Goal: Transaction & Acquisition: Purchase product/service

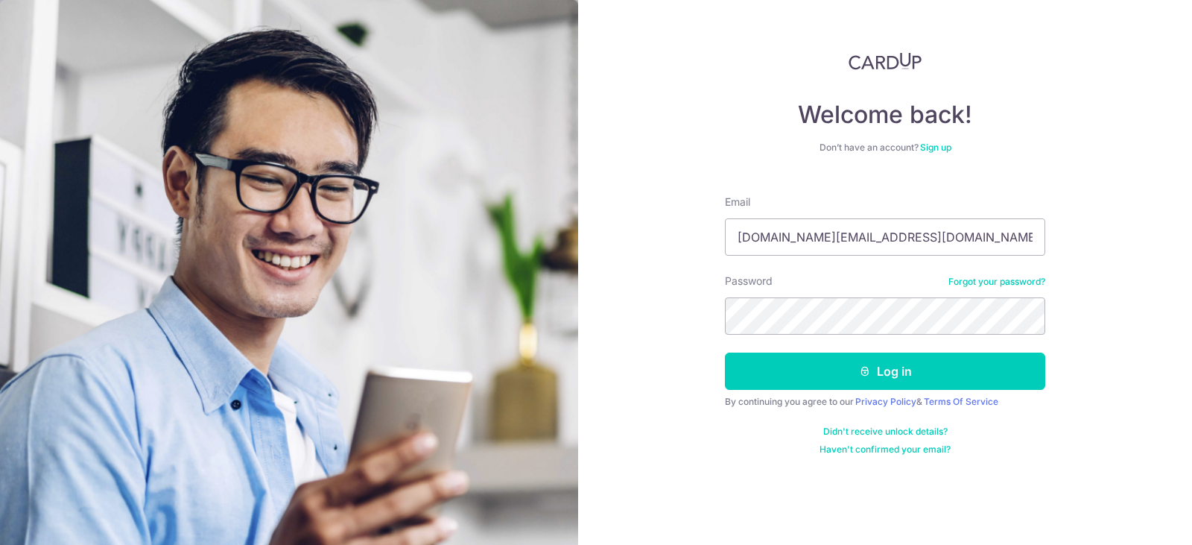
type input "[DOMAIN_NAME][EMAIL_ADDRESS][DOMAIN_NAME]"
click at [1010, 286] on link "Forgot your password?" at bounding box center [997, 282] width 97 height 12
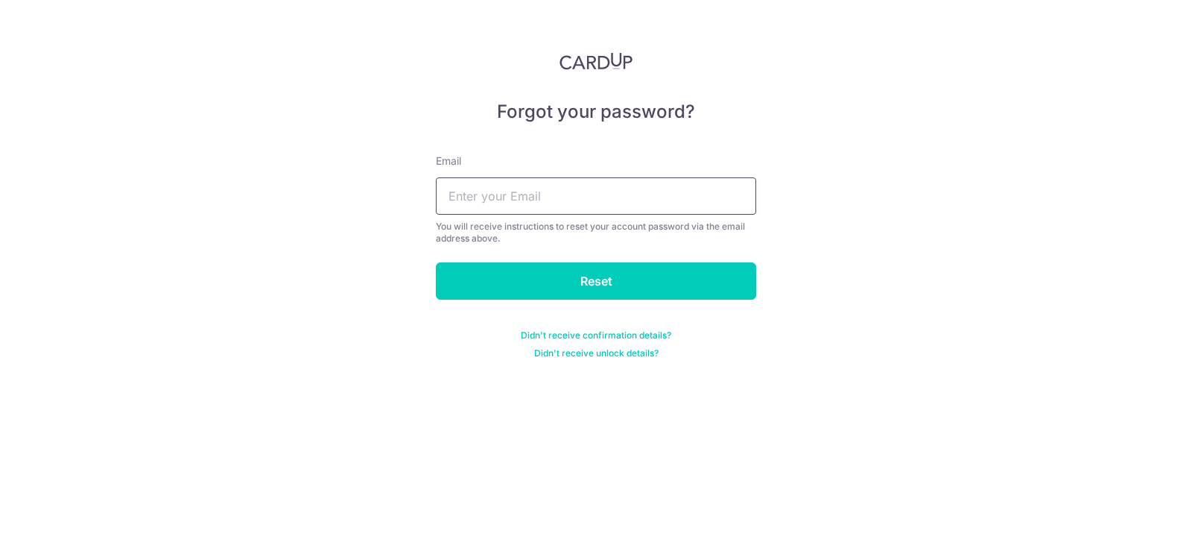
click at [653, 187] on input "text" at bounding box center [596, 195] width 320 height 37
type input "sulinong.wang@gmail.com"
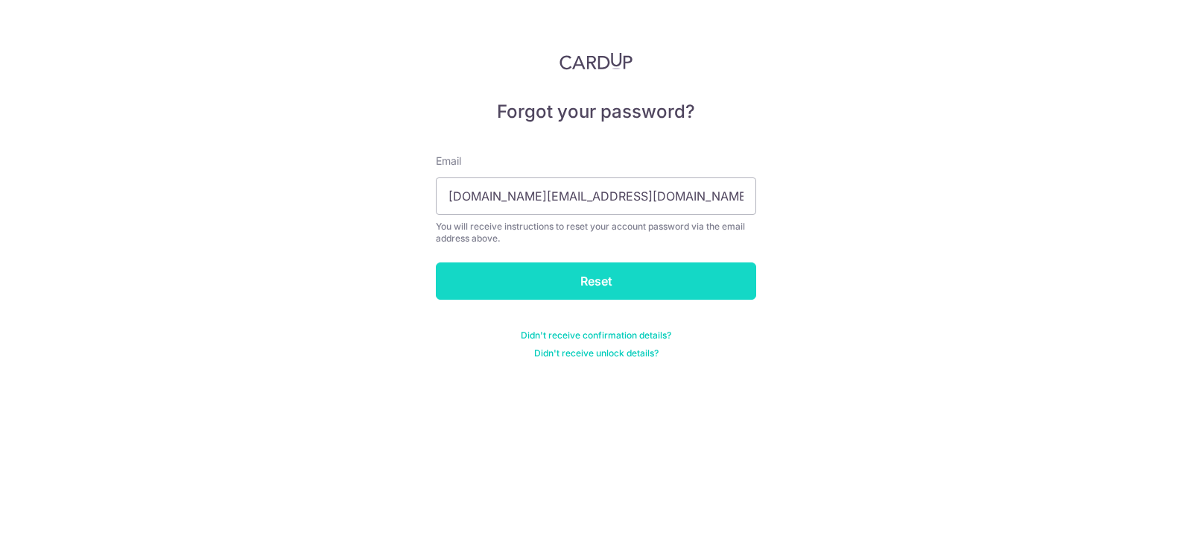
click at [671, 291] on input "Reset" at bounding box center [596, 280] width 320 height 37
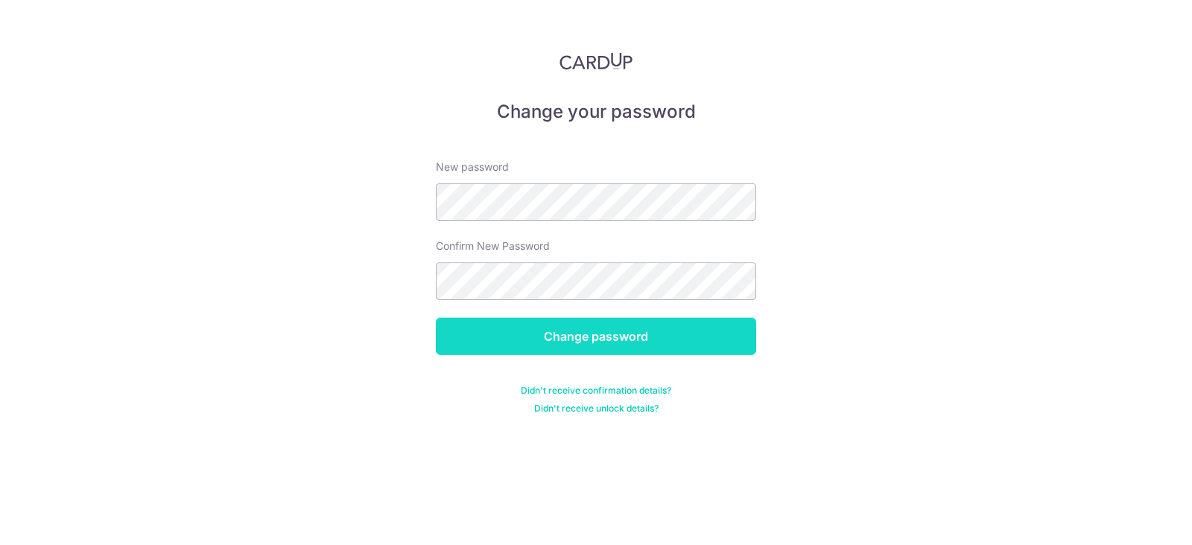
click at [658, 339] on input "Change password" at bounding box center [596, 335] width 320 height 37
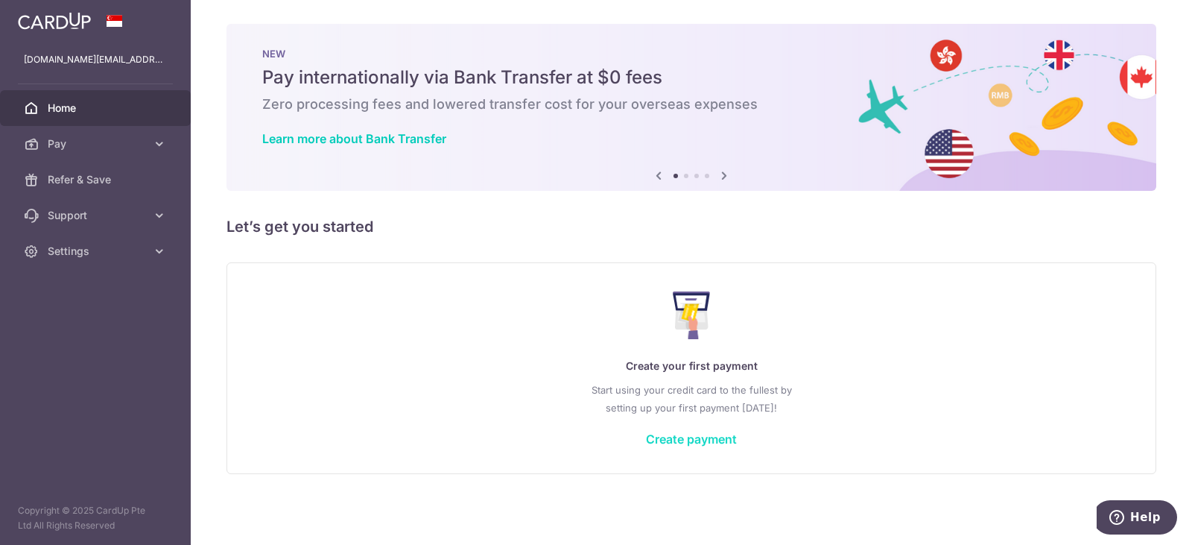
click at [692, 443] on link "Create payment" at bounding box center [691, 438] width 91 height 15
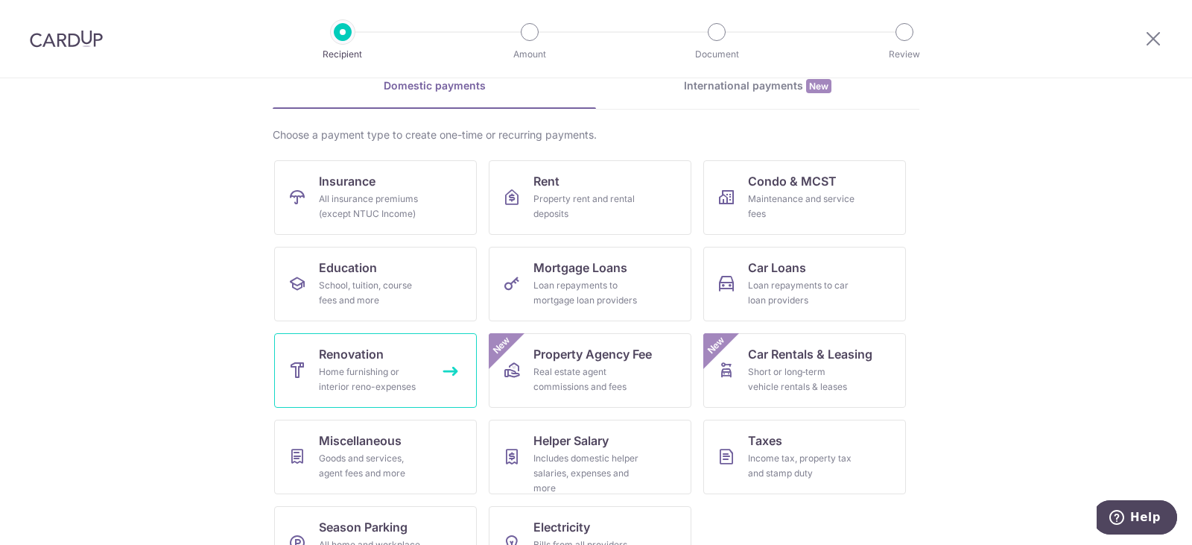
scroll to position [122, 0]
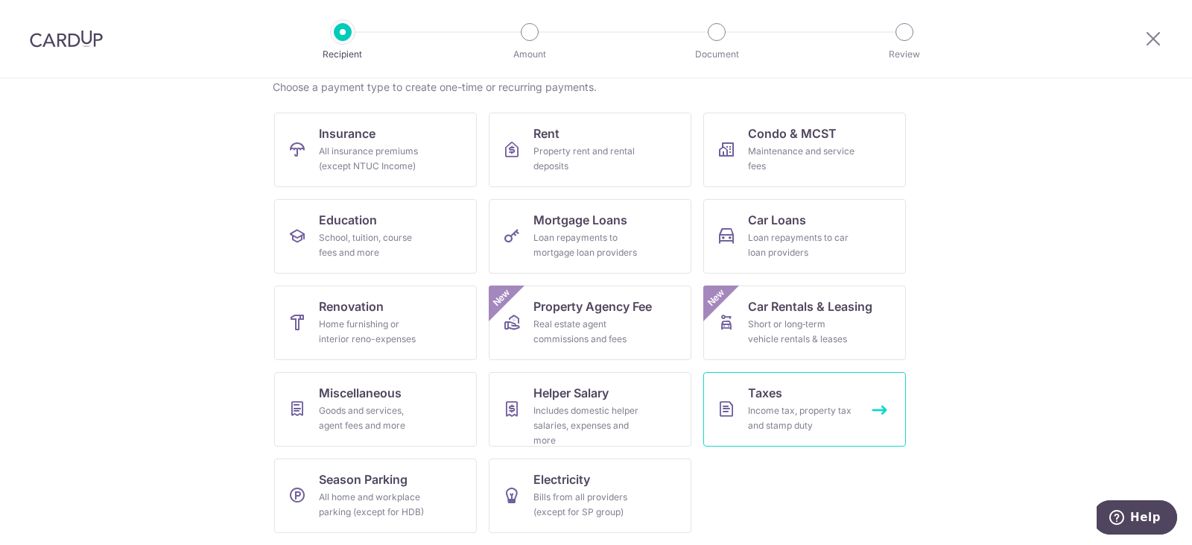
click at [758, 397] on span "Taxes" at bounding box center [765, 393] width 34 height 18
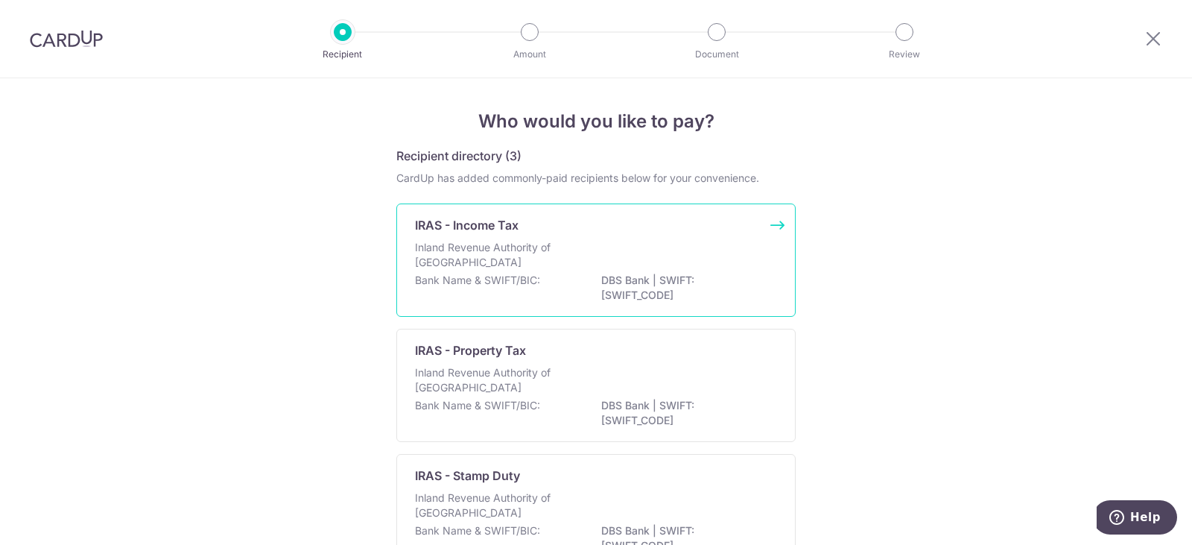
click at [625, 239] on div "IRAS - Income Tax Inland Revenue Authority of Singapore Bank Name & SWIFT/BIC: …" at bounding box center [595, 259] width 399 height 113
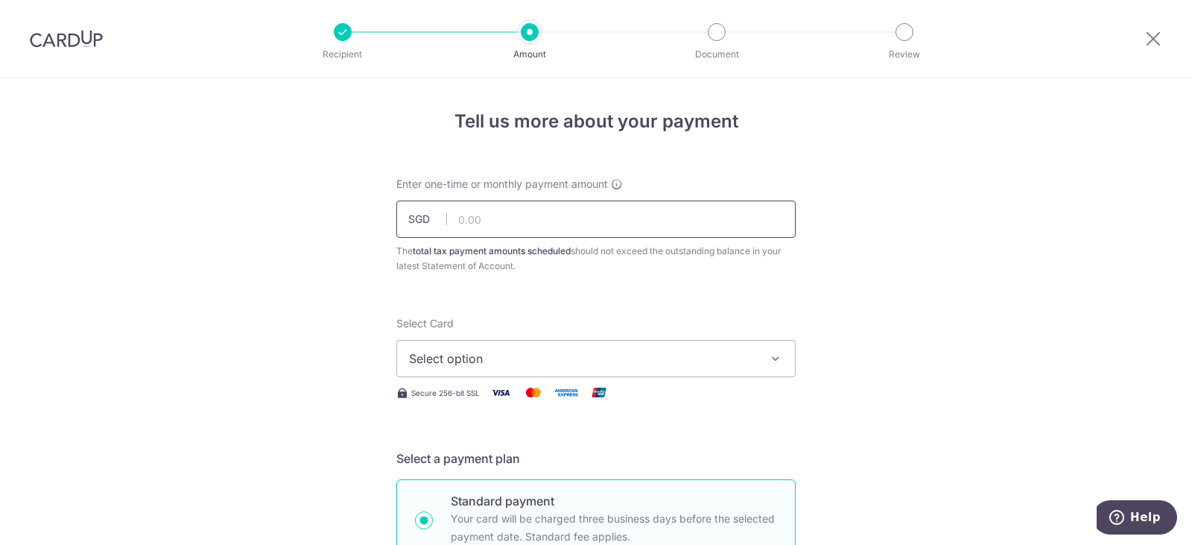
click at [608, 221] on input "text" at bounding box center [595, 218] width 399 height 37
click at [590, 210] on input "text" at bounding box center [595, 218] width 399 height 37
type input "1,416.90"
click at [534, 360] on span "Select option" at bounding box center [582, 358] width 347 height 18
click at [543, 395] on span "Add credit card" at bounding box center [609, 400] width 347 height 15
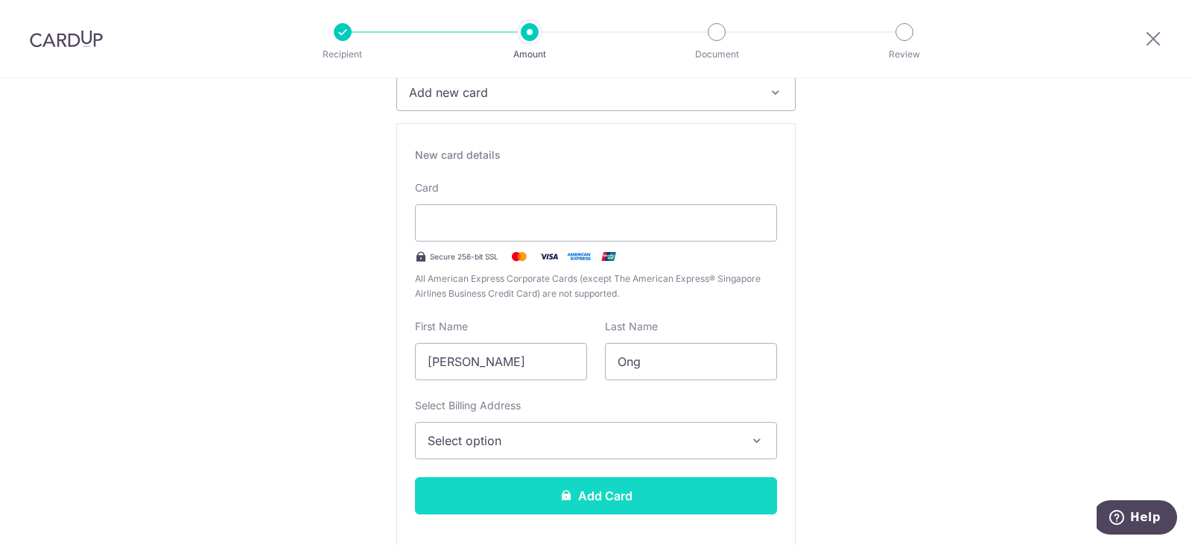
scroll to position [298, 0]
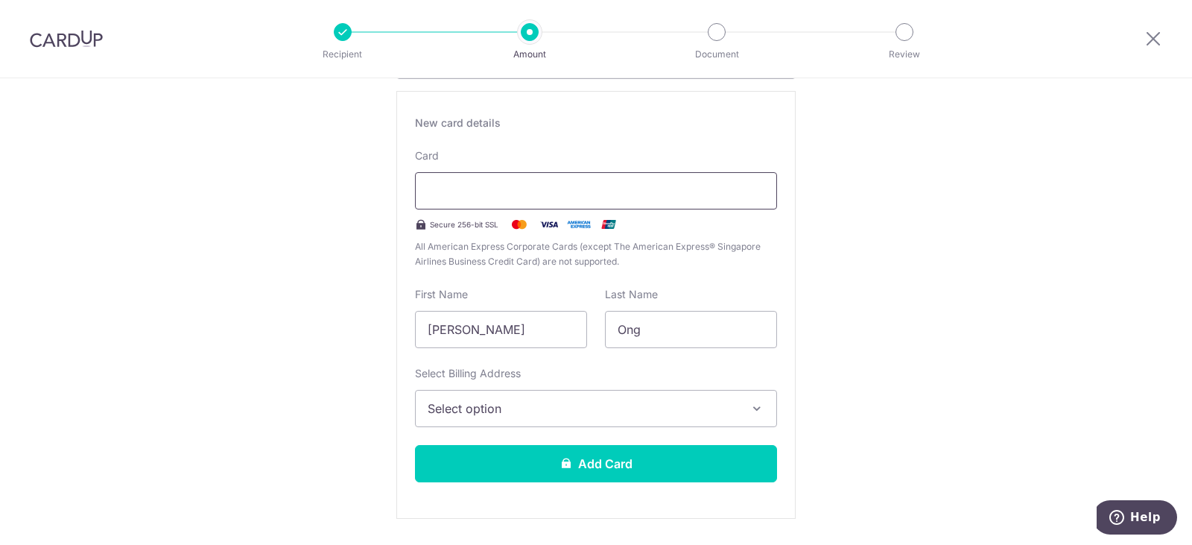
click at [636, 200] on div at bounding box center [596, 190] width 362 height 37
click at [510, 394] on button "Select option" at bounding box center [596, 408] width 362 height 37
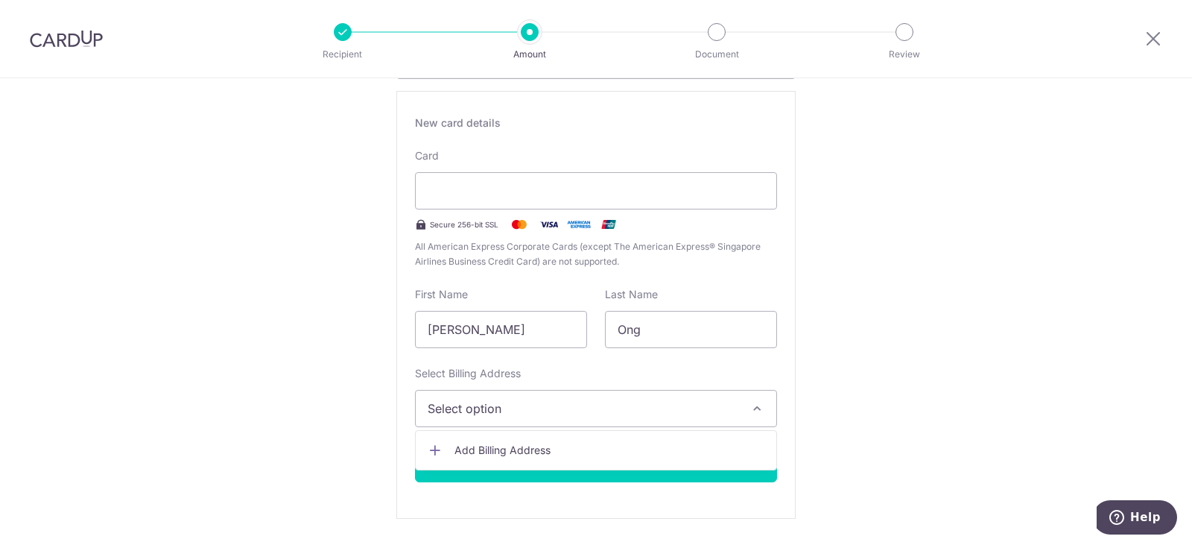
click at [513, 439] on link "Add Billing Address" at bounding box center [596, 450] width 361 height 27
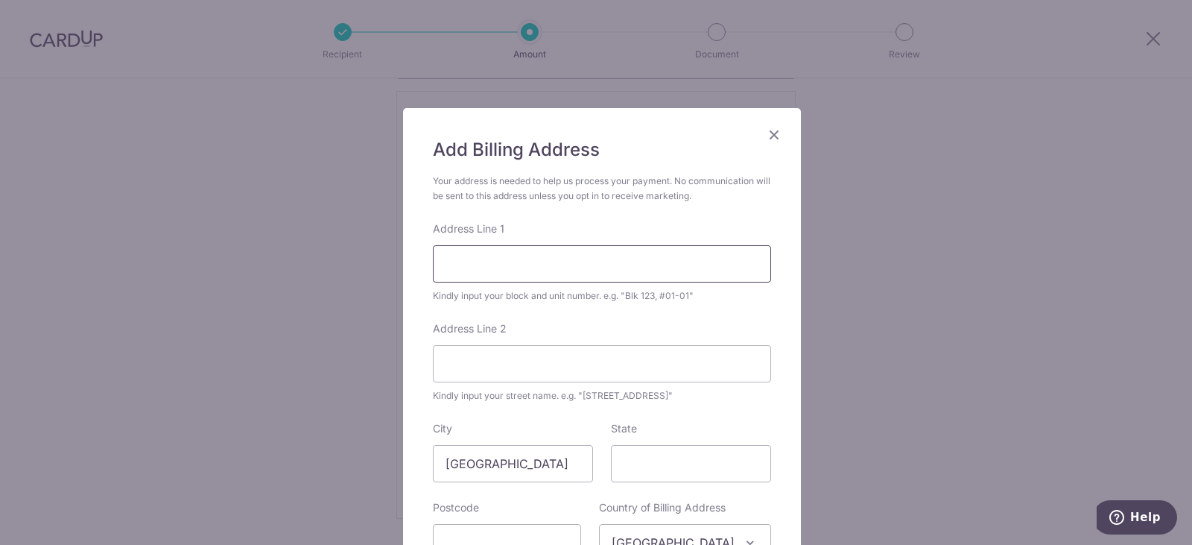
click at [577, 262] on input "Address Line 1" at bounding box center [602, 263] width 338 height 37
type input "60 KAKI BUKIT PLACE,"
type input "#06-09"
type input "Singapore"
type input "415979"
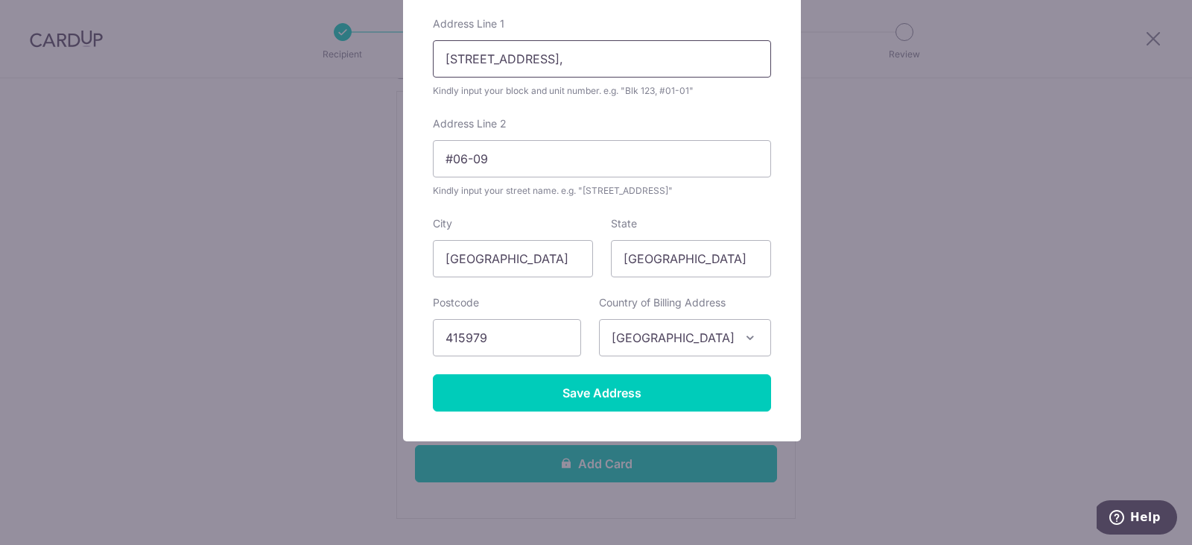
scroll to position [209, 0]
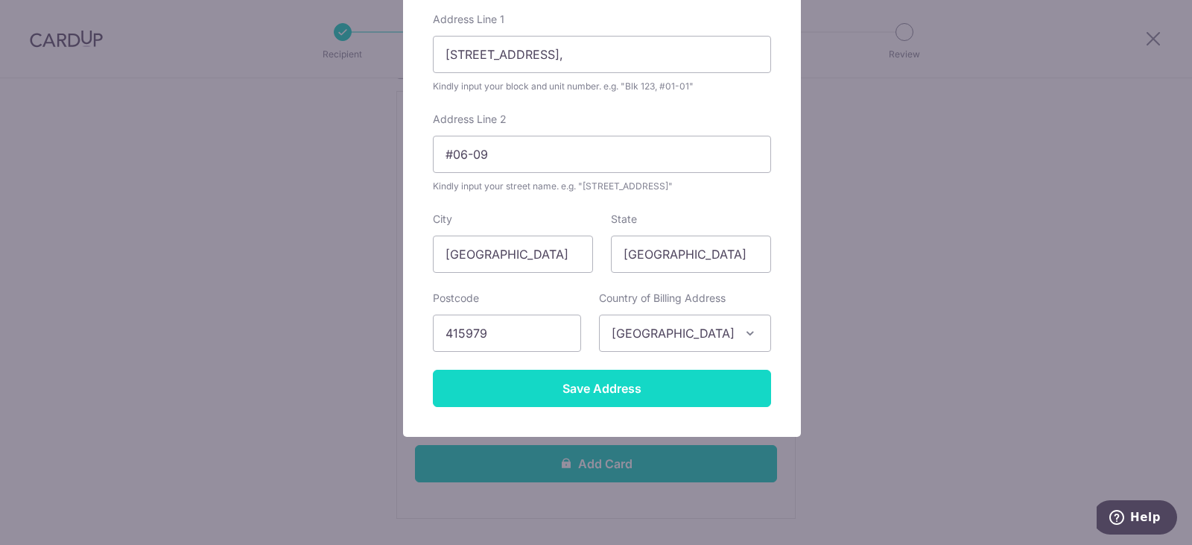
click at [696, 402] on input "Save Address" at bounding box center [602, 388] width 338 height 37
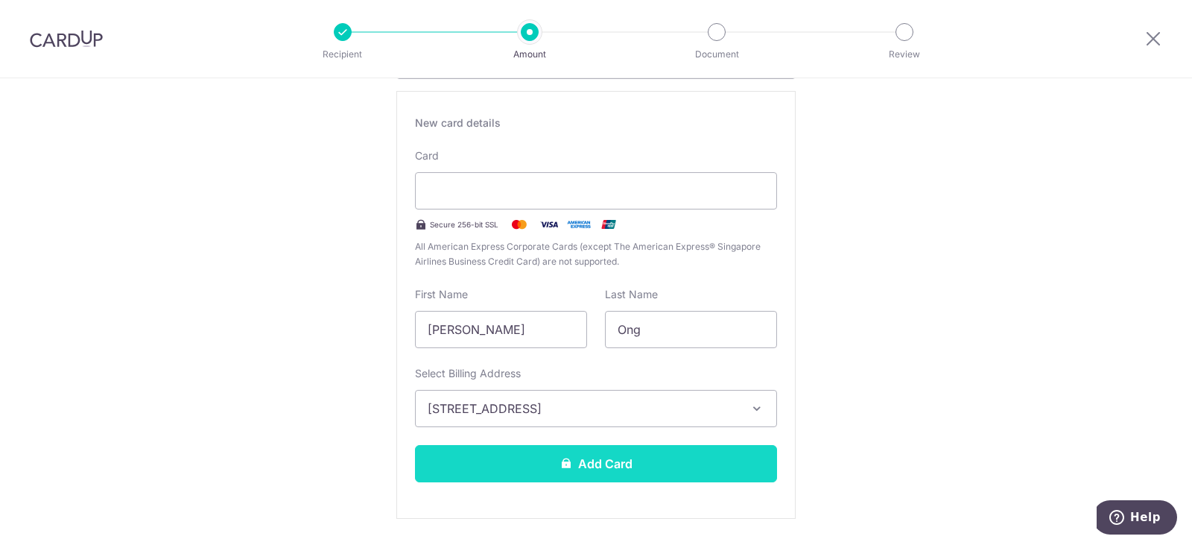
click at [513, 455] on button "Add Card" at bounding box center [596, 463] width 362 height 37
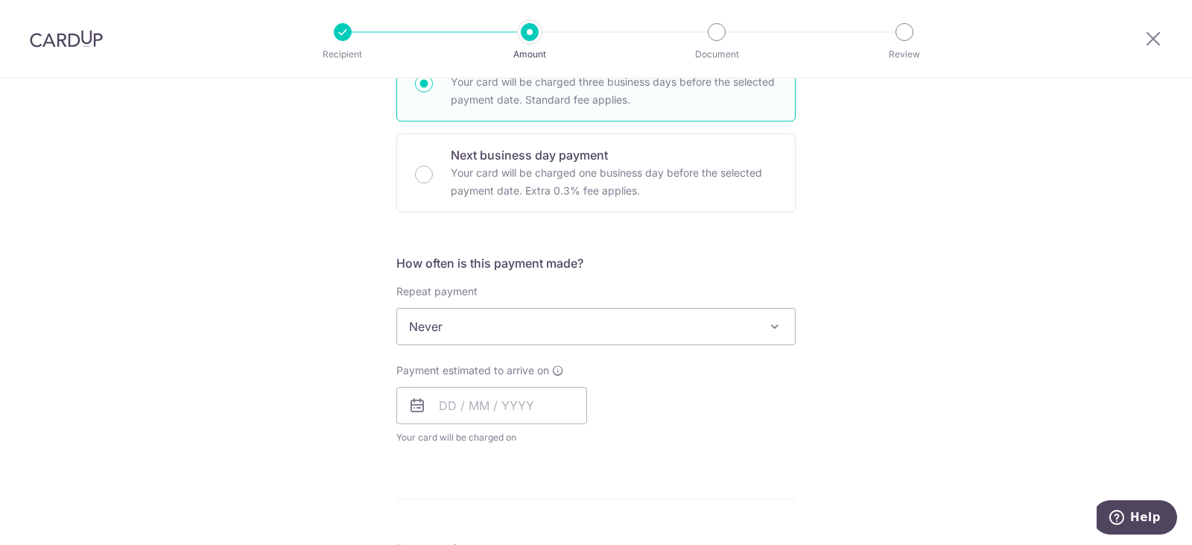
scroll to position [447, 0]
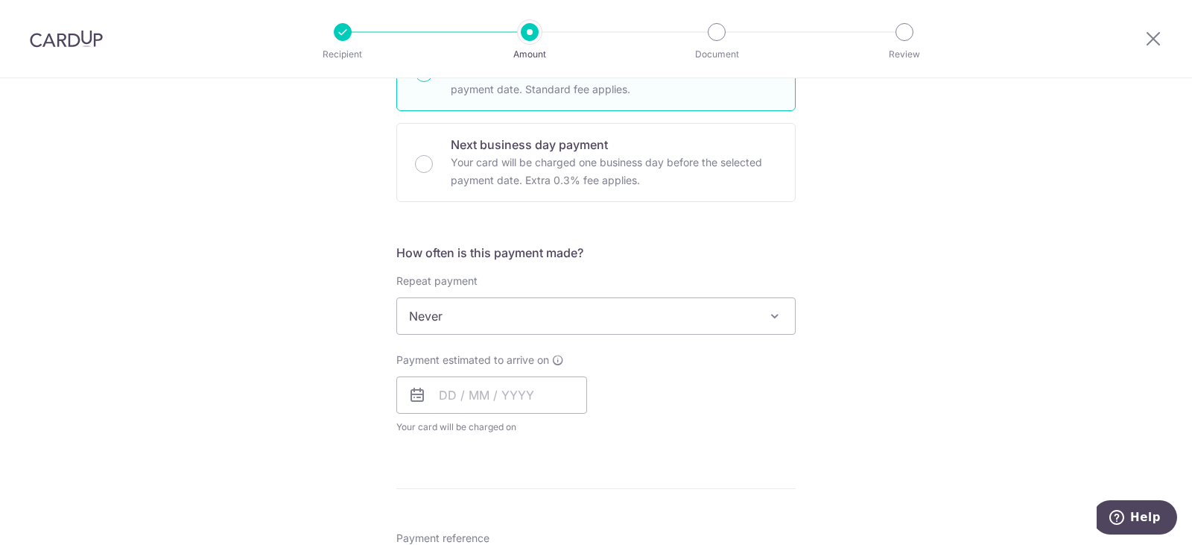
click at [655, 321] on span "Never" at bounding box center [596, 316] width 398 height 36
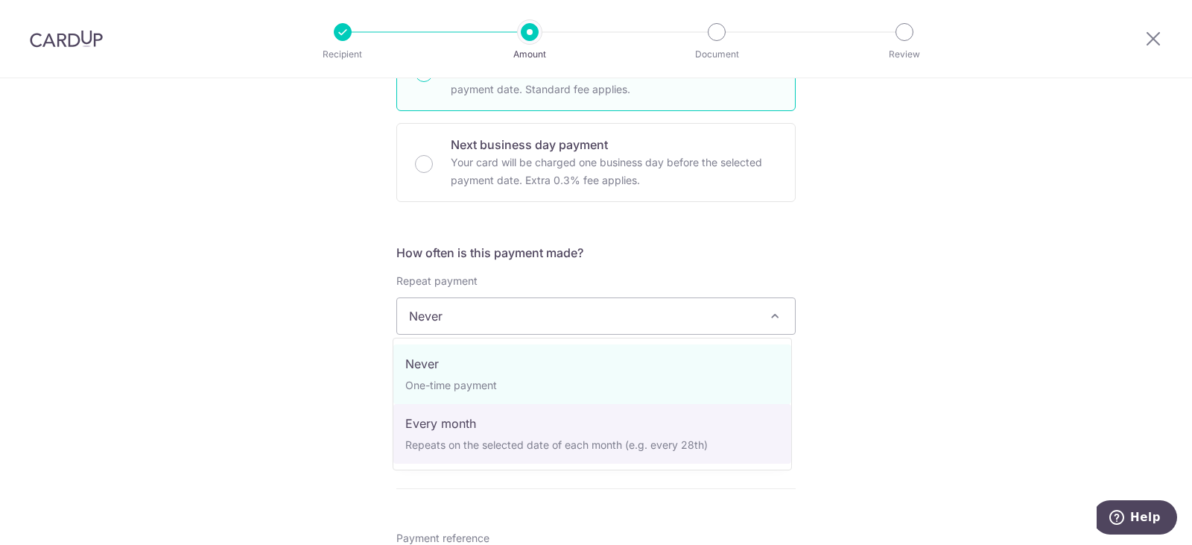
select select "3"
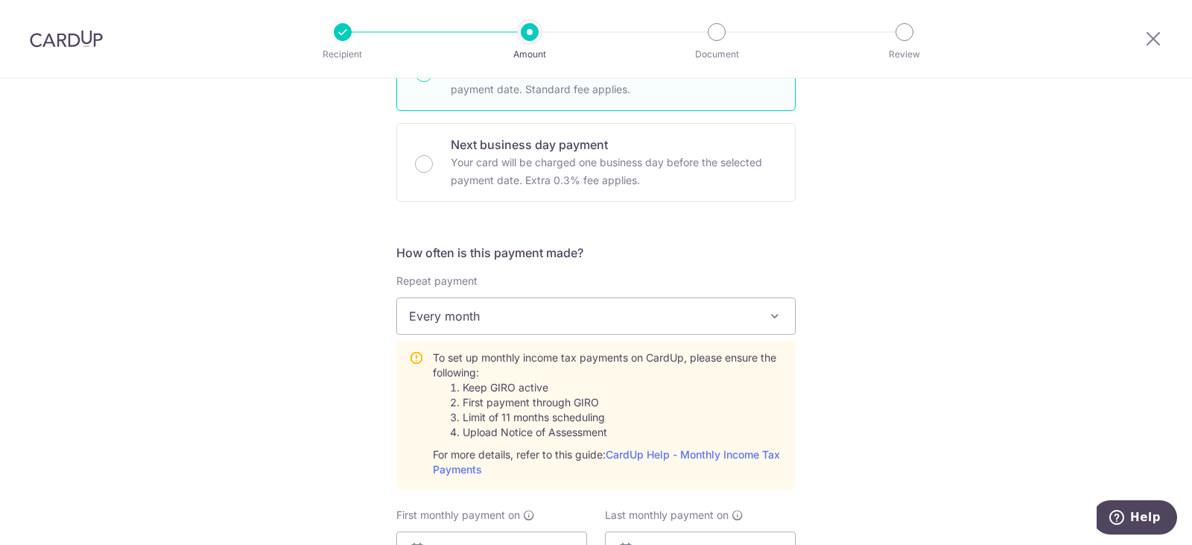
scroll to position [671, 0]
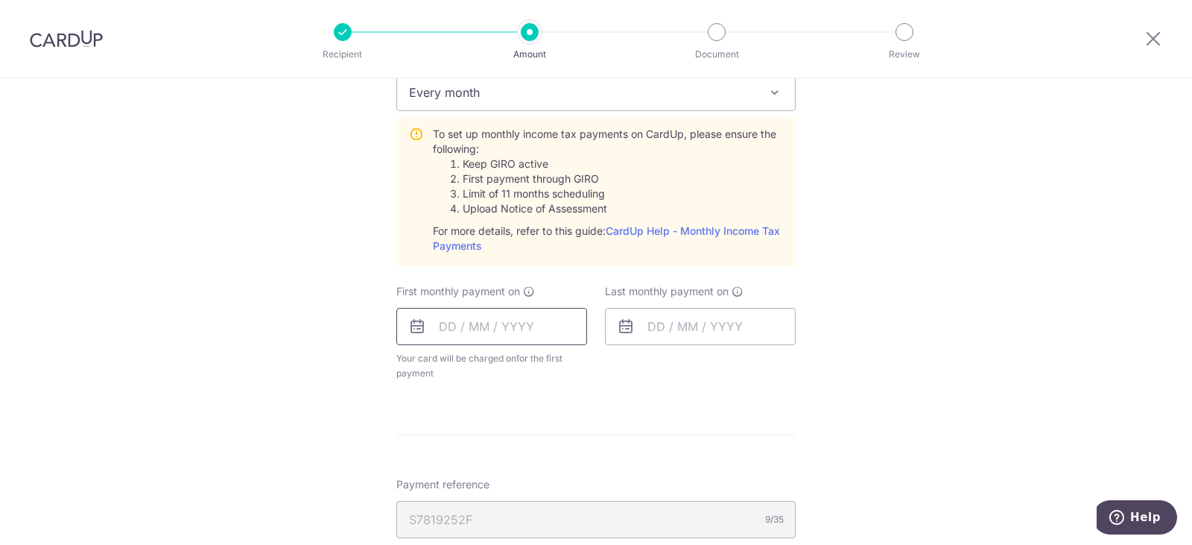
click at [501, 330] on input "text" at bounding box center [491, 326] width 191 height 37
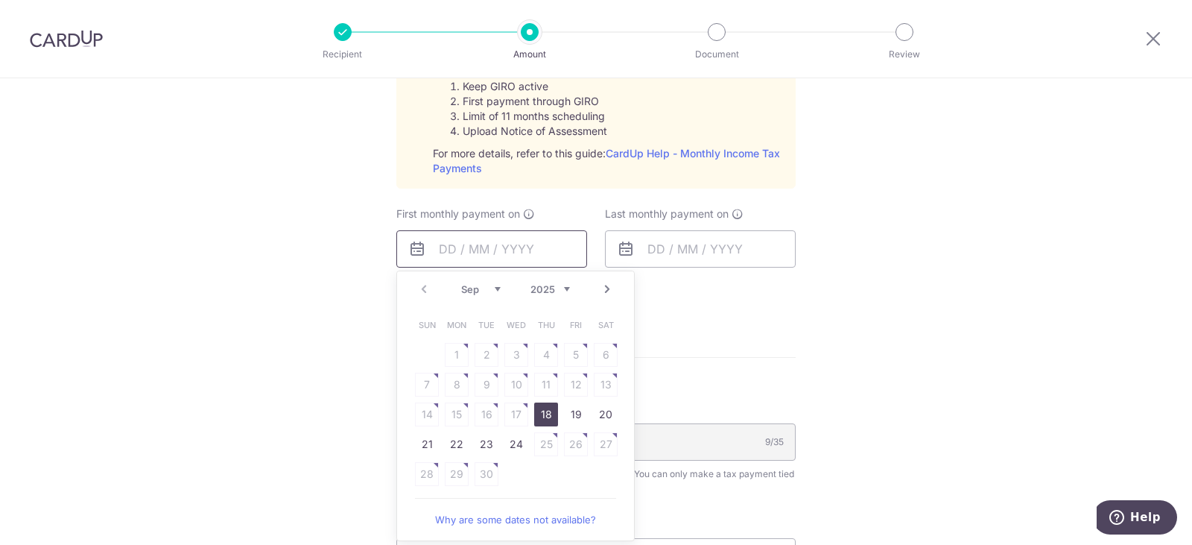
scroll to position [820, 0]
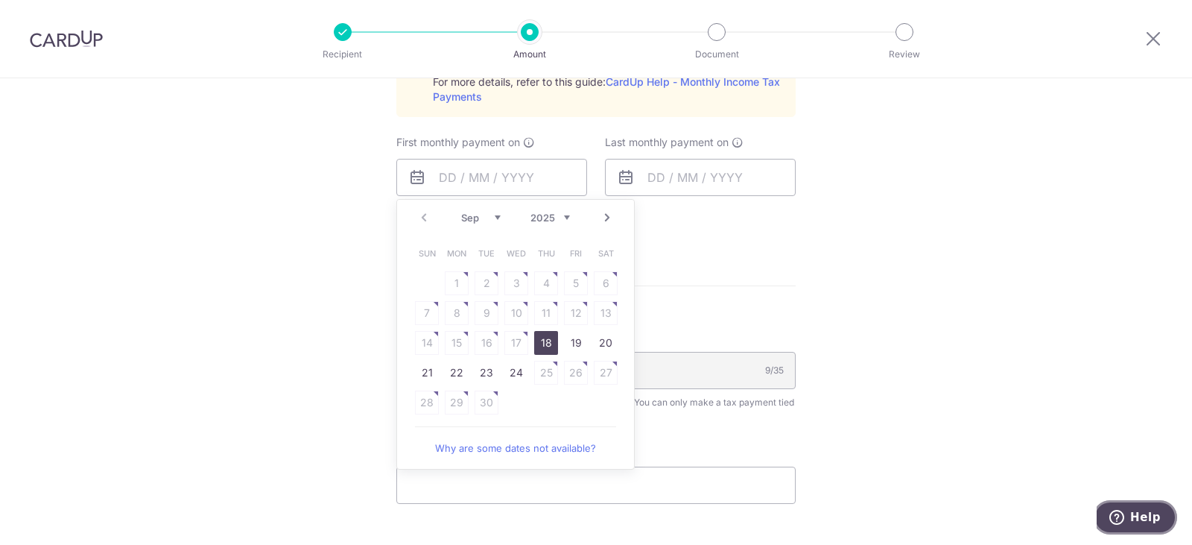
click at [1145, 523] on span "Help" at bounding box center [1145, 516] width 31 height 13
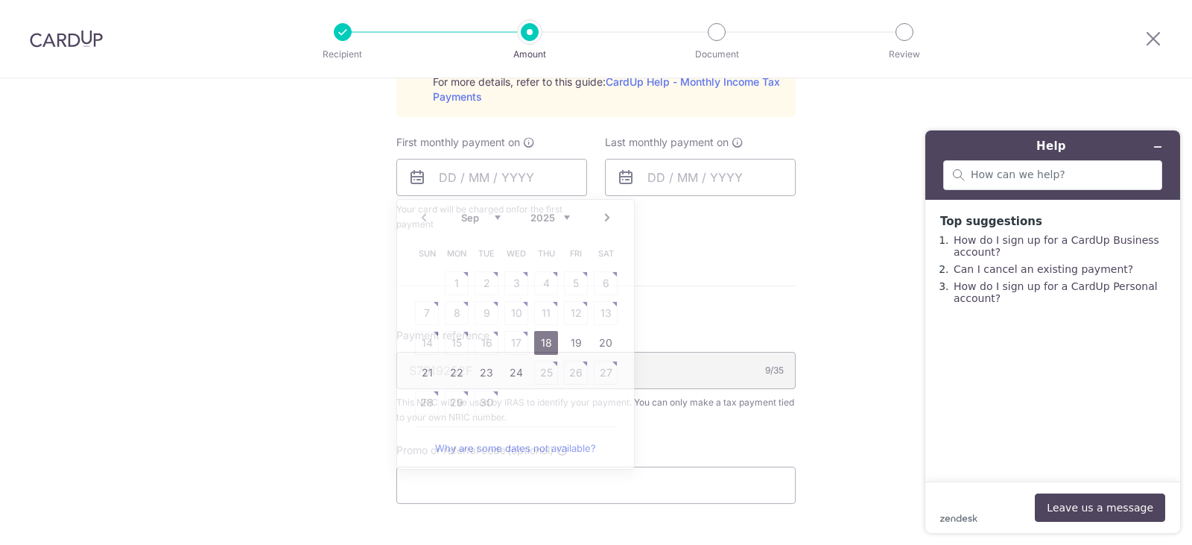
click at [826, 163] on div "Tell us more about your payment Enter one-time or monthly payment amount SGD 1,…" at bounding box center [596, 36] width 1192 height 1554
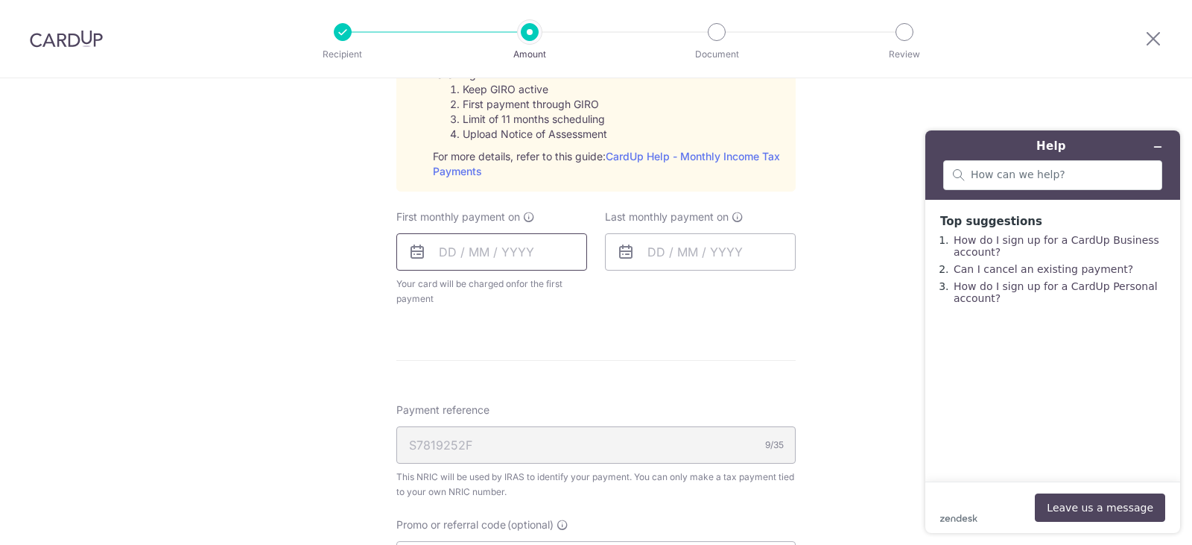
click at [544, 250] on input "text" at bounding box center [491, 251] width 191 height 37
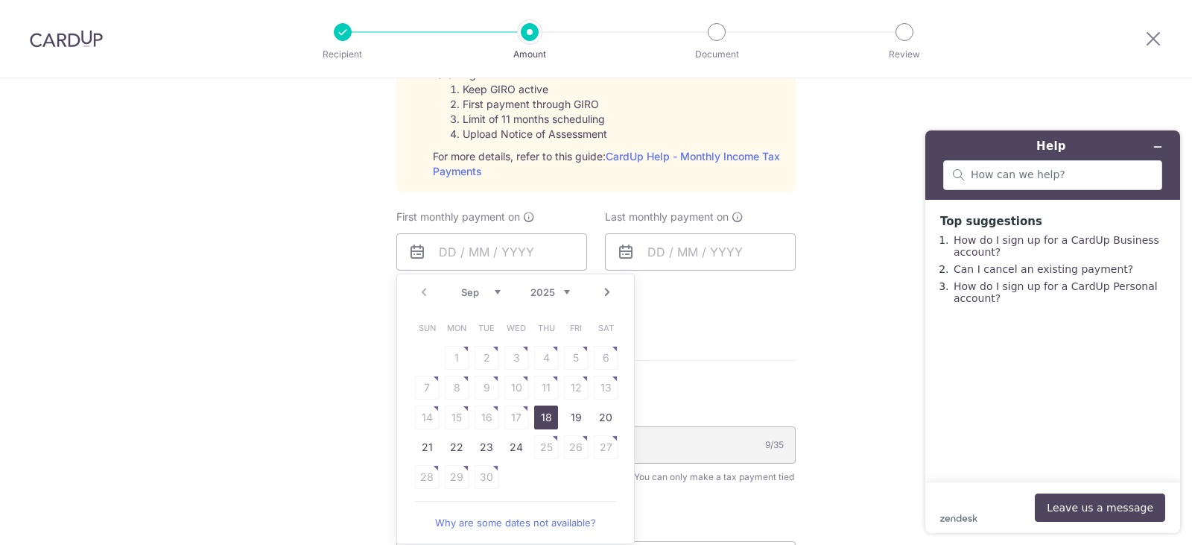
click at [599, 294] on link "Next" at bounding box center [607, 292] width 18 height 18
click at [518, 385] on link "8" at bounding box center [516, 388] width 24 height 24
type input "[DATE]"
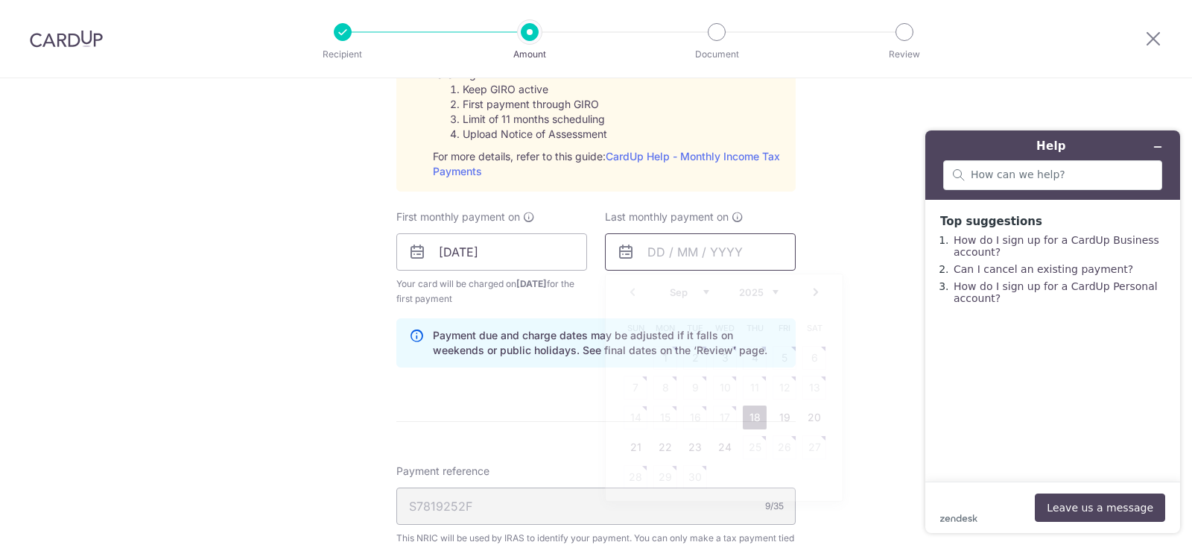
click at [705, 251] on input "text" at bounding box center [700, 251] width 191 height 37
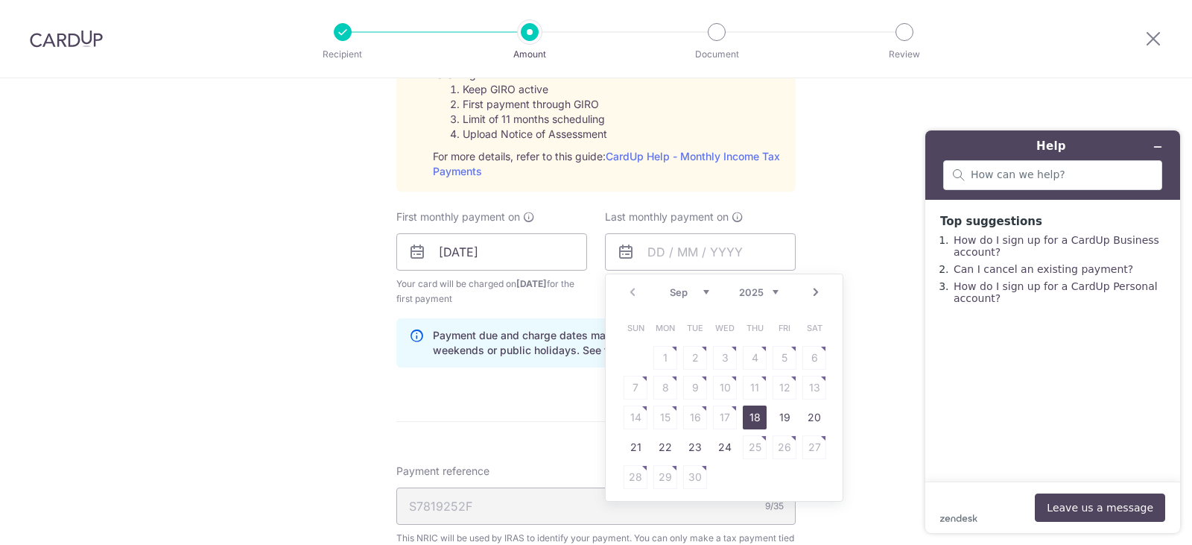
click at [772, 291] on select "2025 2026" at bounding box center [758, 292] width 39 height 12
click at [703, 293] on select "Jan Feb Mar Apr May Jun Jul Aug Sep Oct" at bounding box center [689, 292] width 39 height 12
click at [722, 385] on table "Sun Mon Tue Wed Thu Fri Sat 1 2 3 4 5 6 7 8 9 10 11 12 13 14 15 16 17 18 19 20 …" at bounding box center [725, 402] width 209 height 179
click at [729, 387] on table "Sun Mon Tue Wed Thu Fri Sat 1 2 3 4 5 6 7 8 9 10 11 12 13 14 15 16 17 18 19 20 …" at bounding box center [725, 402] width 209 height 179
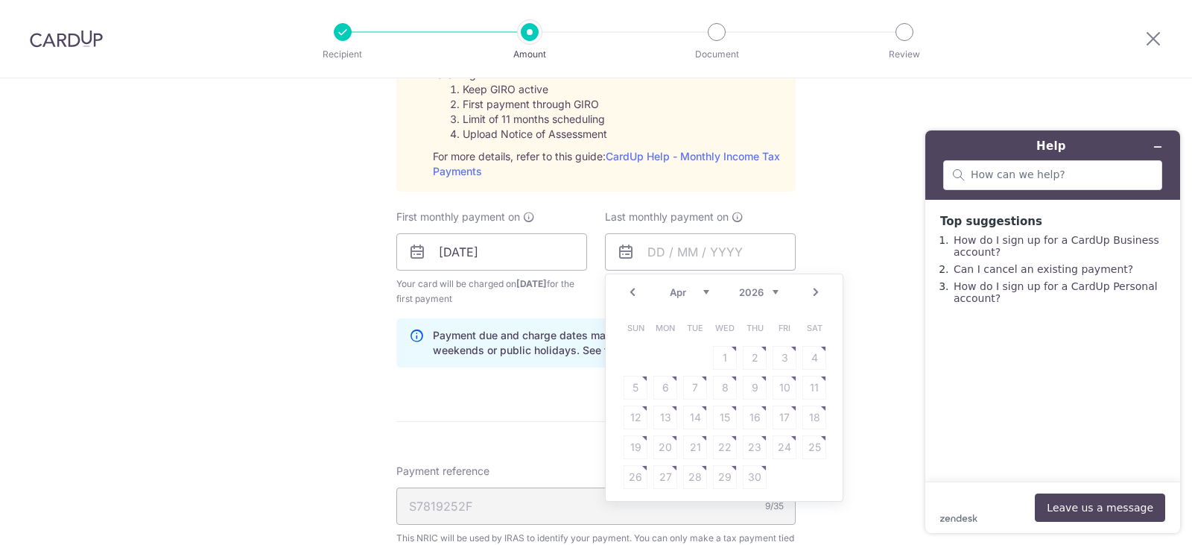
click at [627, 292] on link "Prev" at bounding box center [633, 292] width 18 height 18
click at [850, 252] on div "Tell us more about your payment Enter one-time or monthly payment amount SGD 1,…" at bounding box center [596, 140] width 1192 height 1615
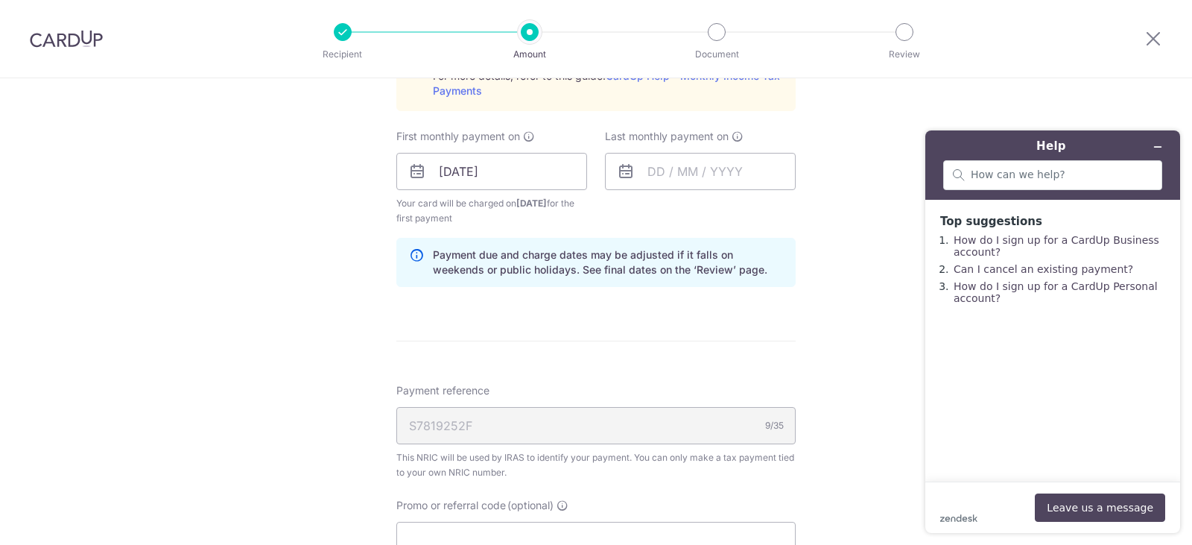
scroll to position [820, 0]
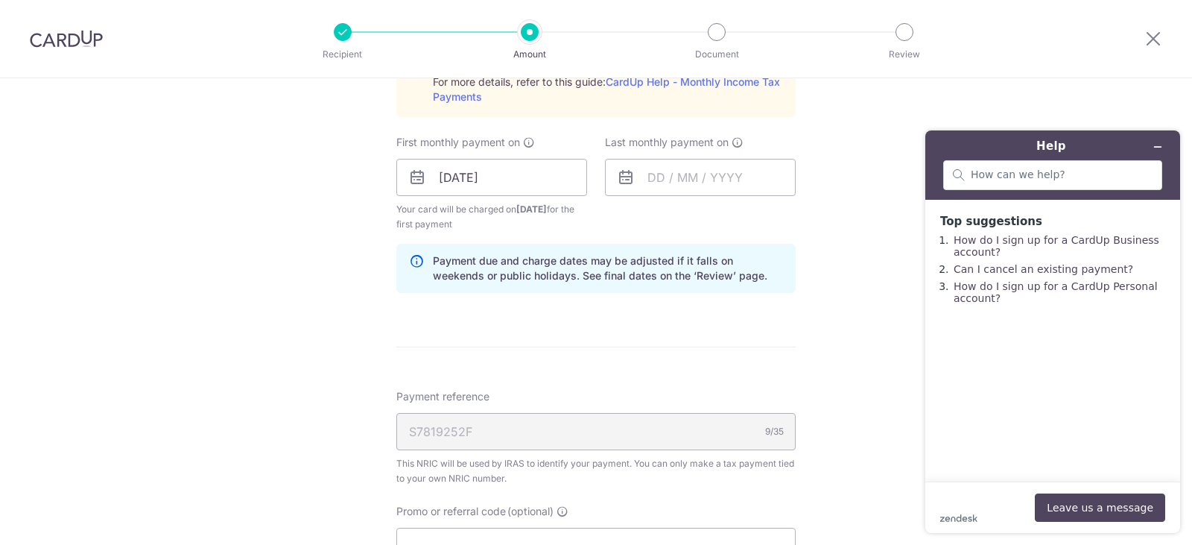
click at [276, 279] on div "Tell us more about your payment Enter one-time or monthly payment amount SGD 1,…" at bounding box center [596, 66] width 1192 height 1615
drag, startPoint x: 664, startPoint y: 82, endPoint x: 712, endPoint y: 90, distance: 49.1
click at [712, 90] on div "To set up monthly income tax payments on CardUp, please ensure the following: K…" at bounding box center [608, 41] width 350 height 127
click at [713, 83] on link "CardUp Help - Monthly Income Tax Payments" at bounding box center [606, 89] width 347 height 28
click at [682, 171] on input "text" at bounding box center [700, 177] width 191 height 37
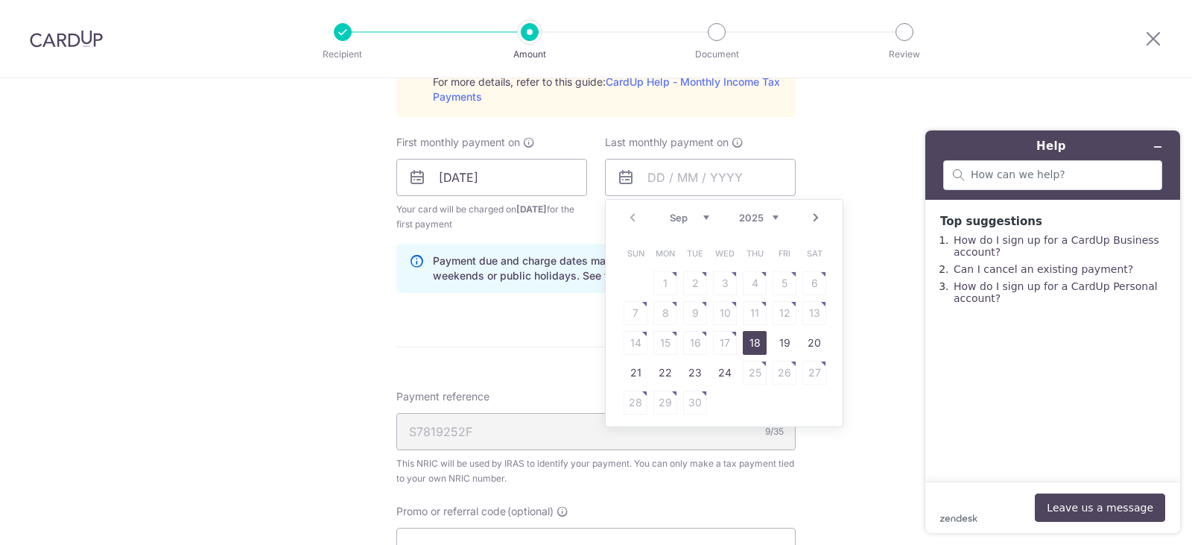
click at [695, 213] on select "Sep Oct Nov Dec" at bounding box center [689, 218] width 39 height 12
click at [773, 222] on select "2025 2026" at bounding box center [758, 218] width 39 height 12
click at [701, 215] on select "Jan Feb Mar Apr May Jun Jul Aug Sep Oct" at bounding box center [689, 218] width 39 height 12
click at [634, 310] on table "Sun Mon Tue Wed Thu Fri Sat 1 2 3 4 5 6 7 8 9 10 11 12 13 14 15 16 17 18 19 20 …" at bounding box center [725, 327] width 209 height 179
click at [633, 311] on table "Sun Mon Tue Wed Thu Fri Sat 1 2 3 4 5 6 7 8 9 10 11 12 13 14 15 16 17 18 19 20 …" at bounding box center [725, 327] width 209 height 179
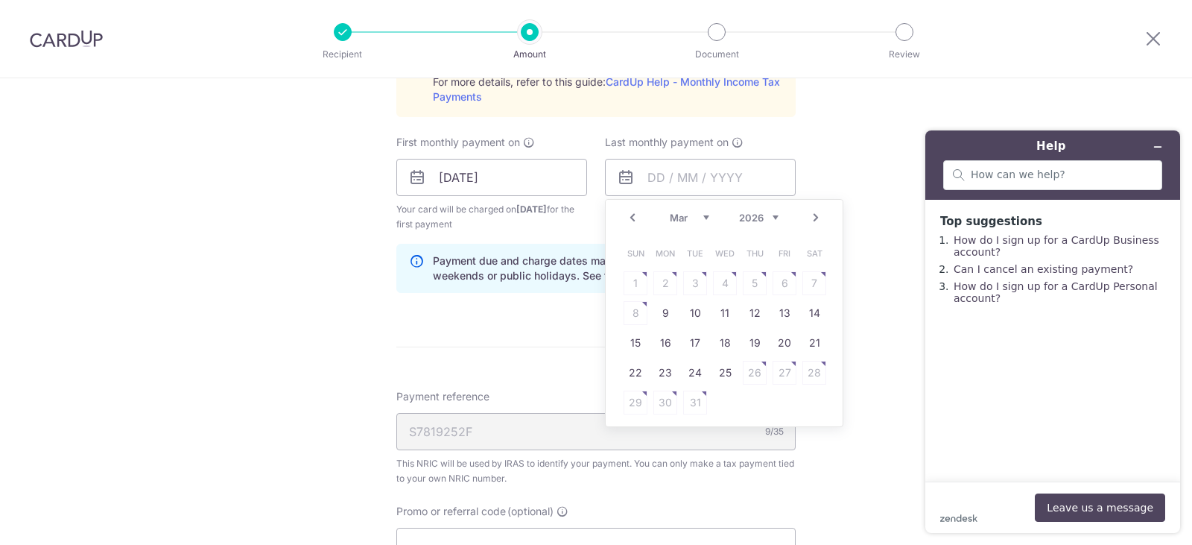
click at [633, 311] on table "Sun Mon Tue Wed Thu Fri Sat 1 2 3 4 5 6 7 8 9 10 11 12 13 14 15 16 17 18 19 20 …" at bounding box center [725, 327] width 209 height 179
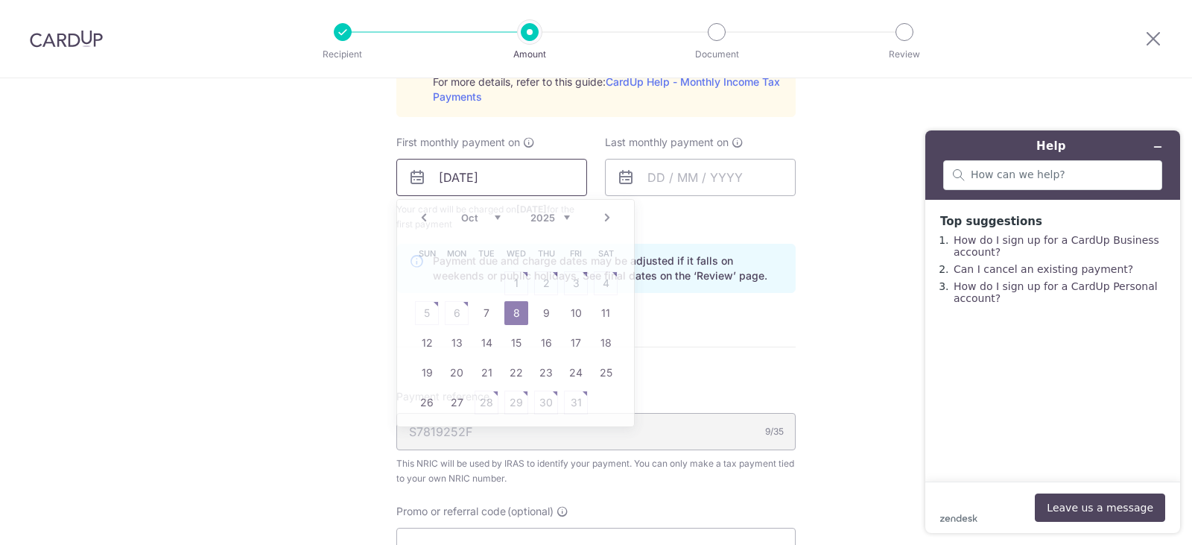
click at [511, 177] on input "08/10/2025" at bounding box center [491, 177] width 191 height 37
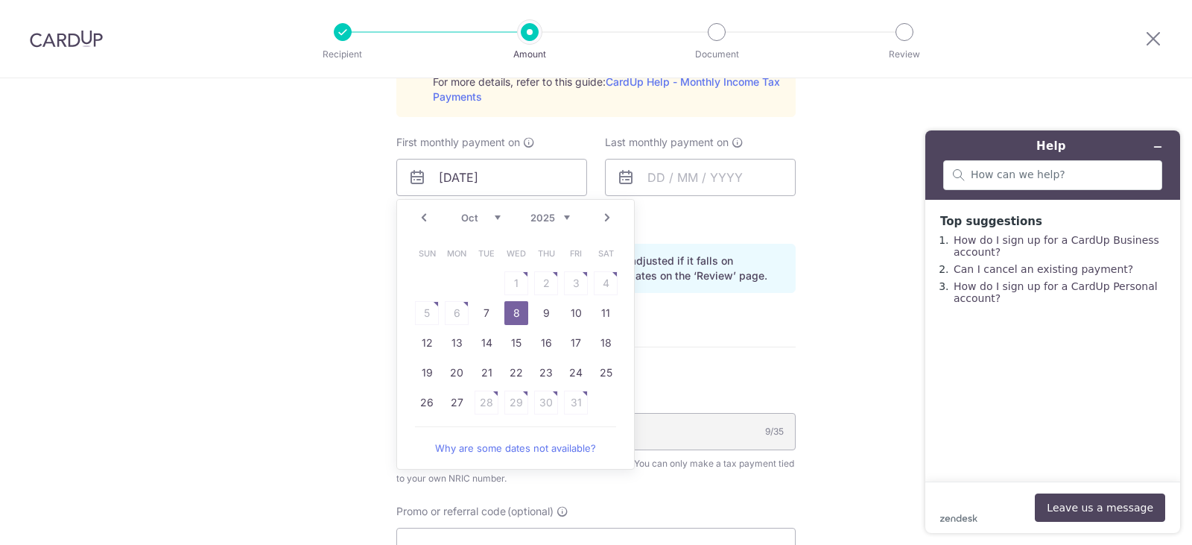
click at [494, 219] on select "Sep Oct Nov Dec" at bounding box center [480, 218] width 39 height 12
click at [456, 308] on table "Sun Mon Tue Wed Thu Fri Sat 1 2 3 4 5 6 7 8 9 10 11 12 13 14 15 16 17 18 19 20 …" at bounding box center [516, 327] width 209 height 179
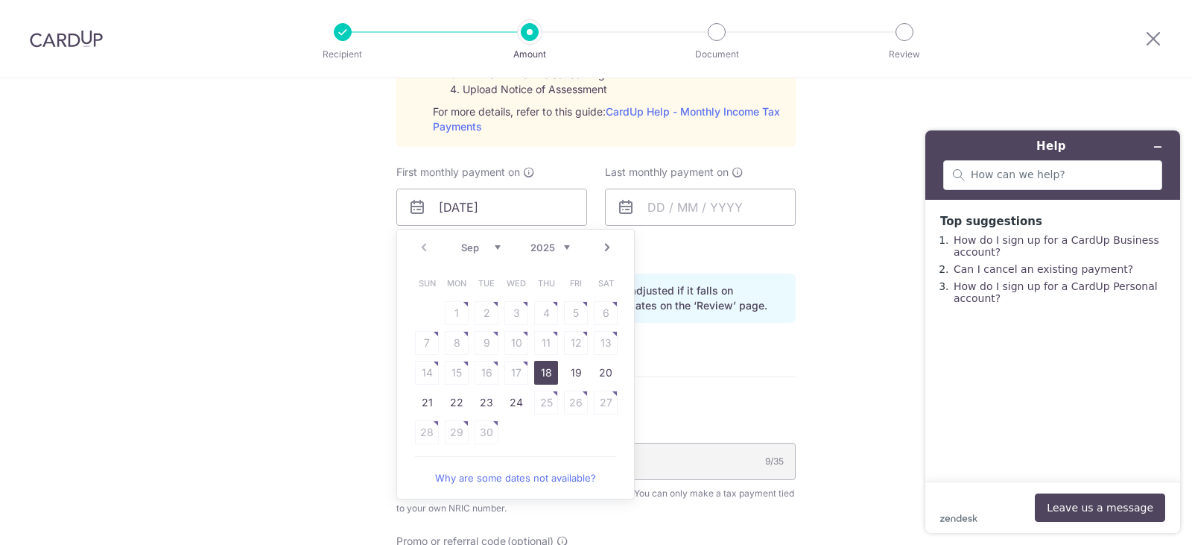
scroll to position [745, 0]
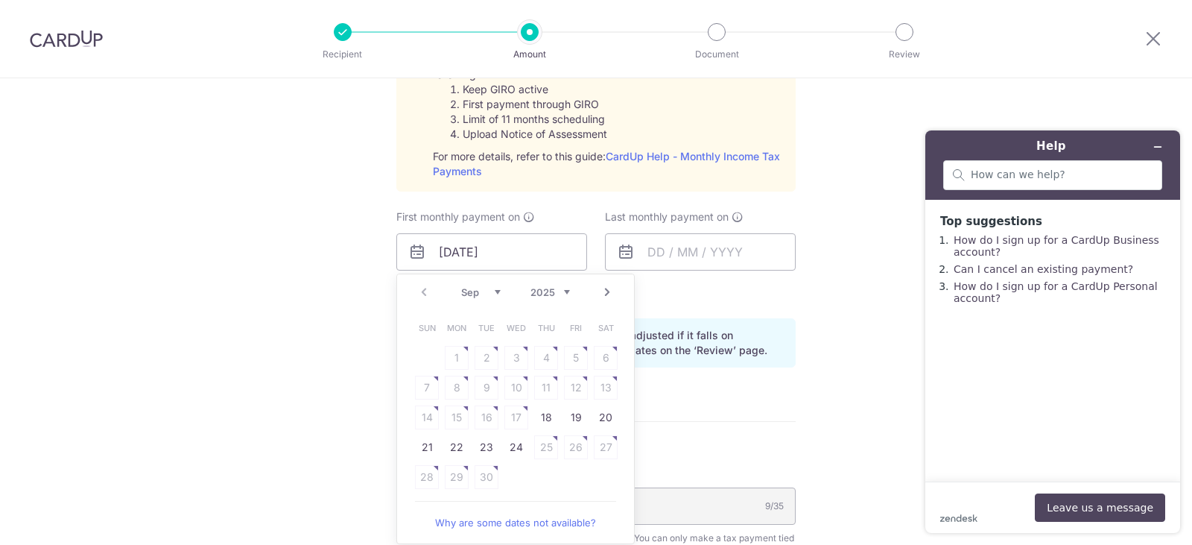
click at [496, 288] on select "Sep Oct Nov Dec" at bounding box center [480, 292] width 39 height 12
click at [516, 390] on link "8" at bounding box center [516, 388] width 24 height 24
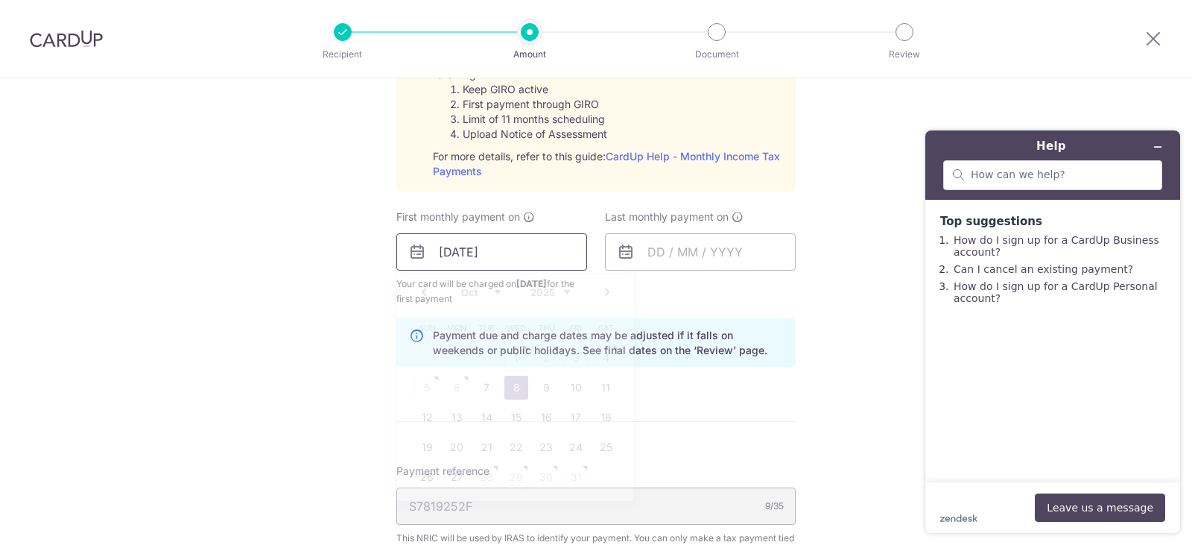
click at [533, 261] on input "08/10/2025" at bounding box center [491, 251] width 191 height 37
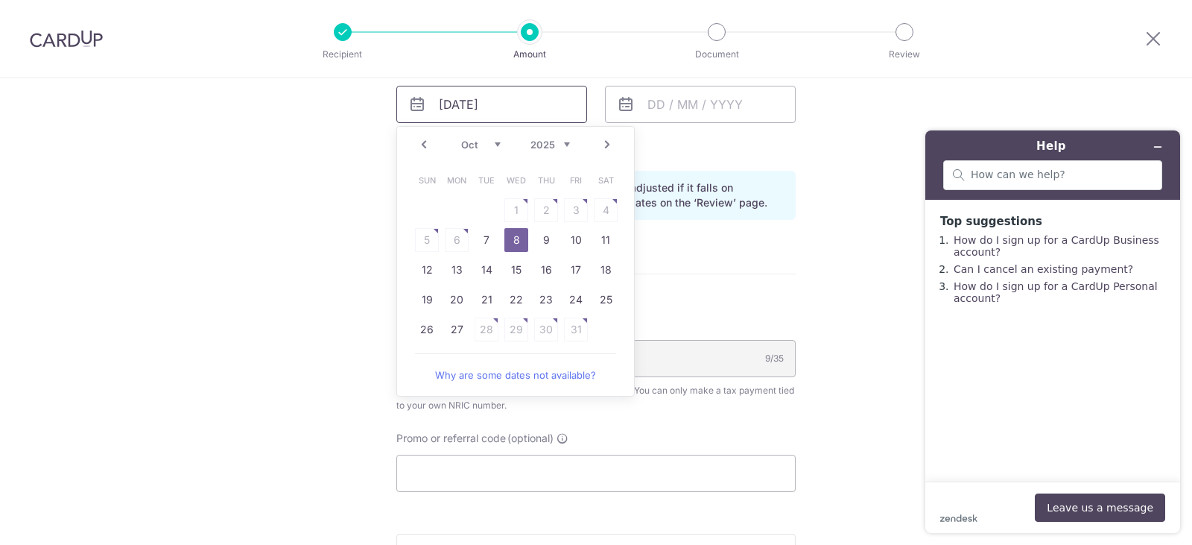
scroll to position [894, 0]
click at [546, 376] on link "Why are some dates not available?" at bounding box center [515, 373] width 201 height 30
drag, startPoint x: 516, startPoint y: 238, endPoint x: 651, endPoint y: 109, distance: 186.0
click at [516, 238] on link "8" at bounding box center [516, 239] width 24 height 24
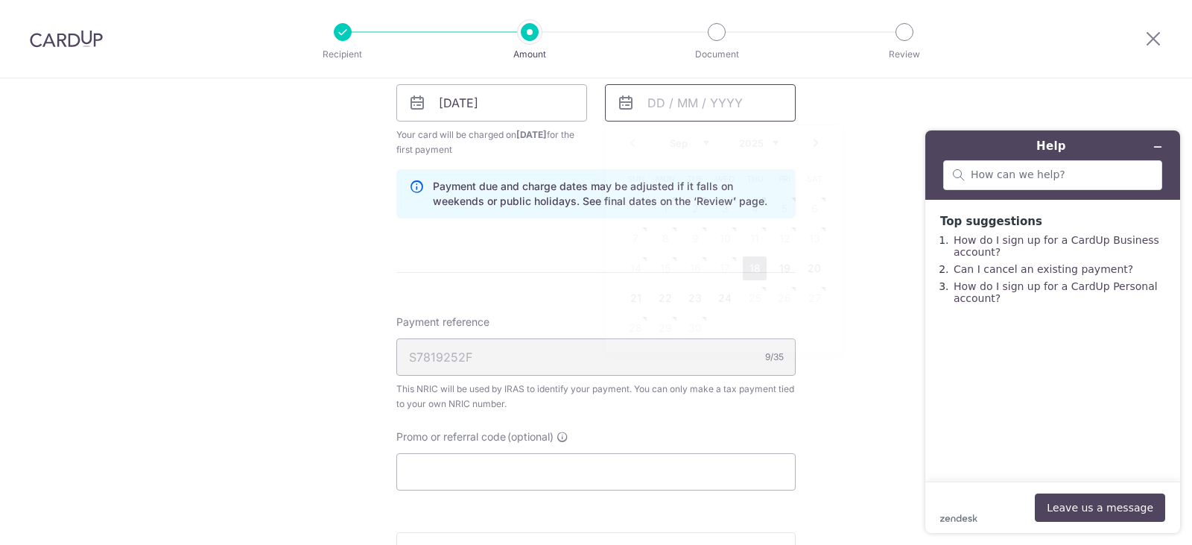
click at [680, 101] on input "text" at bounding box center [700, 102] width 191 height 37
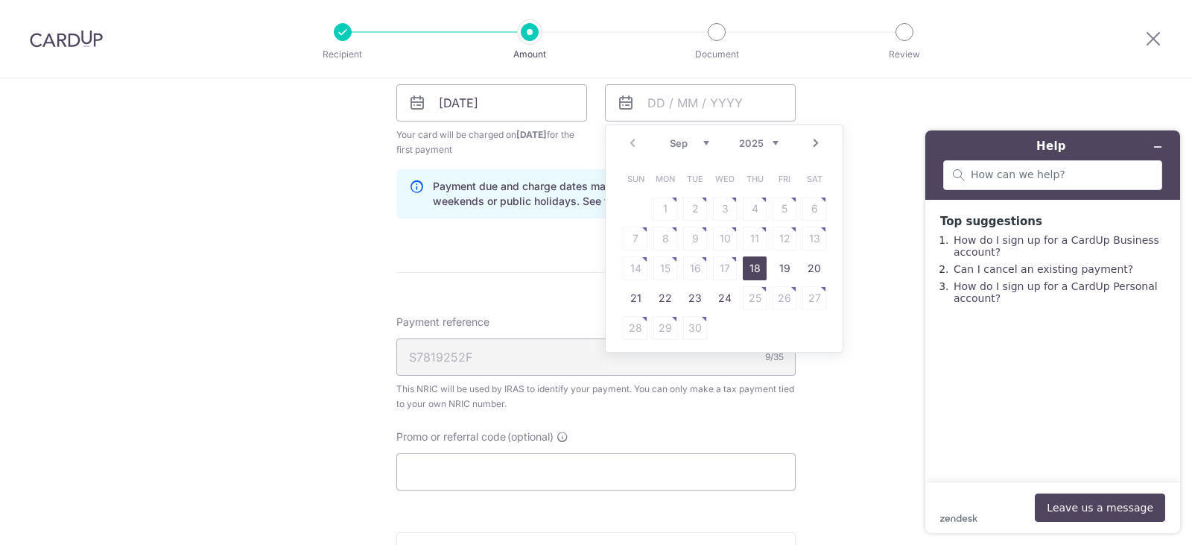
click at [779, 142] on div "Prev Next Sep Oct Nov Dec 2025 2026" at bounding box center [724, 143] width 237 height 36
click at [773, 146] on select "2025 2026" at bounding box center [758, 143] width 39 height 12
click at [697, 142] on select "Jan Feb Mar Apr May Jun Jul Aug Sep Oct" at bounding box center [689, 143] width 39 height 12
click at [636, 236] on table "Sun Mon Tue Wed Thu Fri Sat 1 2 3 4 5 6 7 8 9 10 11 12 13 14 15 16 17 18 19 20 …" at bounding box center [725, 253] width 209 height 179
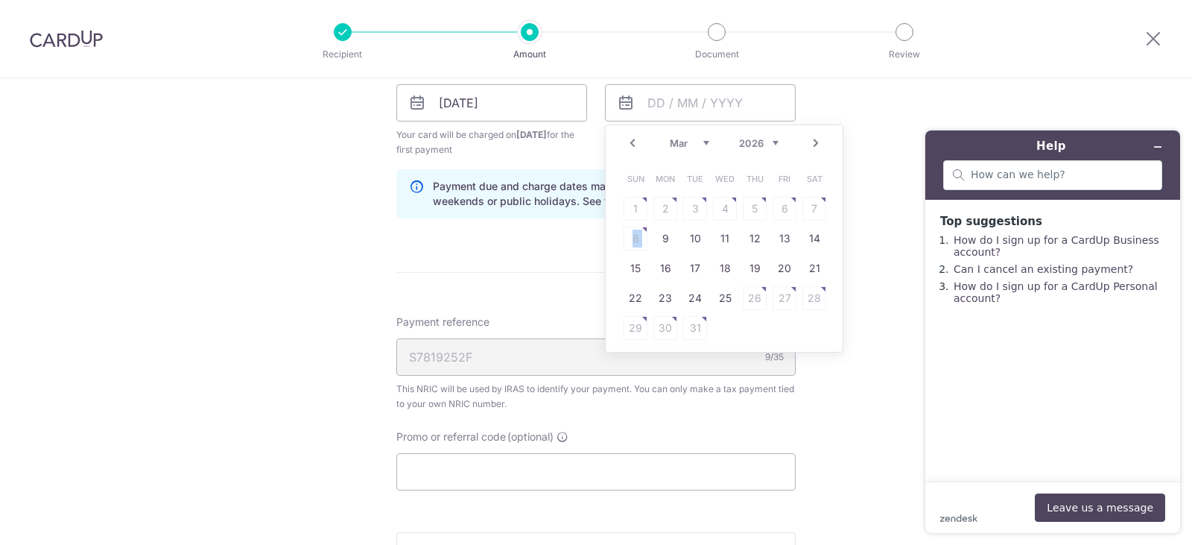
click at [636, 236] on table "Sun Mon Tue Wed Thu Fri Sat 1 2 3 4 5 6 7 8 9 10 11 12 13 14 15 16 17 18 19 20 …" at bounding box center [725, 253] width 209 height 179
click at [526, 242] on form "Enter one-time or monthly payment amount SGD 1,416.90 1416.90 The total tax pay…" at bounding box center [595, 5] width 399 height 1446
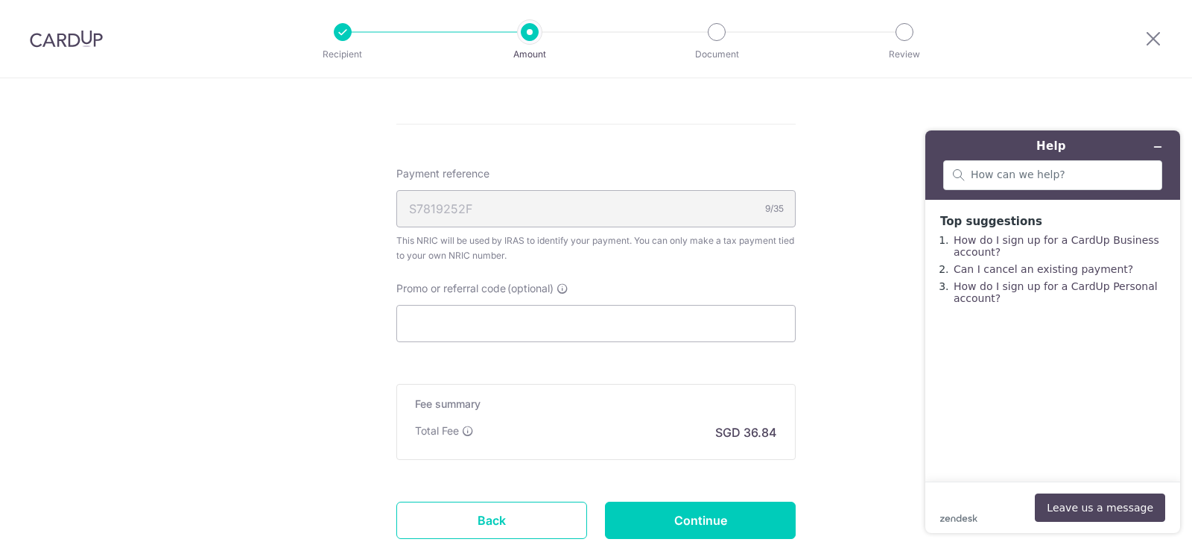
scroll to position [1118, 0]
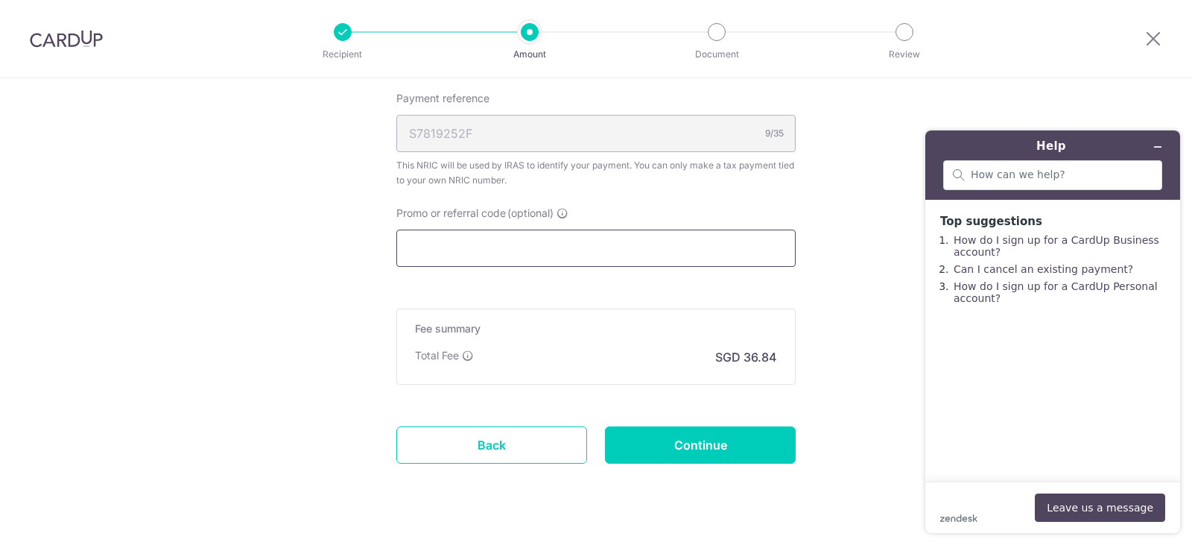
click at [553, 251] on input "Promo or referral code (optional)" at bounding box center [595, 248] width 399 height 37
paste input "[URL][DOMAIN_NAME][MEDICAL_DATA]"
type input "[URL][DOMAIN_NAME][MEDICAL_DATA]"
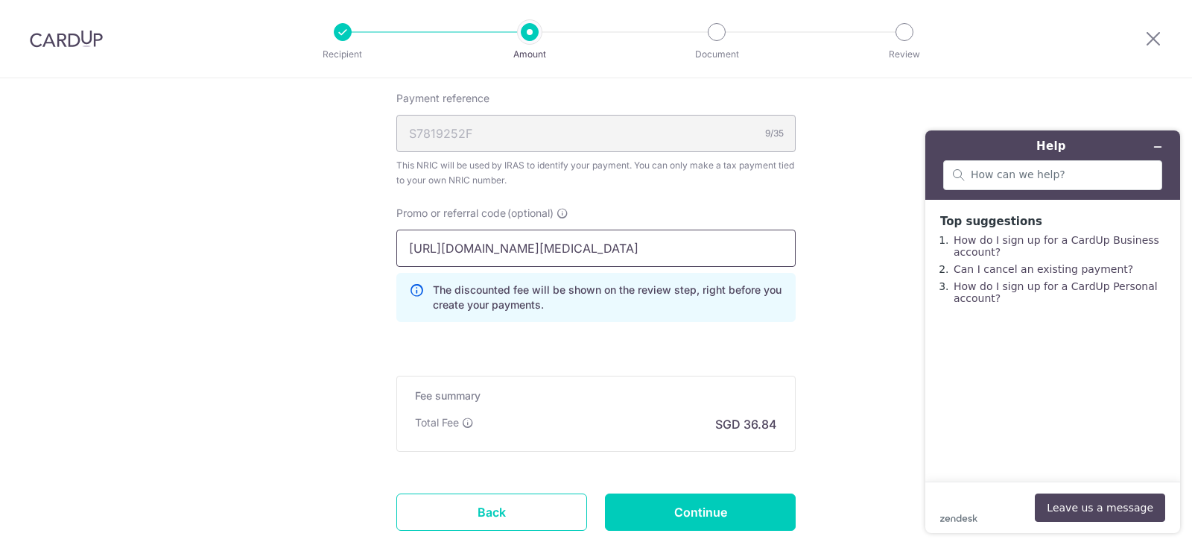
scroll to position [0, 0]
drag, startPoint x: 757, startPoint y: 245, endPoint x: 315, endPoint y: 240, distance: 441.9
type input "VTAX25R"
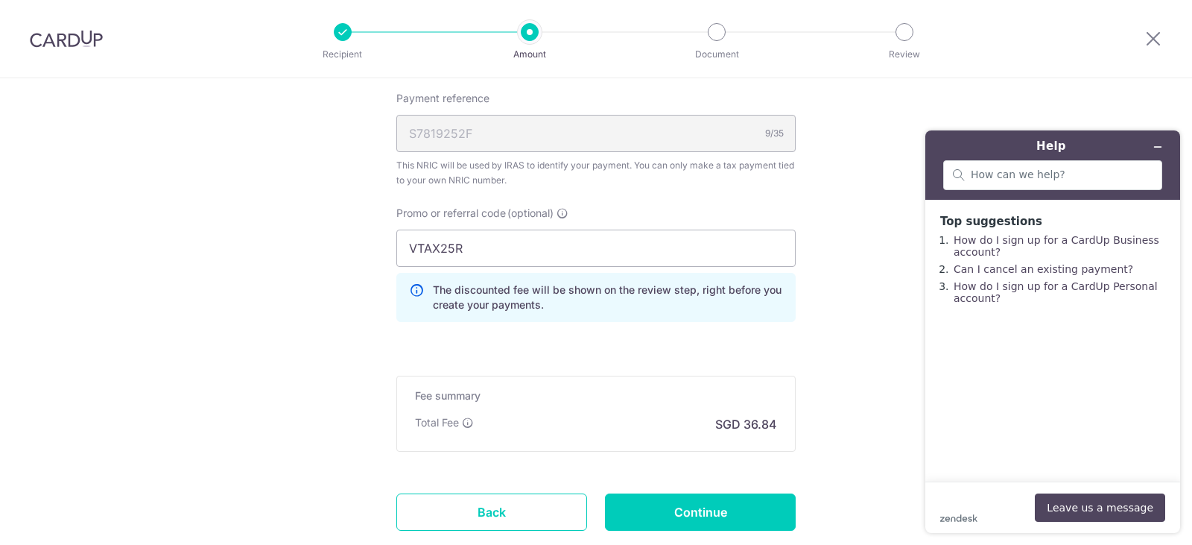
click at [729, 506] on input "Continue" at bounding box center [700, 511] width 191 height 37
type input "Create Schedule"
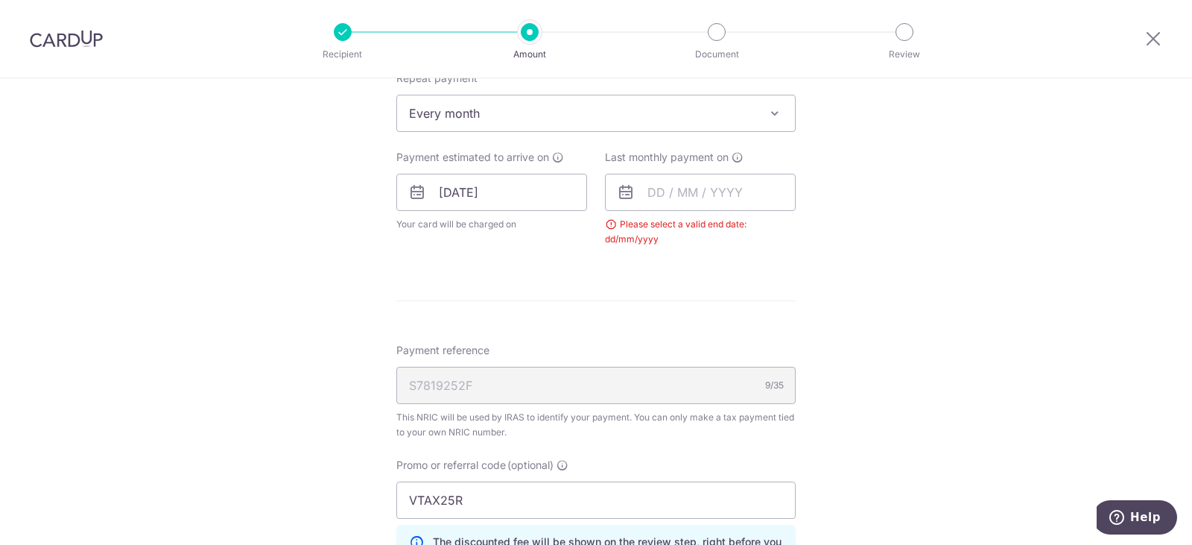
scroll to position [639, 0]
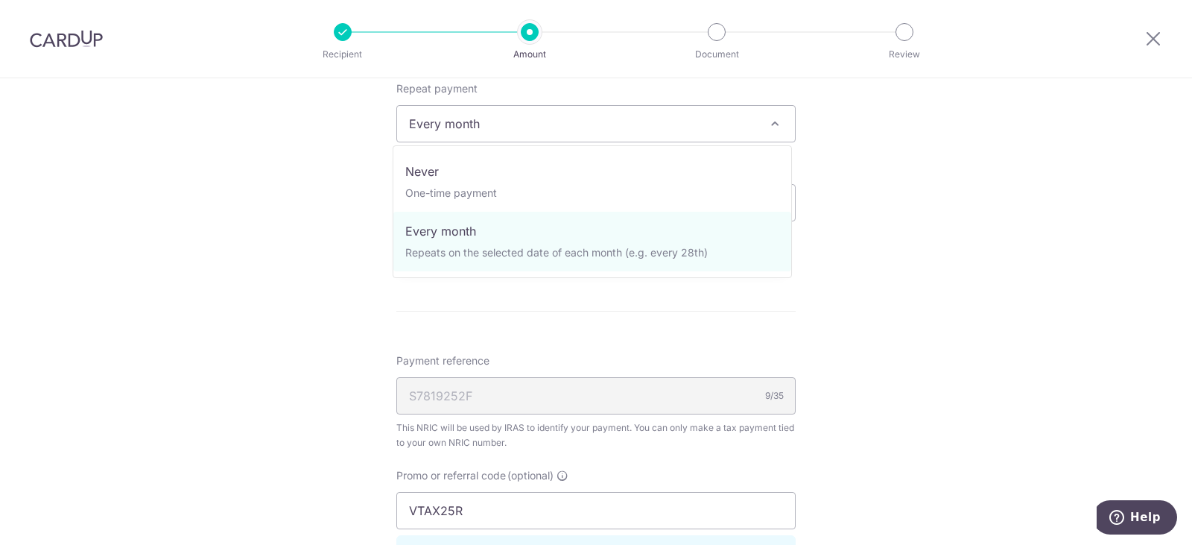
click at [546, 119] on span "Every month" at bounding box center [596, 124] width 398 height 36
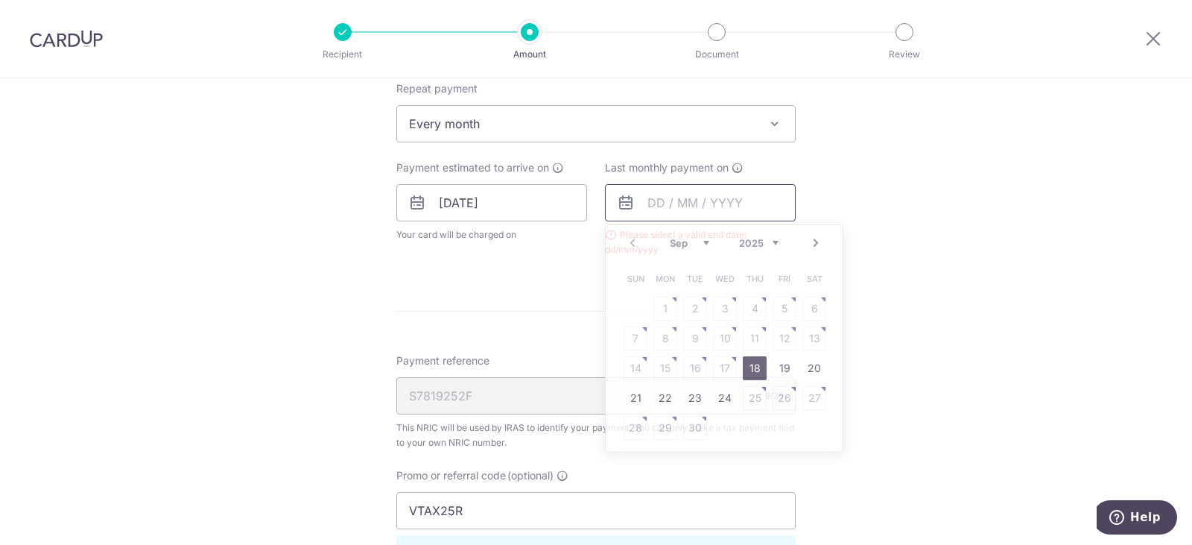
click at [771, 218] on input "text" at bounding box center [700, 202] width 191 height 37
click at [701, 242] on select "Sep Oct Nov Dec" at bounding box center [689, 243] width 39 height 12
click at [773, 241] on select "2025 2026" at bounding box center [758, 243] width 39 height 12
click at [697, 241] on select "Jan Feb Mar Apr May Jun [DATE] Aug Sep Oct" at bounding box center [689, 243] width 39 height 12
click at [508, 232] on span "Your card will be charged on for the first payment" at bounding box center [491, 234] width 191 height 15
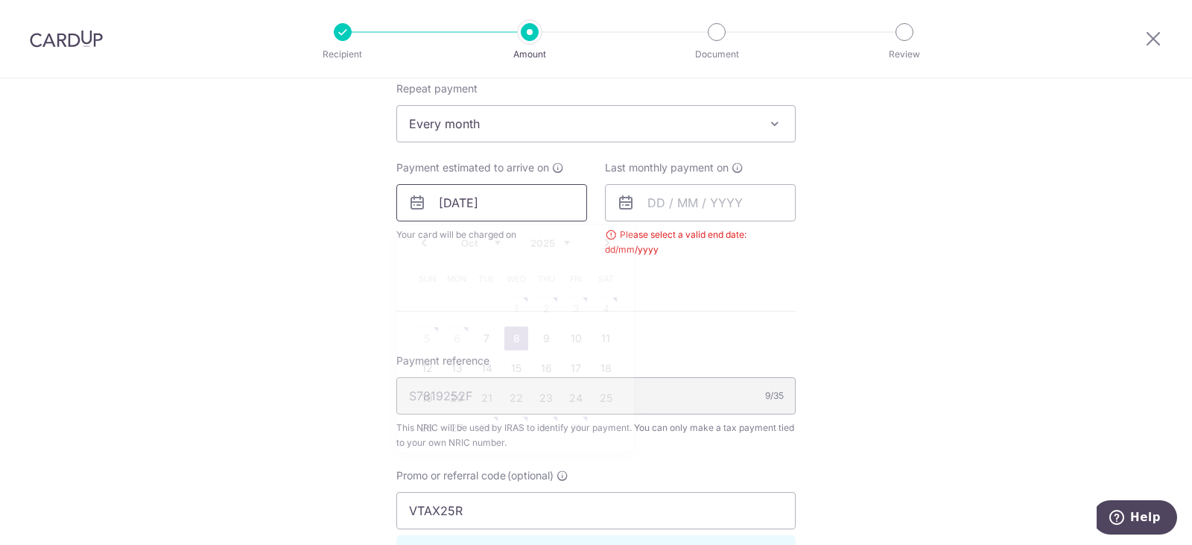
click at [533, 196] on input "[DATE]" at bounding box center [491, 202] width 191 height 37
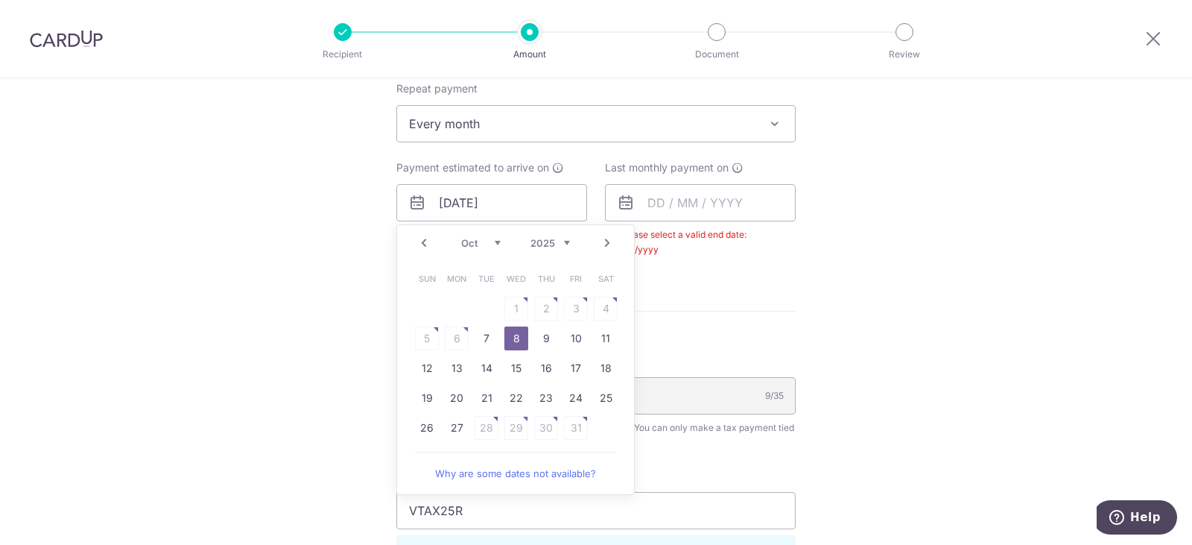
click at [530, 478] on link "Why are some dates not available?" at bounding box center [515, 473] width 201 height 30
click at [238, 270] on div "Tell us more about your payment Enter one-time or monthly payment amount SGD 1,…" at bounding box center [596, 172] width 1192 height 1466
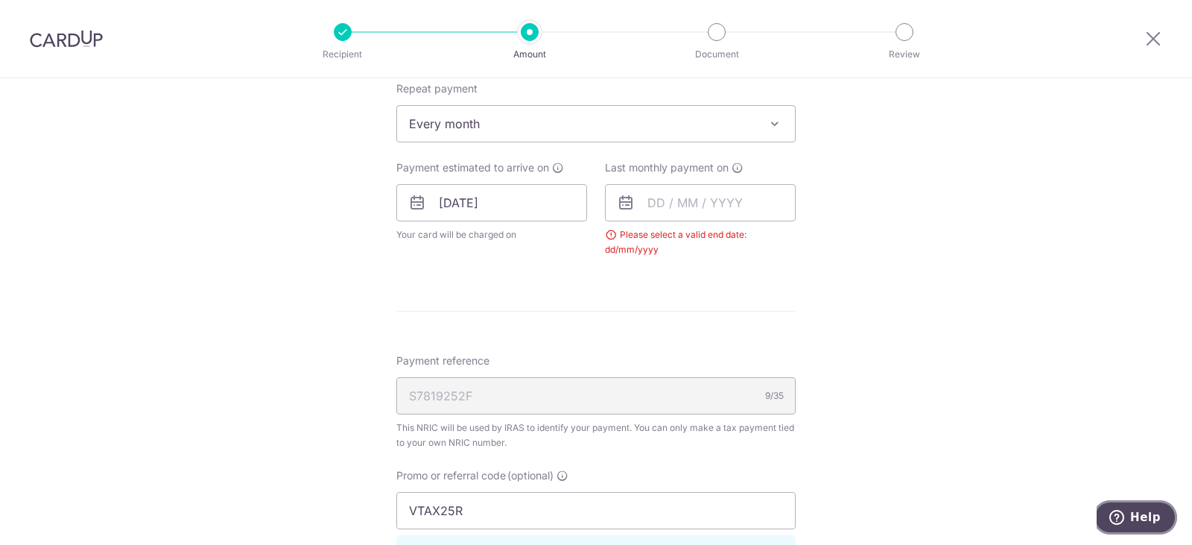
click at [1160, 501] on button "Help" at bounding box center [1135, 517] width 84 height 34
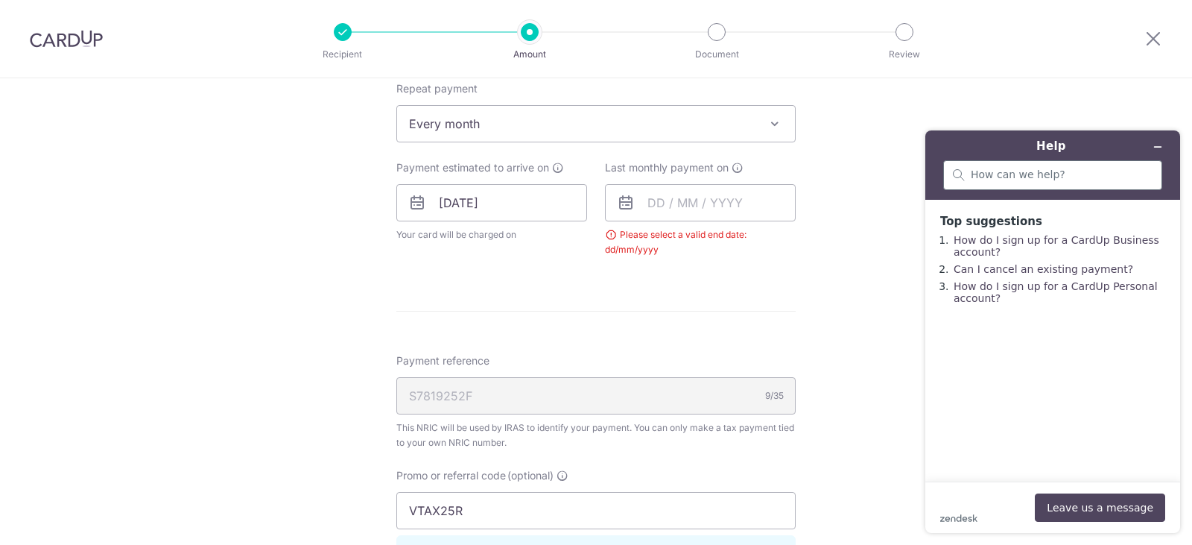
click at [1018, 165] on div at bounding box center [1052, 175] width 219 height 30
type input "set up income tax"
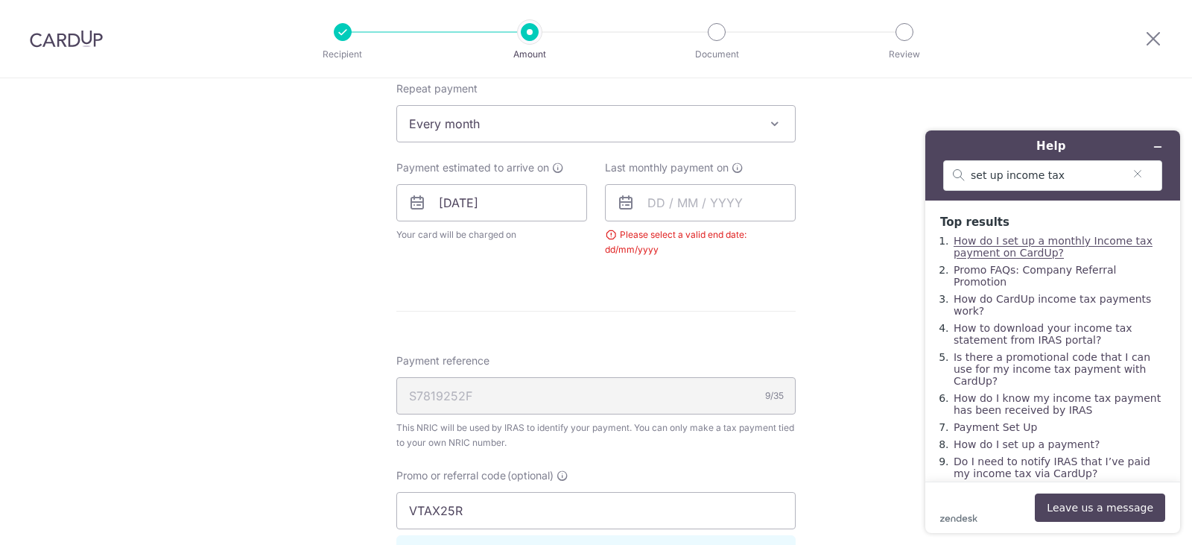
click at [1086, 241] on link "How do I set up a monthly Income tax payment on CardUp?" at bounding box center [1053, 247] width 199 height 24
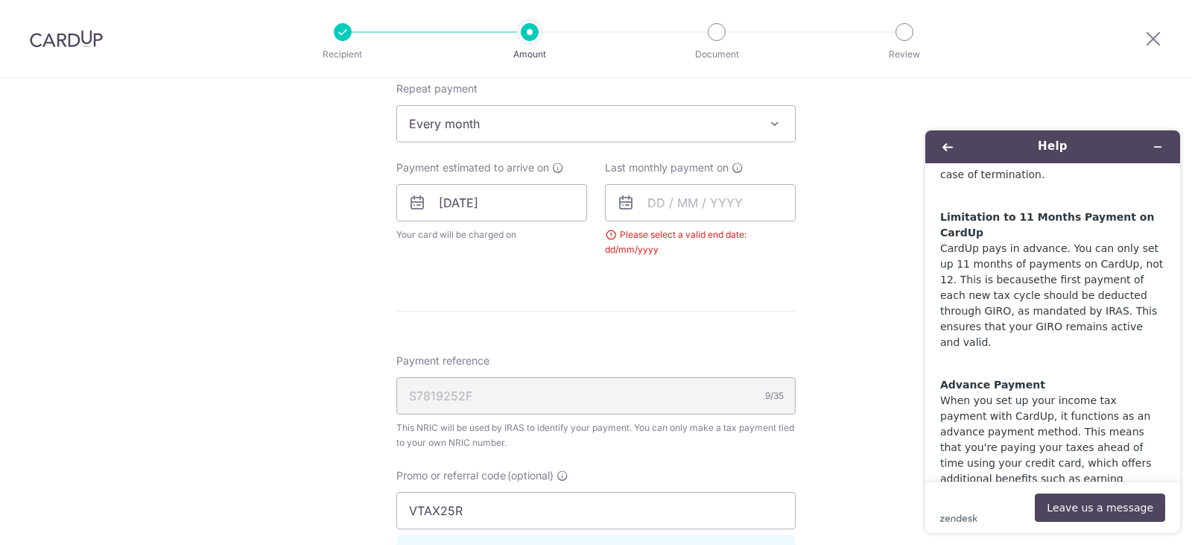
scroll to position [373, 0]
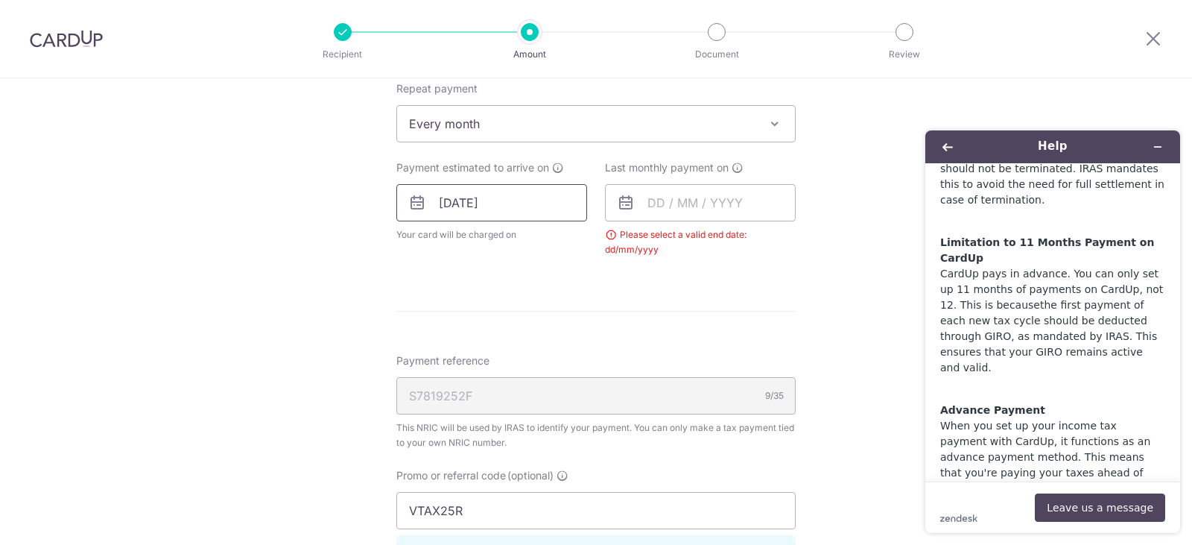
click at [553, 200] on input "[DATE]" at bounding box center [491, 202] width 191 height 37
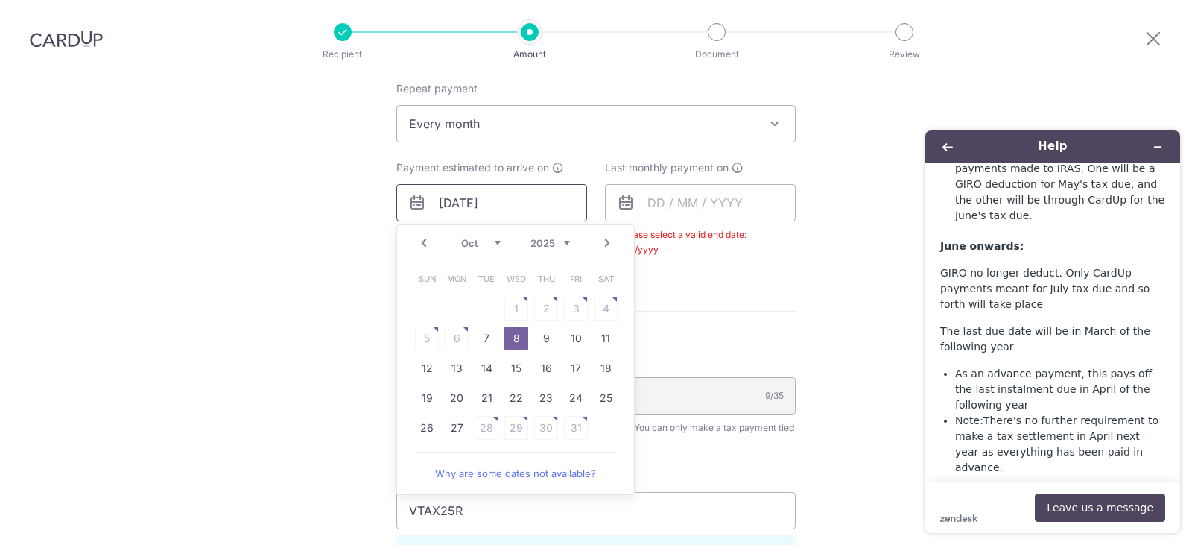
scroll to position [1966, 0]
click at [510, 338] on link "8" at bounding box center [516, 338] width 24 height 24
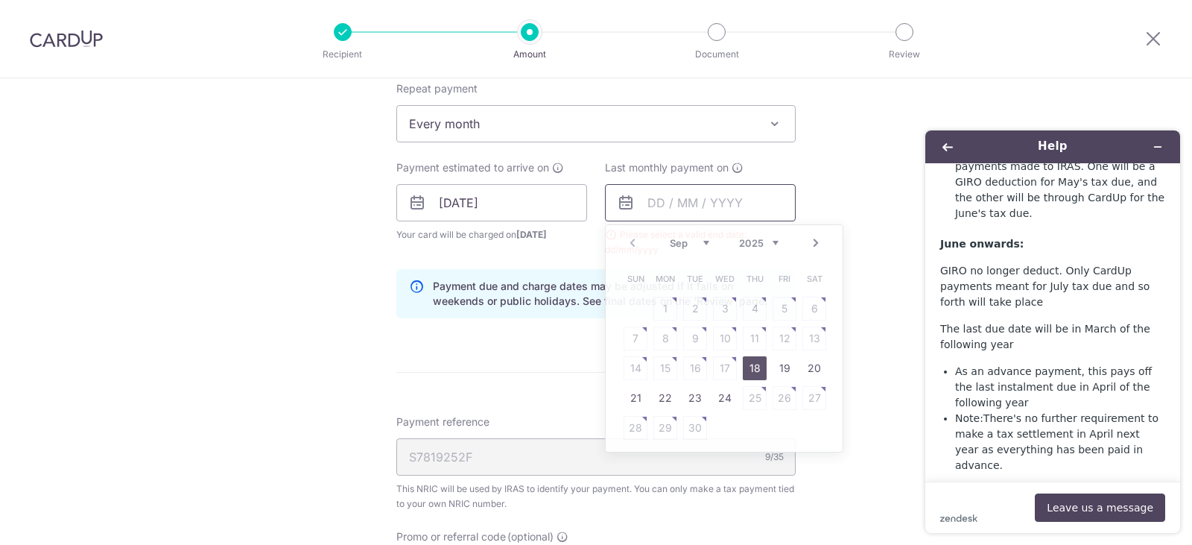
click at [697, 212] on input "text" at bounding box center [700, 202] width 191 height 37
click at [756, 248] on select "2025 2026" at bounding box center [758, 243] width 39 height 12
click at [696, 246] on select "Jan Feb Mar Apr May Jun Jul Aug Sep Oct" at bounding box center [689, 243] width 39 height 12
click at [1113, 488] on p "By understanding these details and visualising the payment schedule, you can ef…" at bounding box center [1052, 543] width 225 height 110
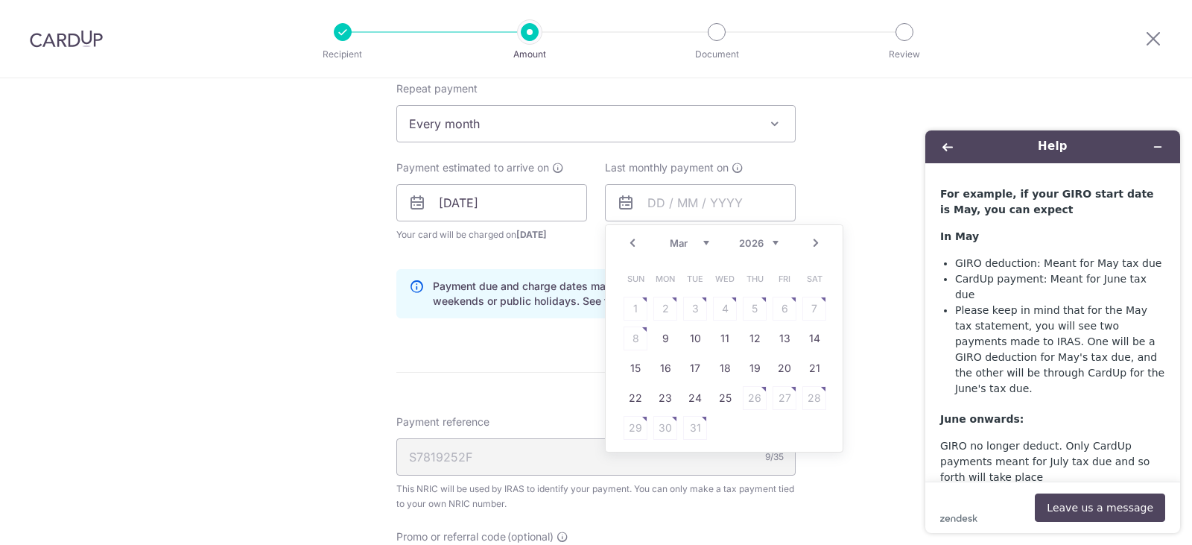
scroll to position [1817, 0]
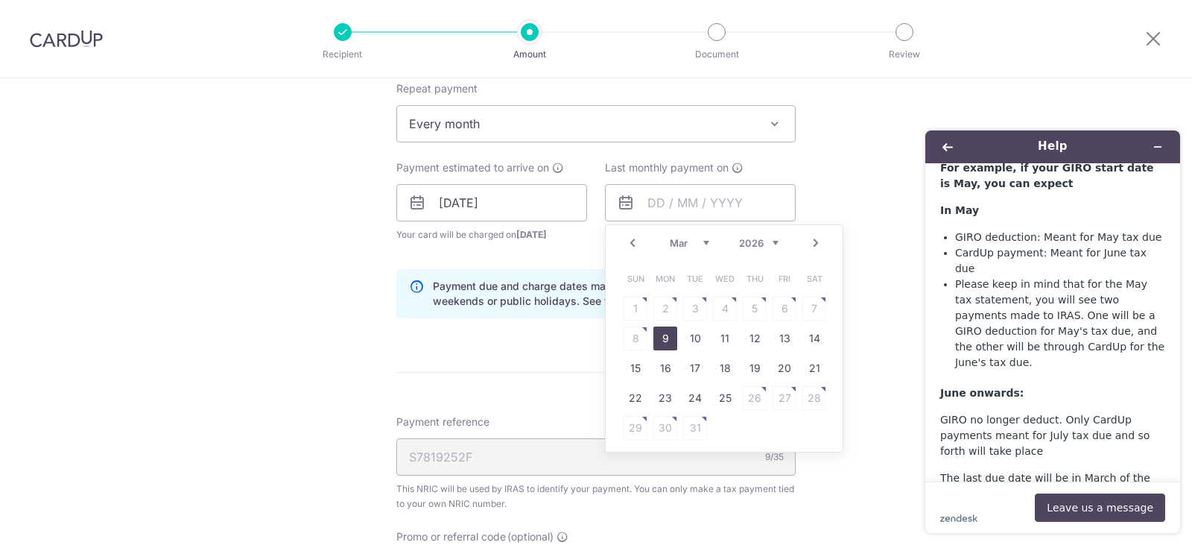
click at [669, 333] on link "9" at bounding box center [665, 338] width 24 height 24
type input "09/03/2026"
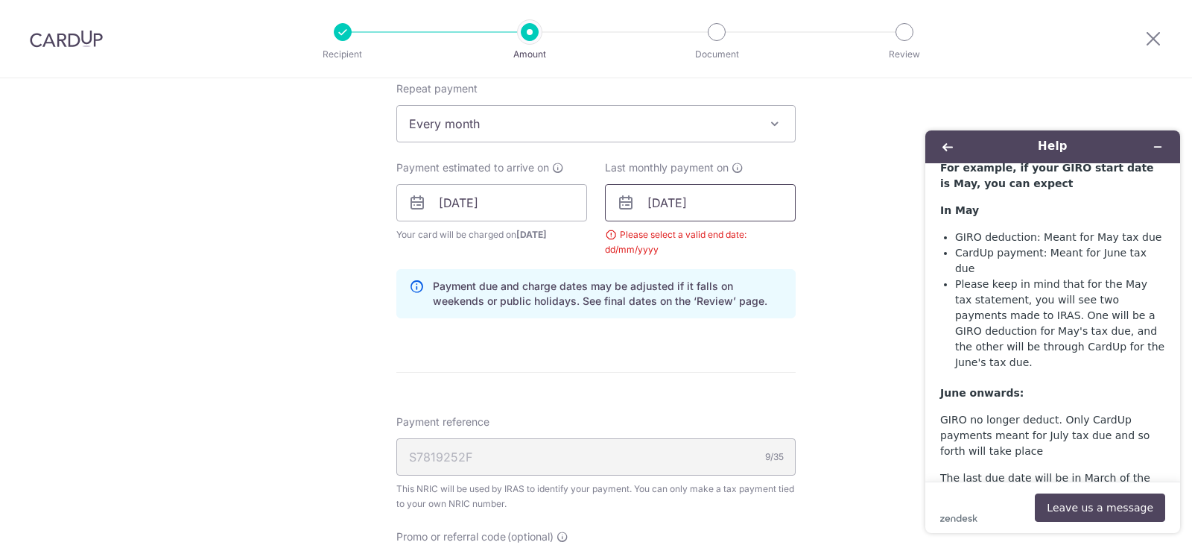
click at [746, 208] on input "09/03/2026" at bounding box center [700, 202] width 191 height 37
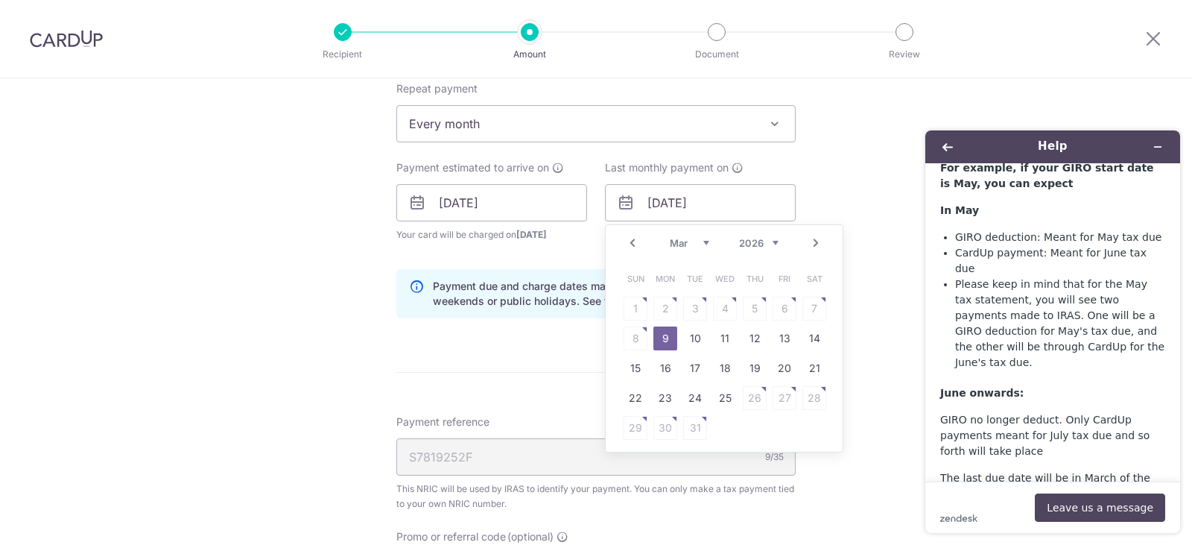
click at [666, 329] on link "9" at bounding box center [665, 338] width 24 height 24
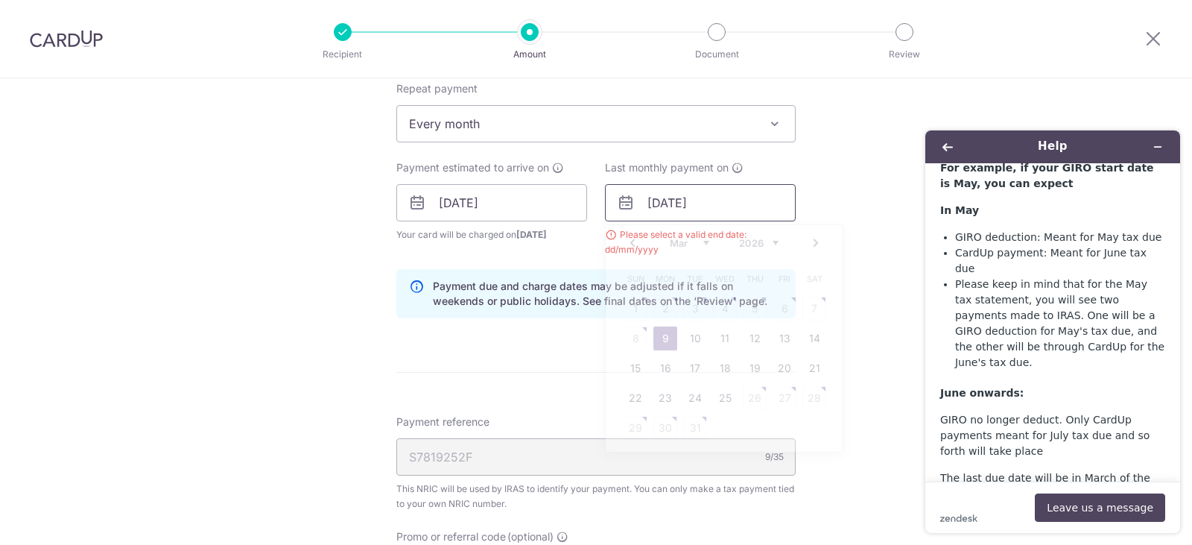
click at [719, 213] on input "09/03/2026" at bounding box center [700, 202] width 191 height 37
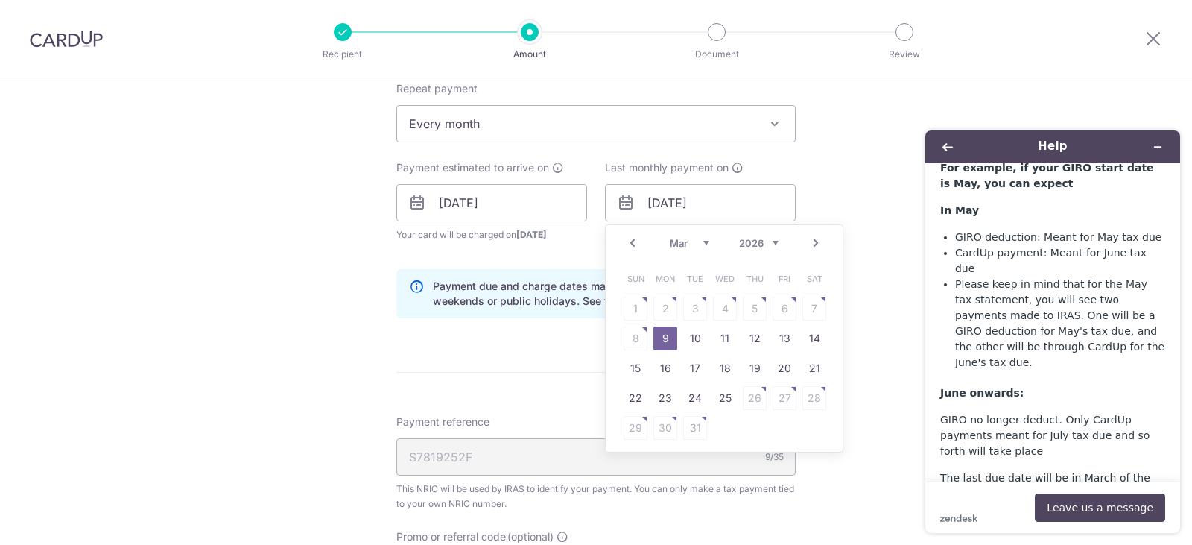
click at [665, 335] on link "9" at bounding box center [665, 338] width 24 height 24
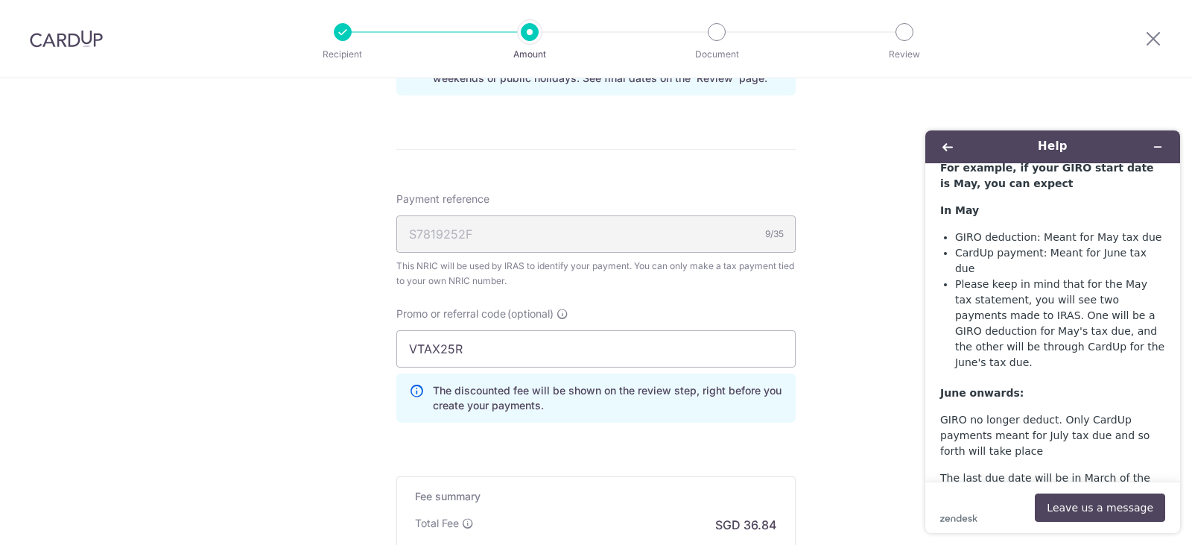
scroll to position [863, 0]
click at [504, 345] on input "VTAX25R" at bounding box center [595, 347] width 399 height 37
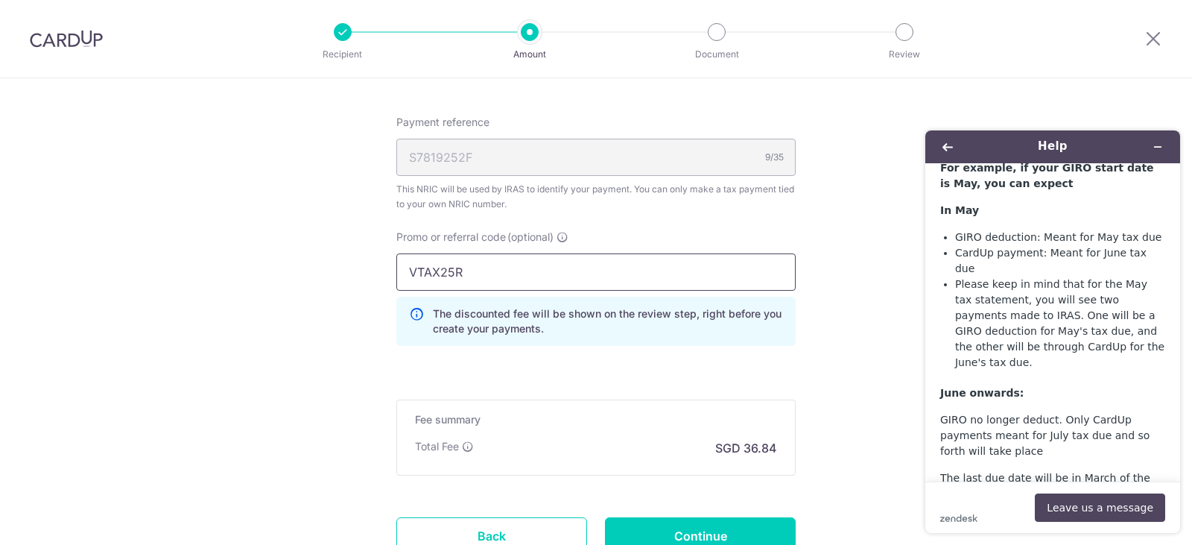
scroll to position [1060, 0]
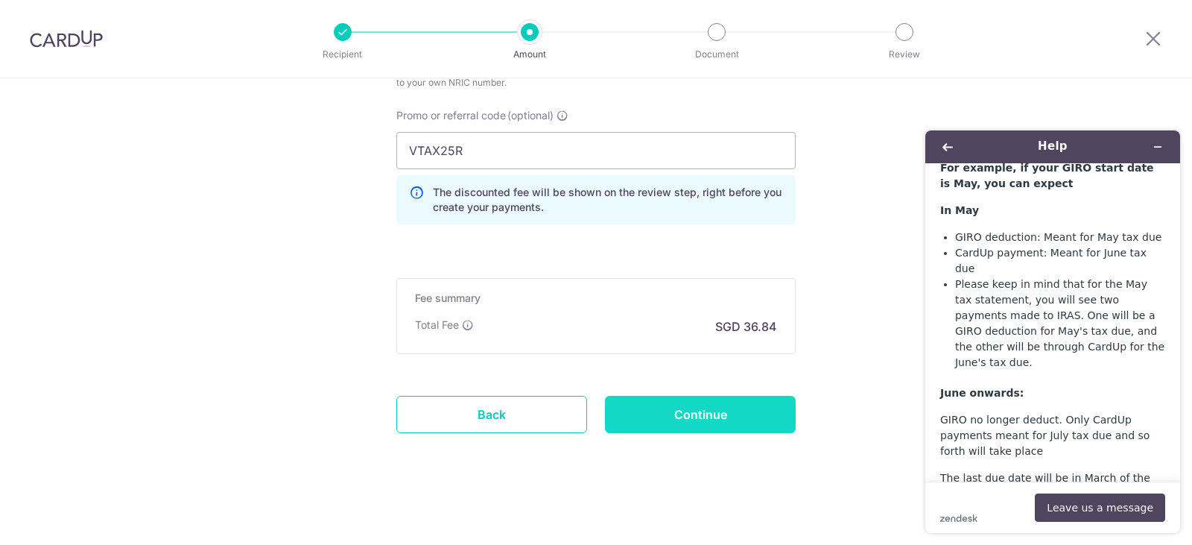
click at [700, 402] on input "Continue" at bounding box center [700, 414] width 191 height 37
type input "Create Schedule"
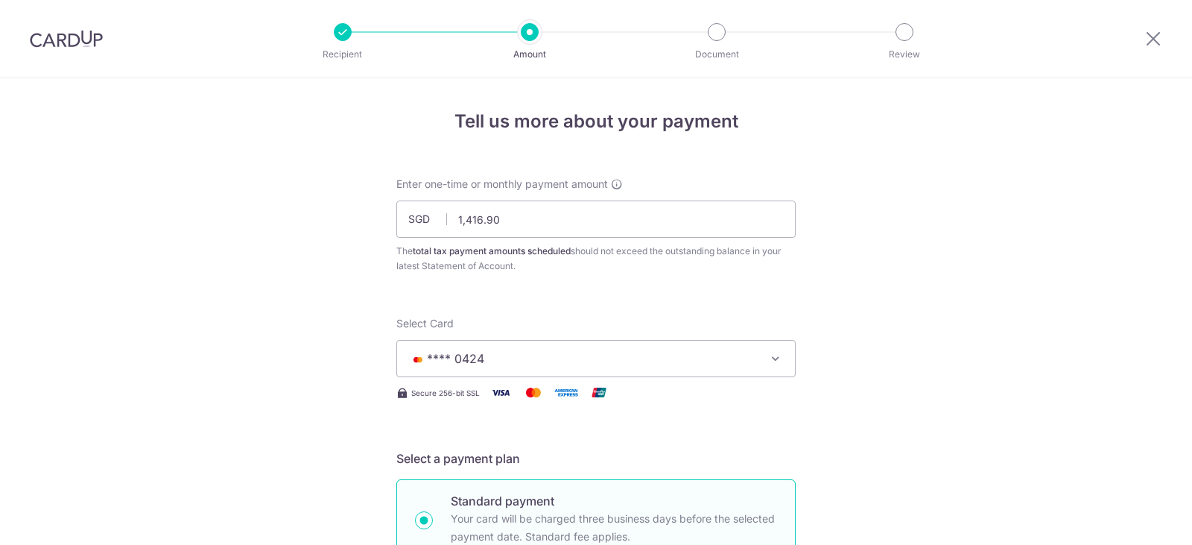
scroll to position [1005, 0]
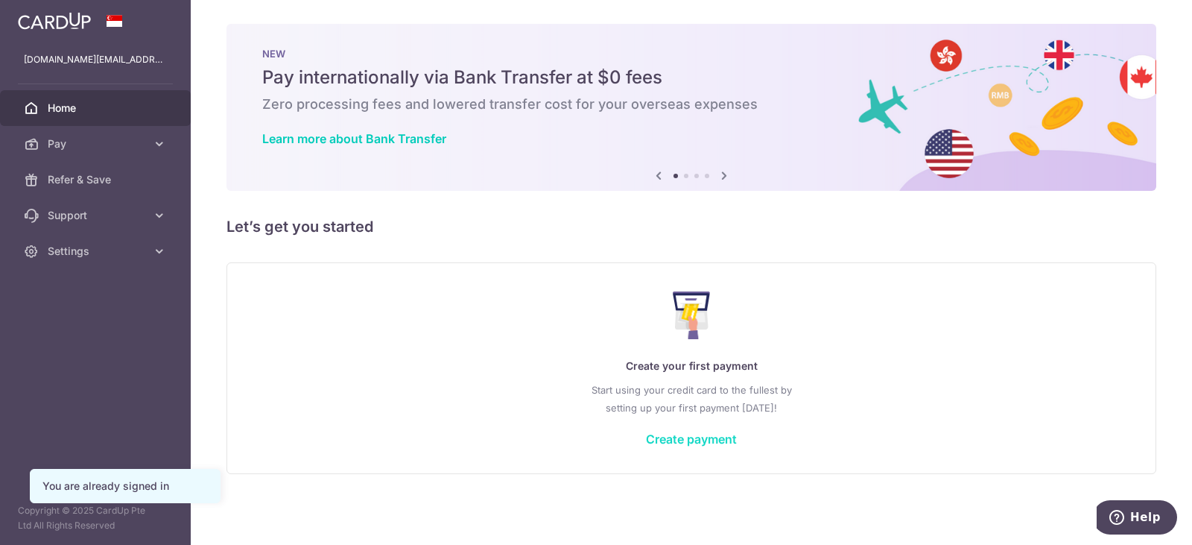
click at [646, 445] on link "Create payment" at bounding box center [691, 438] width 91 height 15
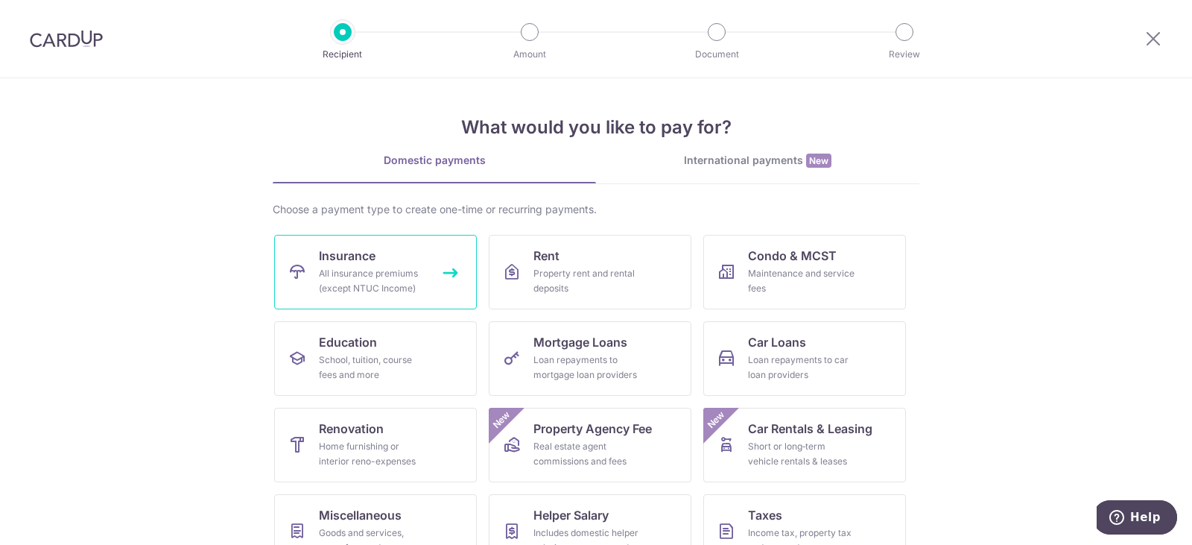
click at [414, 286] on div "All insurance premiums (except NTUC Income)" at bounding box center [372, 281] width 107 height 30
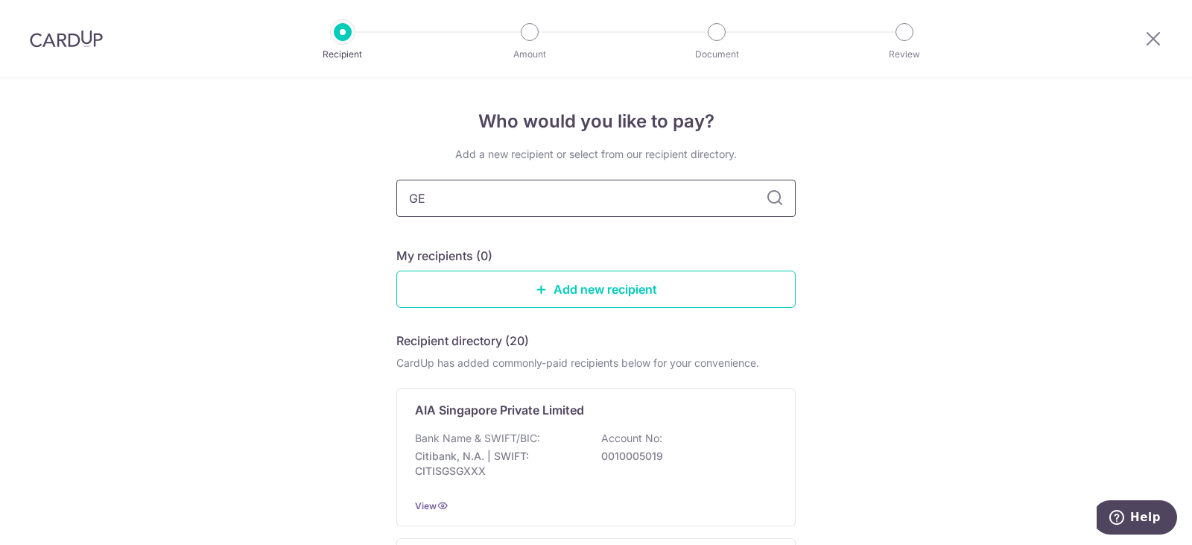
type input "GEN"
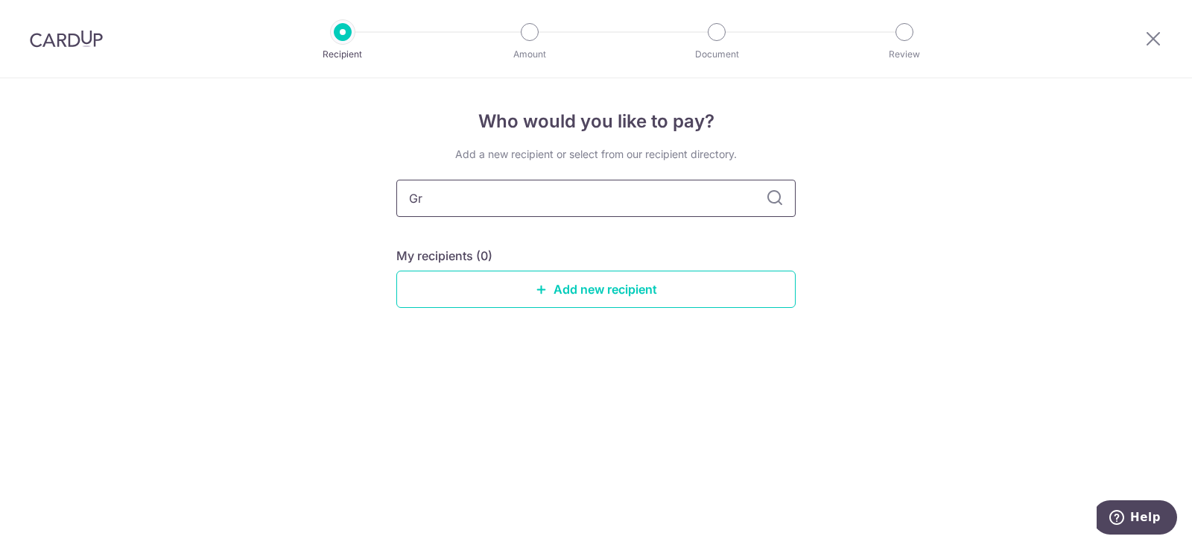
type input "Gre"
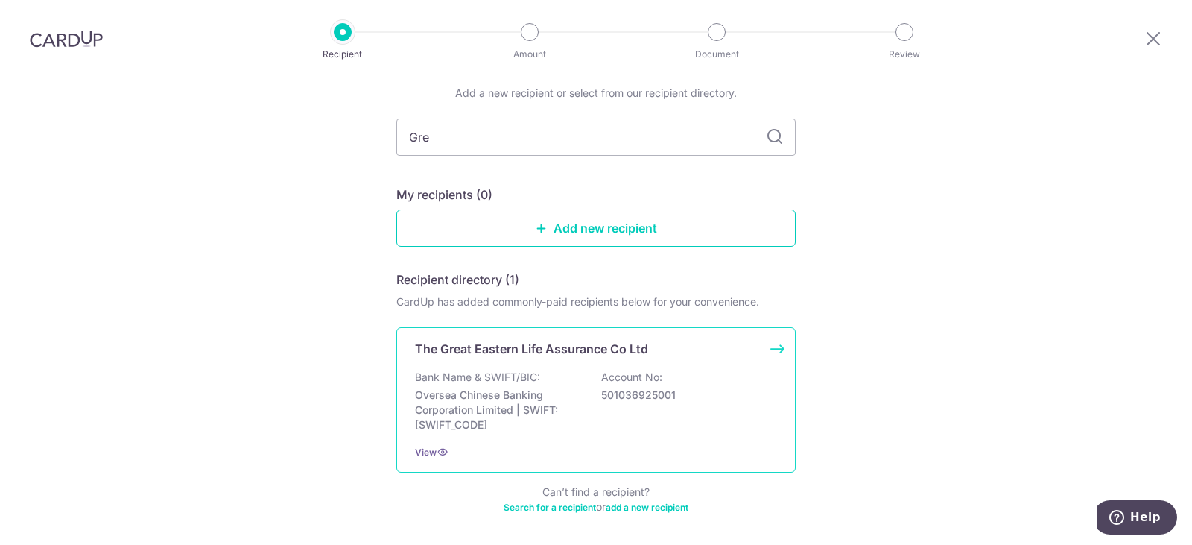
scroll to position [118, 0]
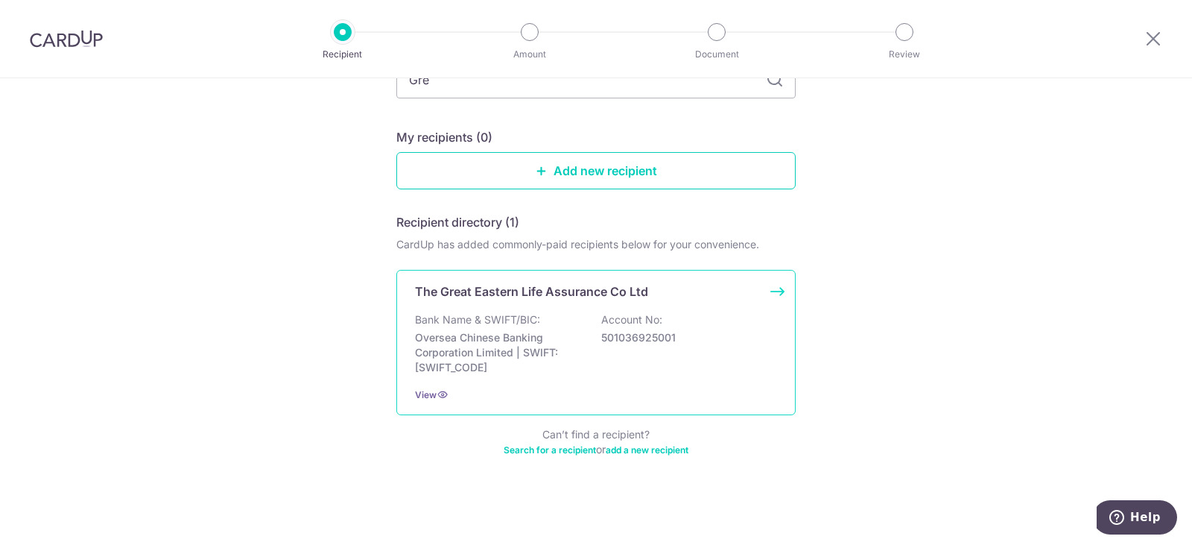
click at [720, 359] on div "Bank Name & SWIFT/BIC: Oversea Chinese Banking Corporation Limited | SWIFT: OCB…" at bounding box center [596, 343] width 362 height 63
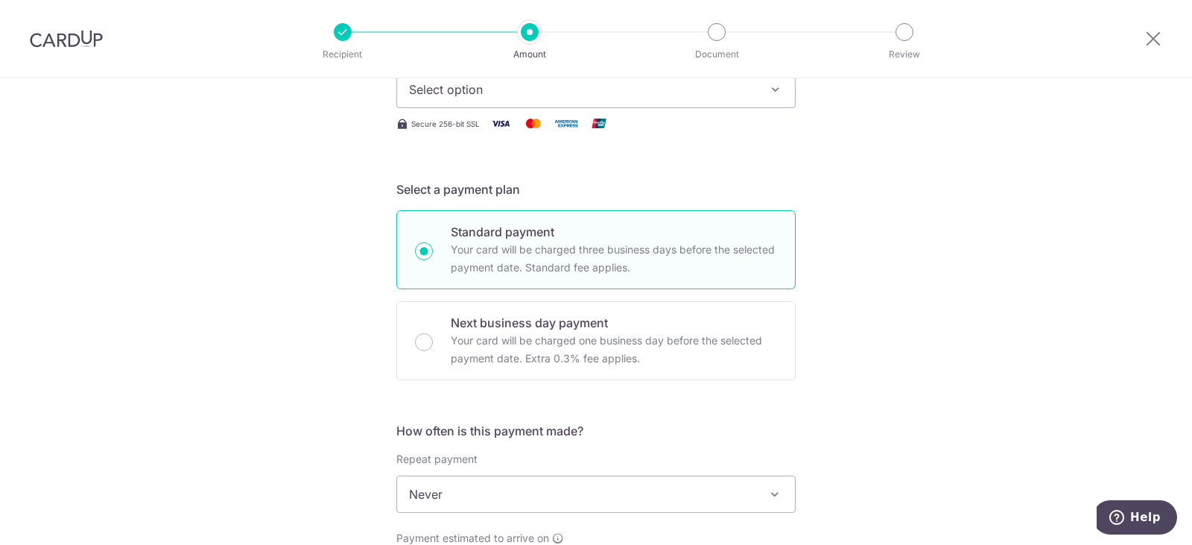
scroll to position [75, 0]
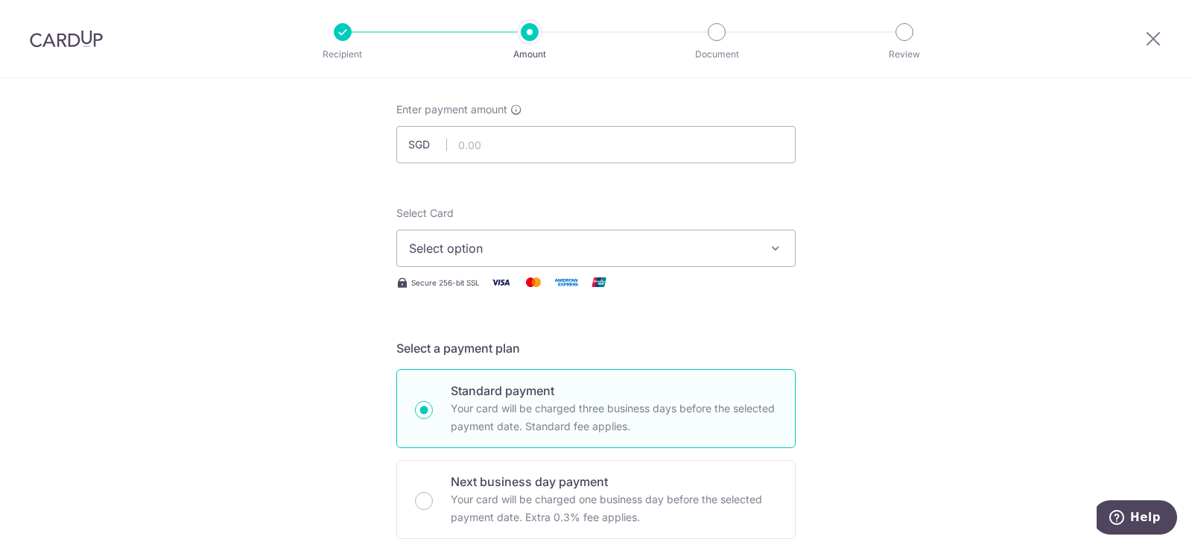
click at [549, 248] on span "Select option" at bounding box center [582, 248] width 347 height 18
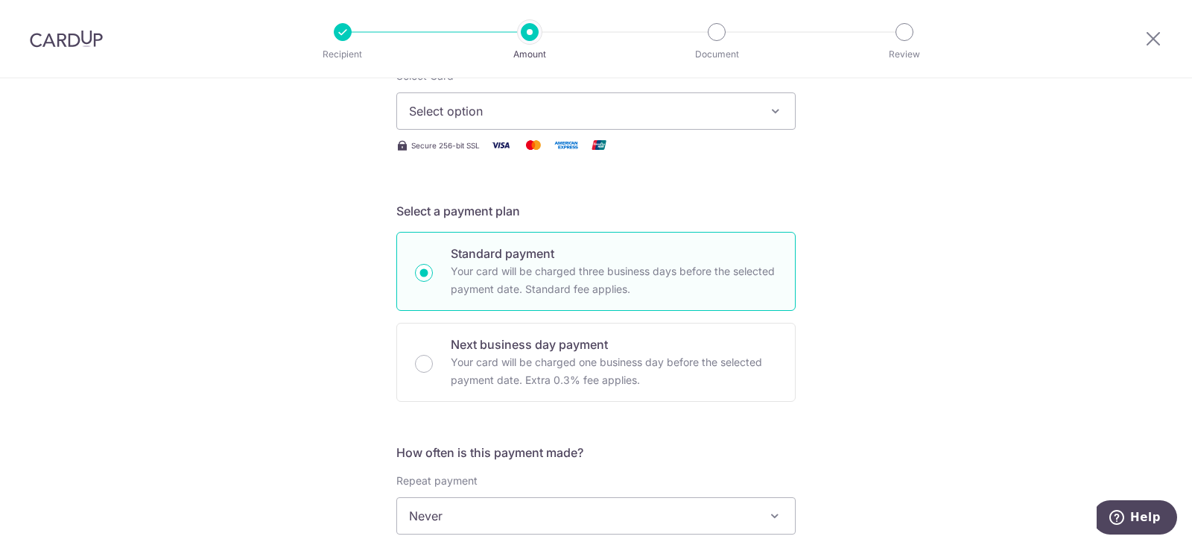
scroll to position [0, 0]
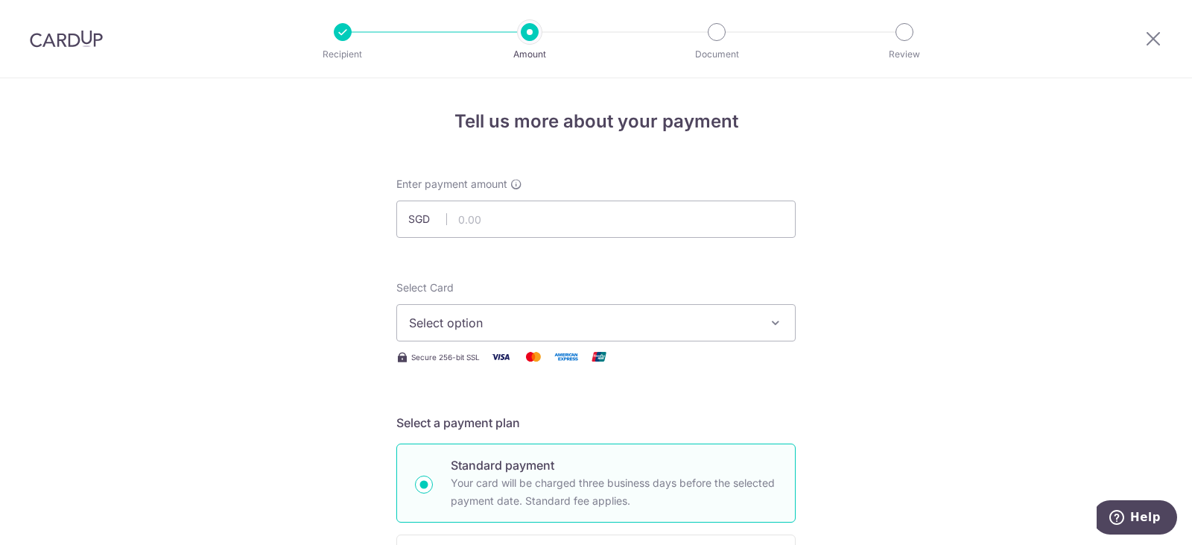
click at [57, 38] on img at bounding box center [66, 39] width 73 height 18
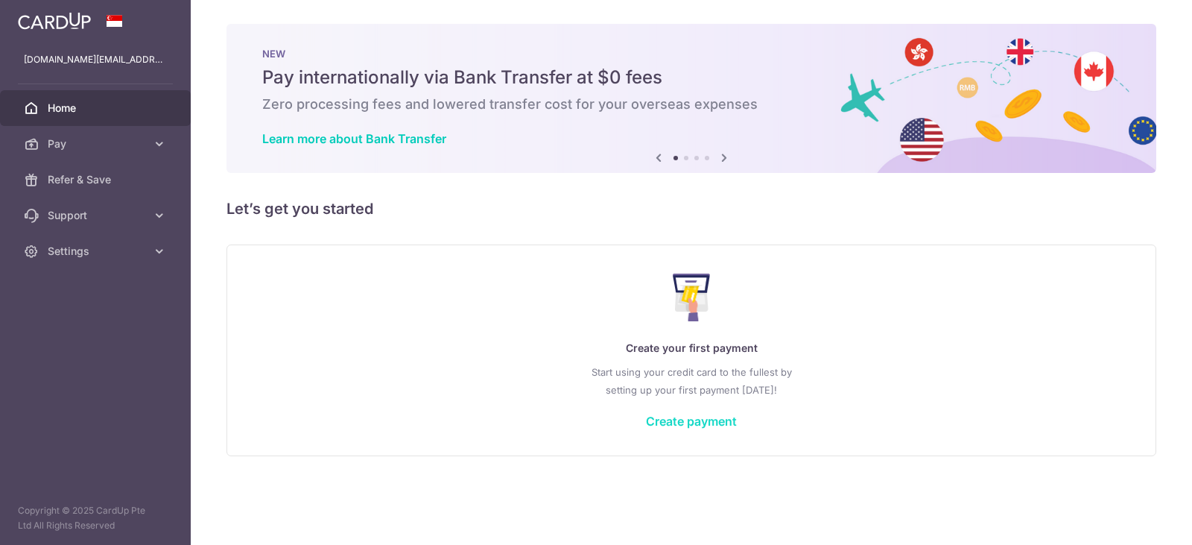
click at [716, 419] on link "Create payment" at bounding box center [691, 421] width 91 height 15
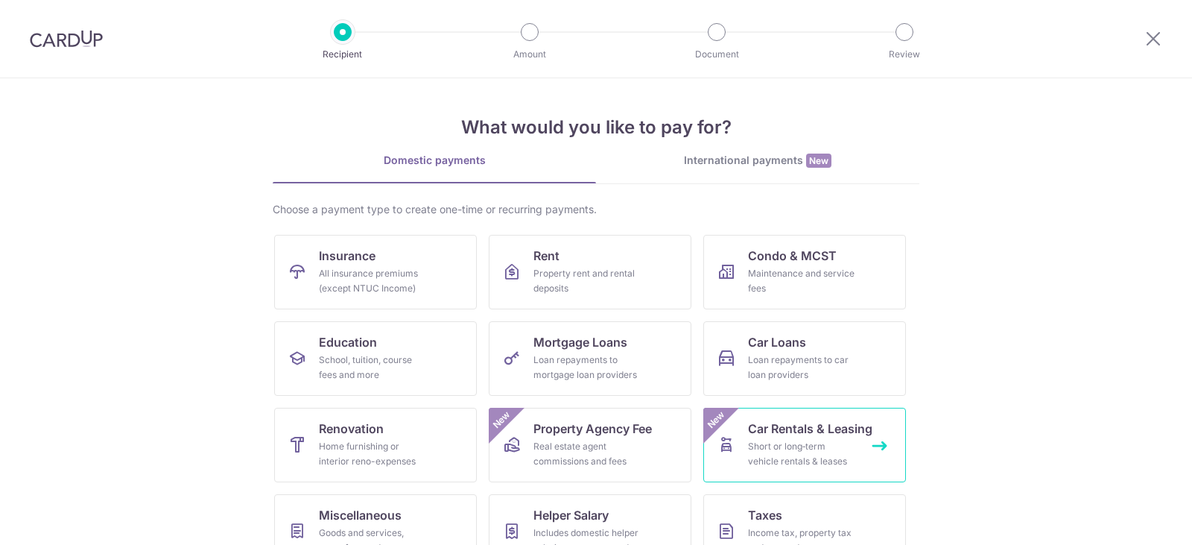
scroll to position [122, 0]
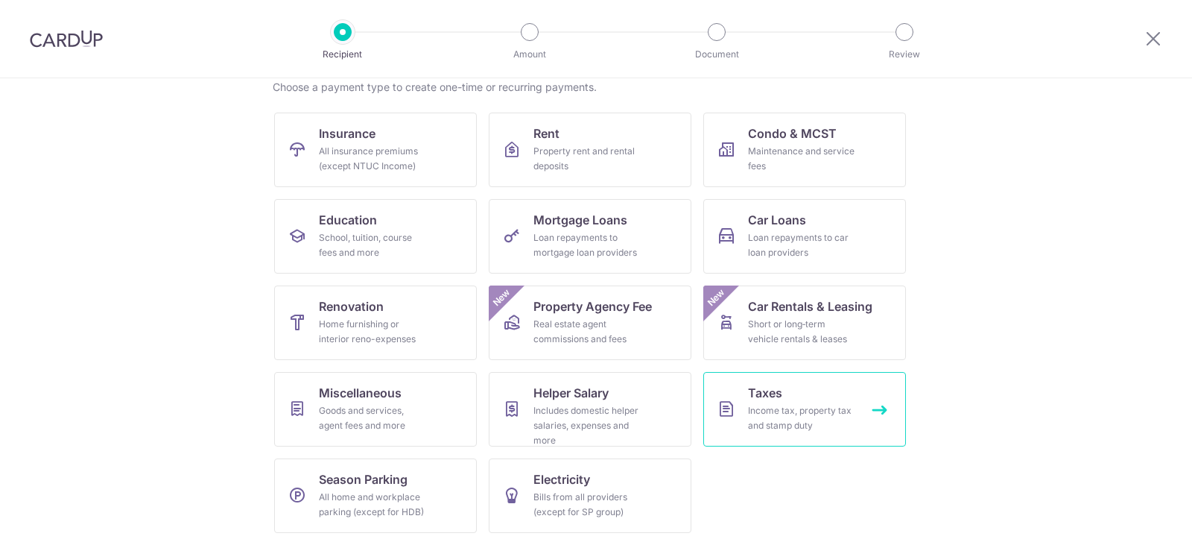
click at [779, 408] on div "Income tax, property tax and stamp duty" at bounding box center [801, 418] width 107 height 30
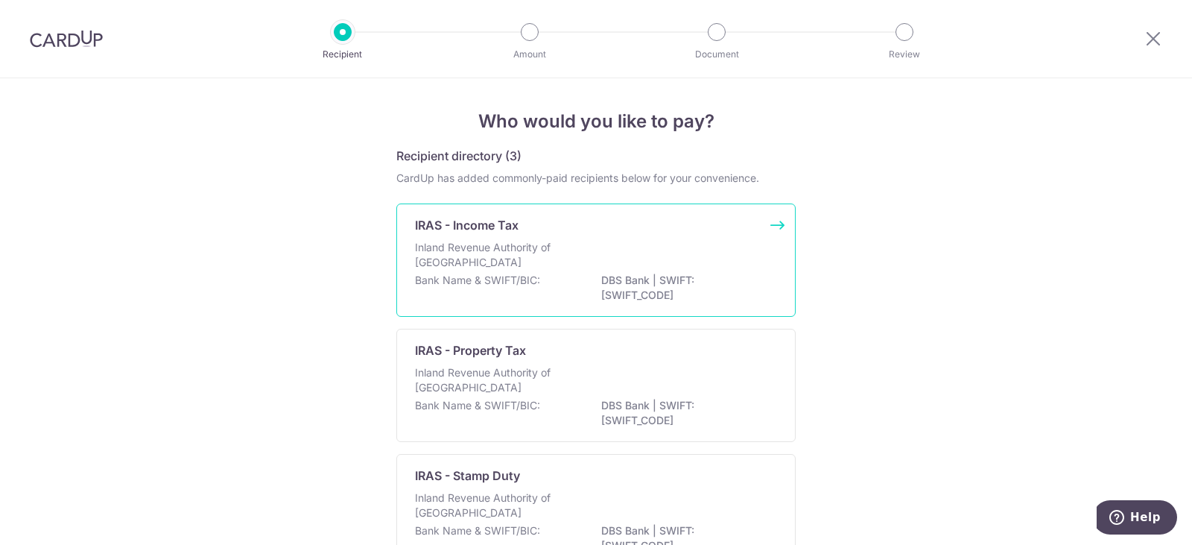
click at [732, 245] on div "Inland Revenue Authority of [GEOGRAPHIC_DATA]" at bounding box center [596, 256] width 362 height 33
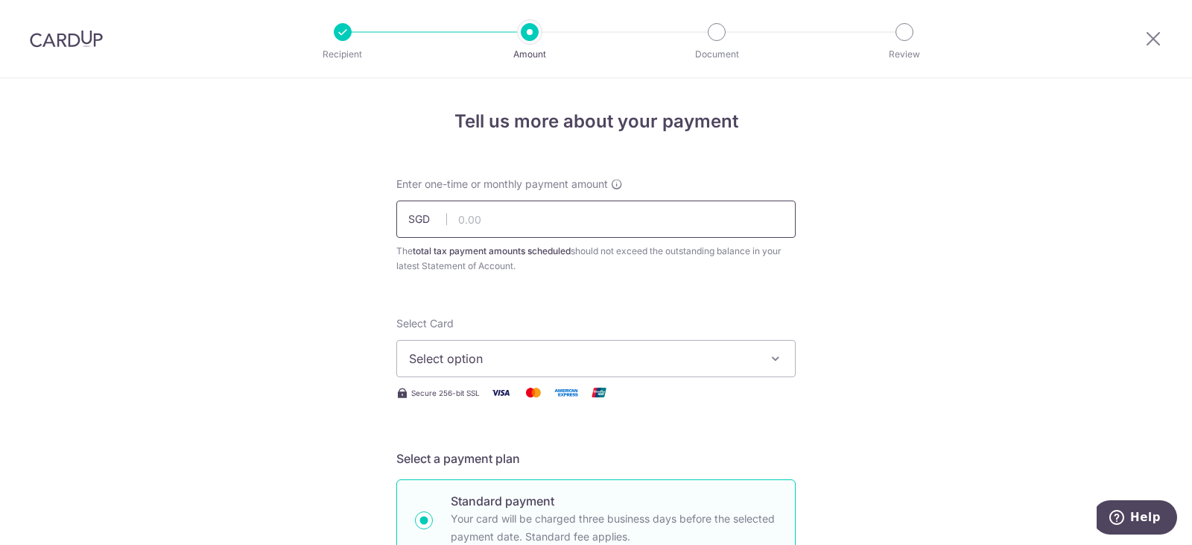
click at [575, 215] on input "text" at bounding box center [595, 218] width 399 height 37
type input "1,416.90"
click at [552, 352] on span "Select option" at bounding box center [582, 358] width 347 height 18
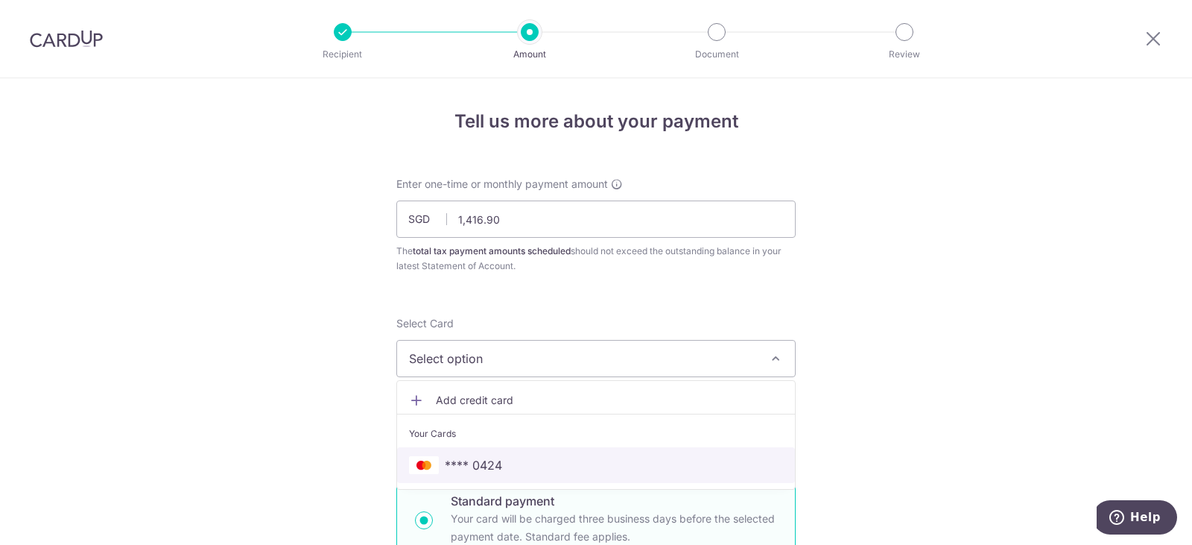
click at [545, 465] on span "**** 0424" at bounding box center [596, 465] width 374 height 18
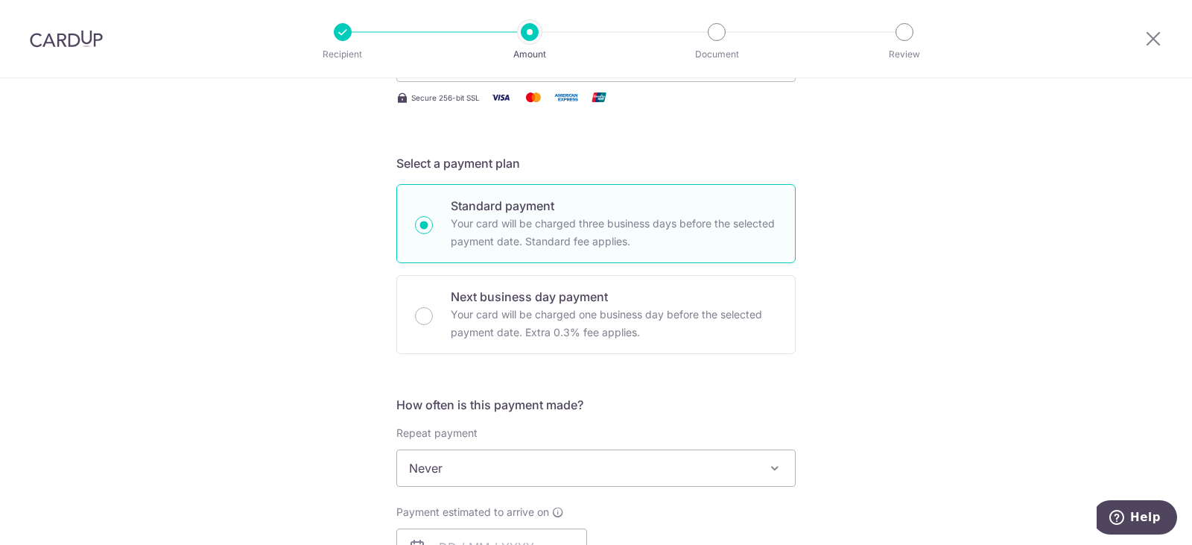
scroll to position [373, 0]
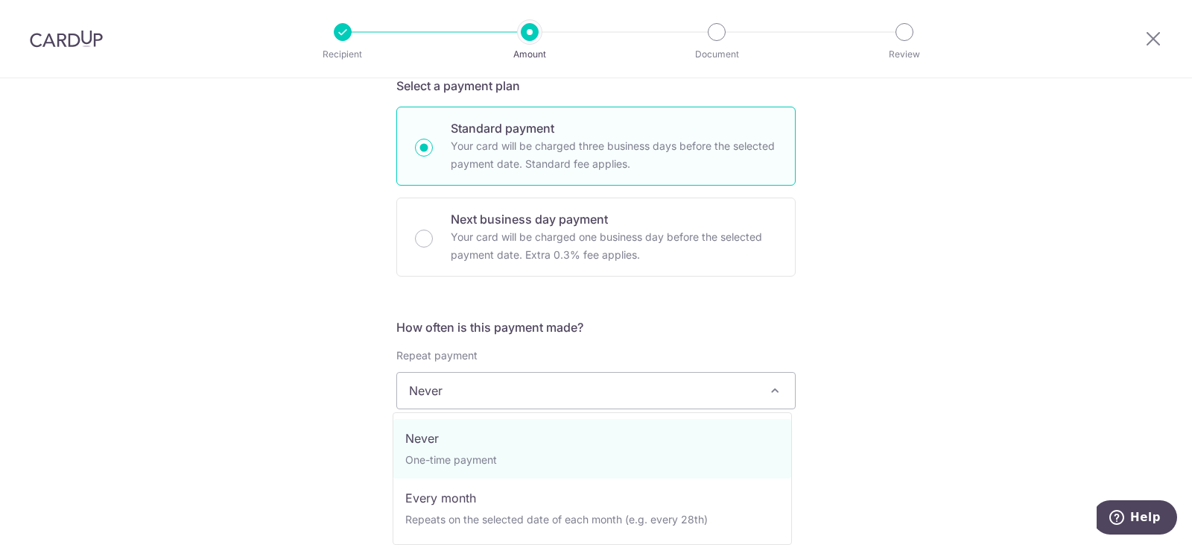
click at [628, 379] on span "Never" at bounding box center [596, 391] width 398 height 36
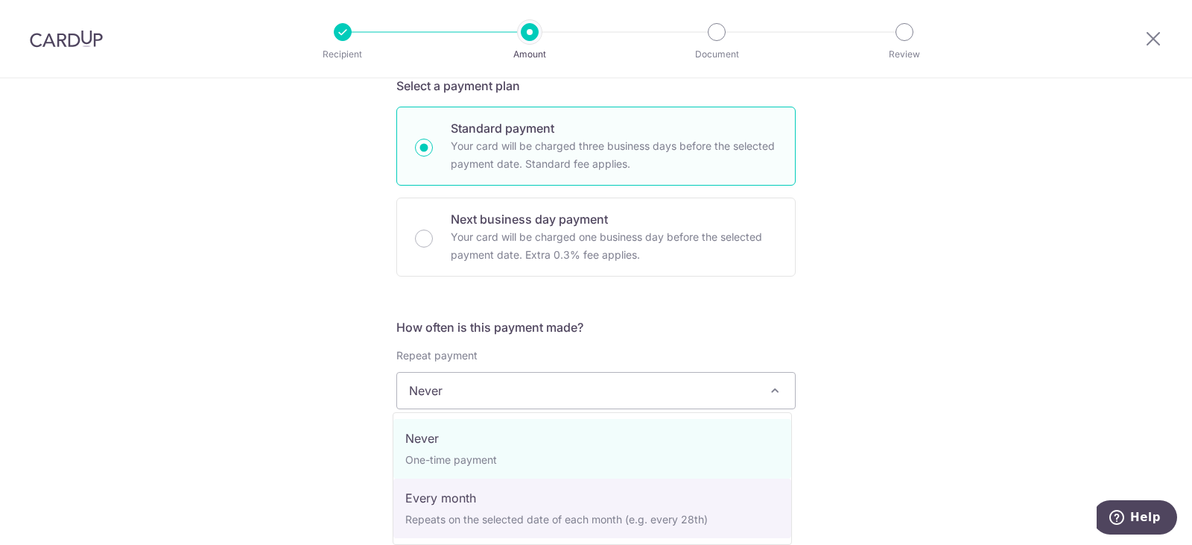
select select "3"
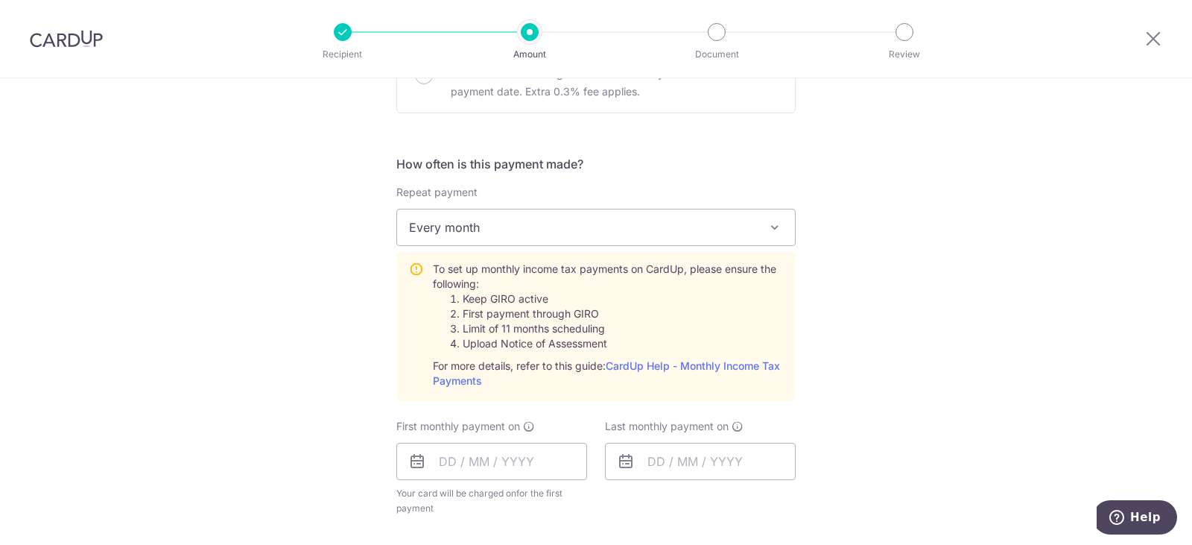
scroll to position [522, 0]
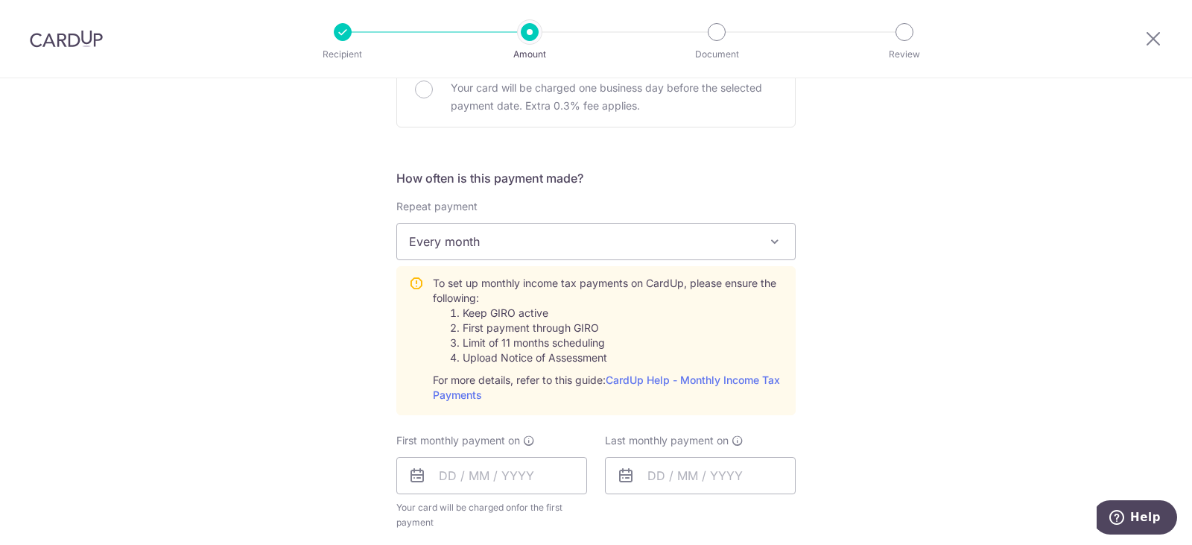
click at [693, 235] on span "Every month" at bounding box center [596, 242] width 398 height 36
click at [533, 466] on input "text" at bounding box center [491, 475] width 191 height 37
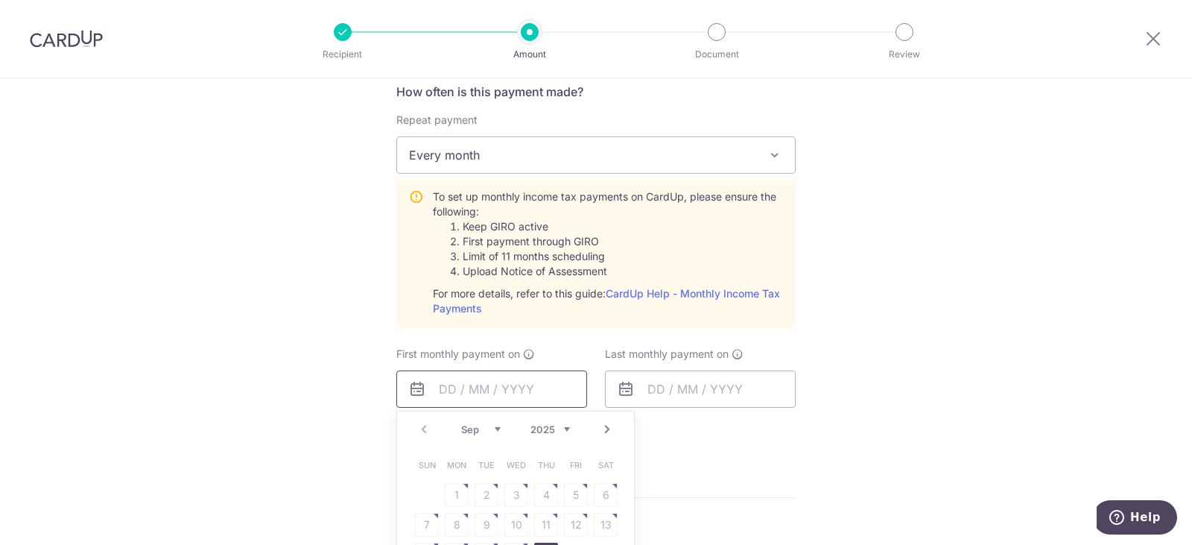
scroll to position [745, 0]
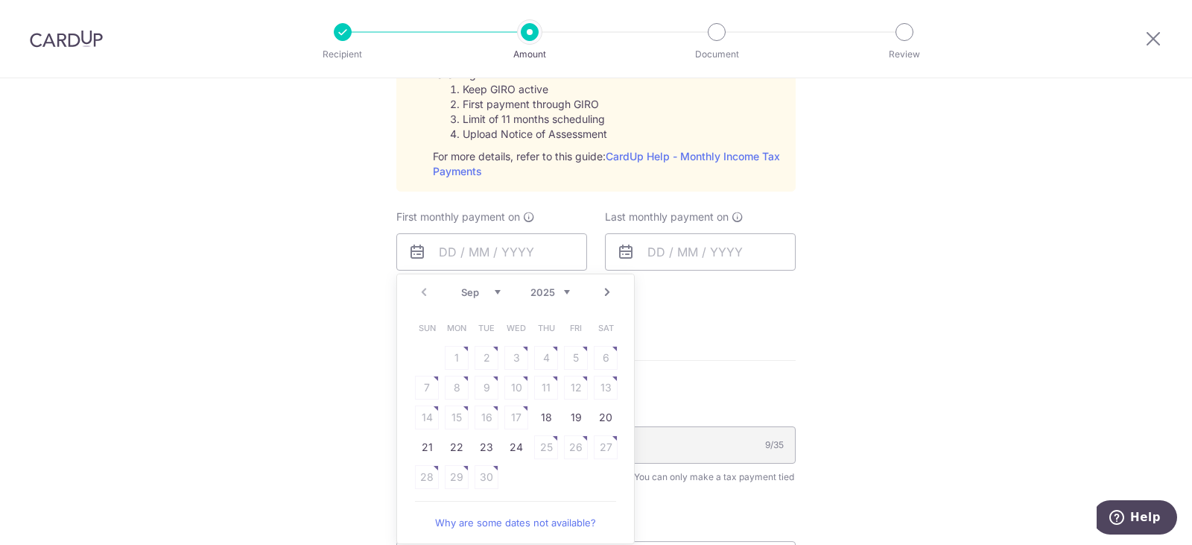
click at [603, 297] on link "Next" at bounding box center [607, 292] width 18 height 18
click at [509, 395] on link "8" at bounding box center [516, 388] width 24 height 24
type input "[DATE]"
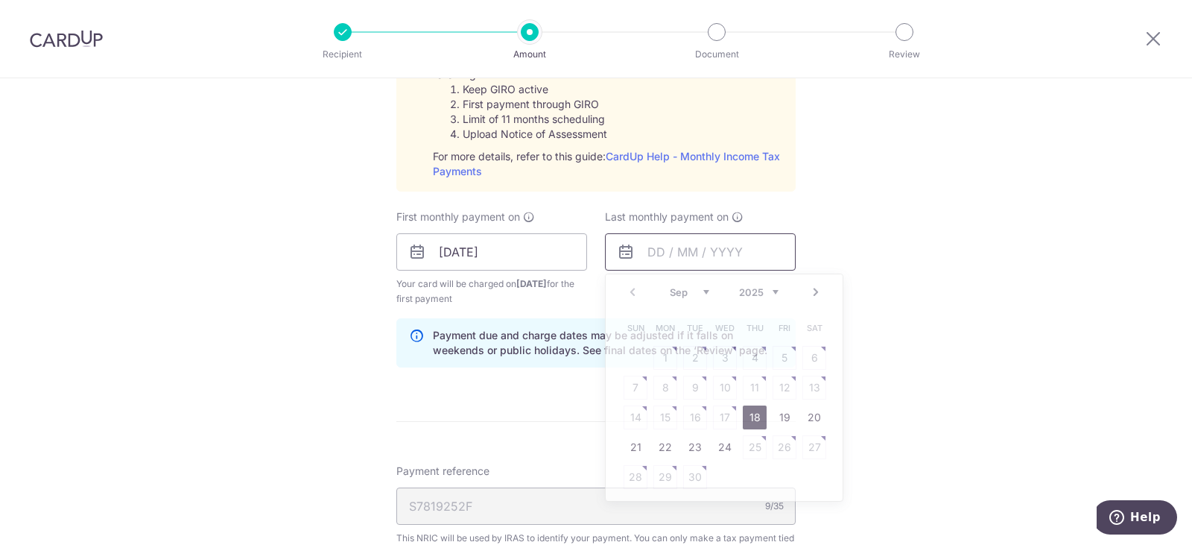
click at [696, 241] on input "text" at bounding box center [700, 251] width 191 height 37
click at [810, 291] on link "Next" at bounding box center [816, 292] width 18 height 18
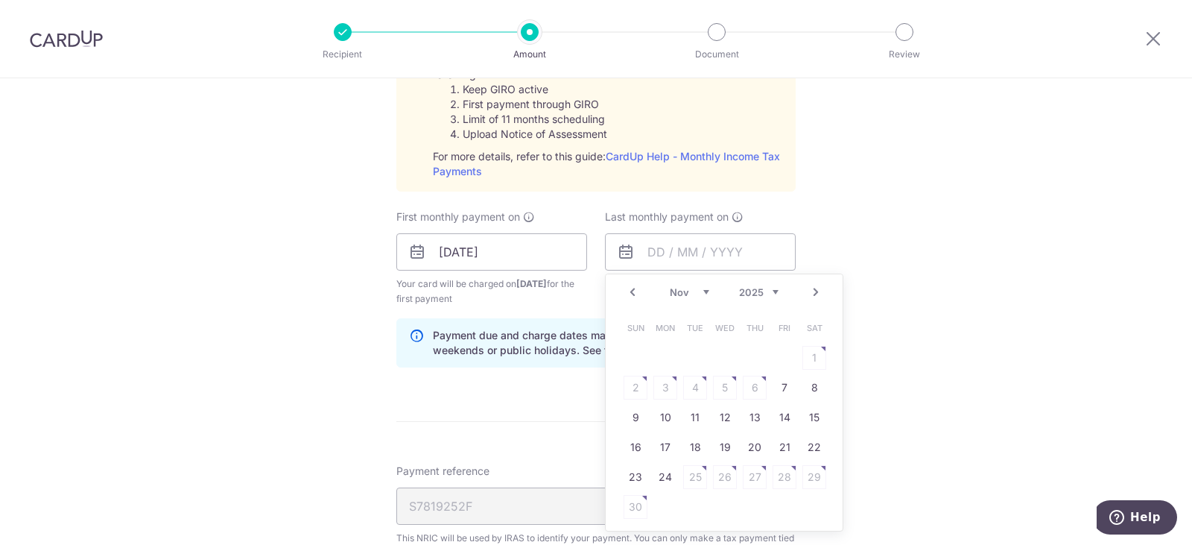
click at [810, 291] on link "Next" at bounding box center [816, 292] width 18 height 18
click at [659, 388] on link "9" at bounding box center [665, 388] width 24 height 24
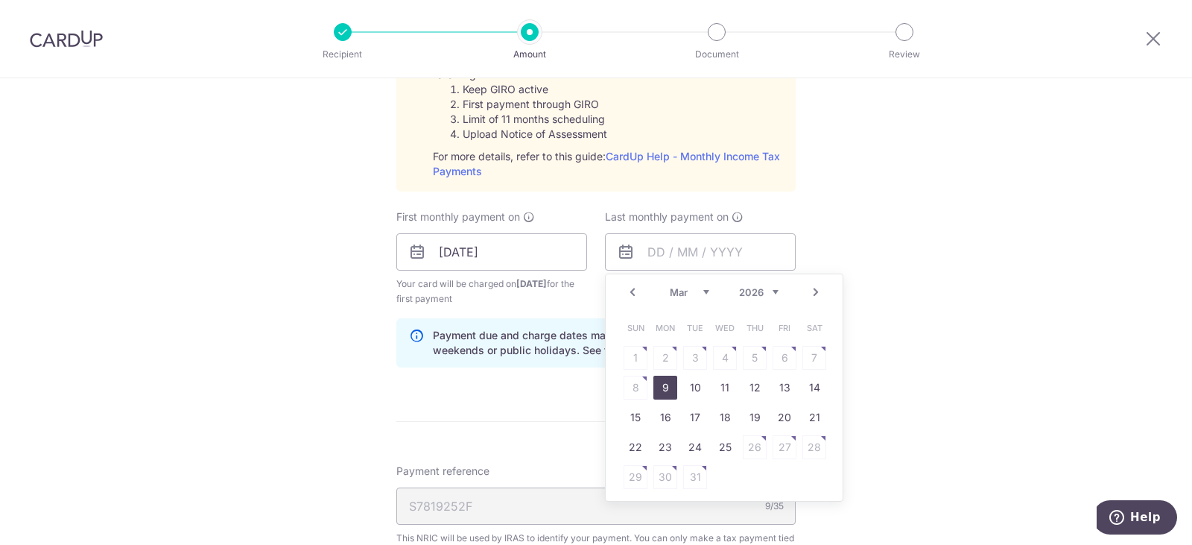
type input "[DATE]"
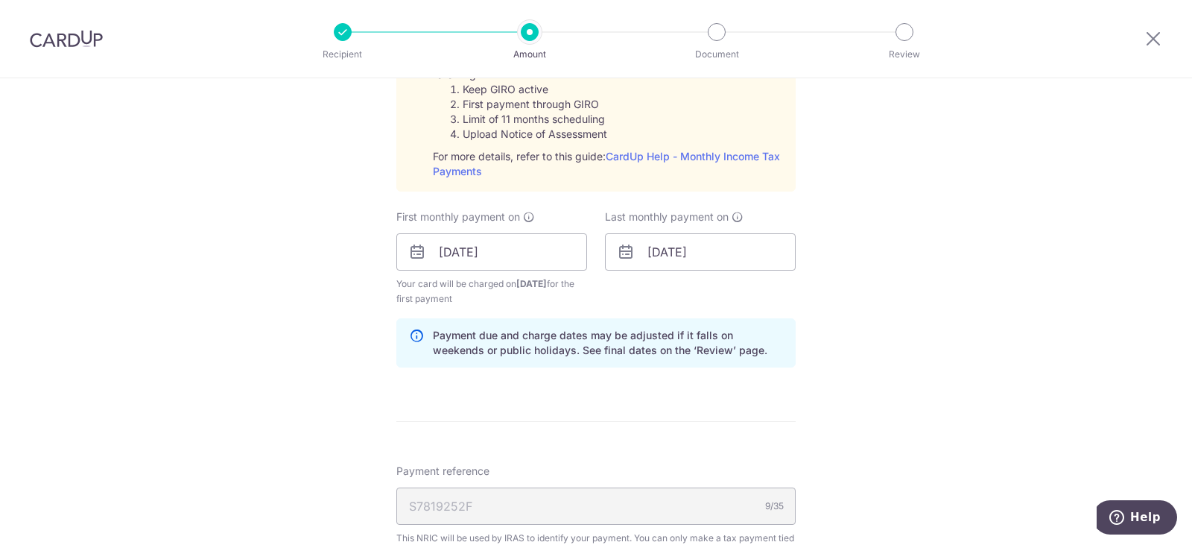
drag, startPoint x: 818, startPoint y: 344, endPoint x: 817, endPoint y: 352, distance: 8.3
click at [818, 351] on div "Tell us more about your payment Enter one-time or monthly payment amount SGD 1,…" at bounding box center [596, 140] width 1192 height 1615
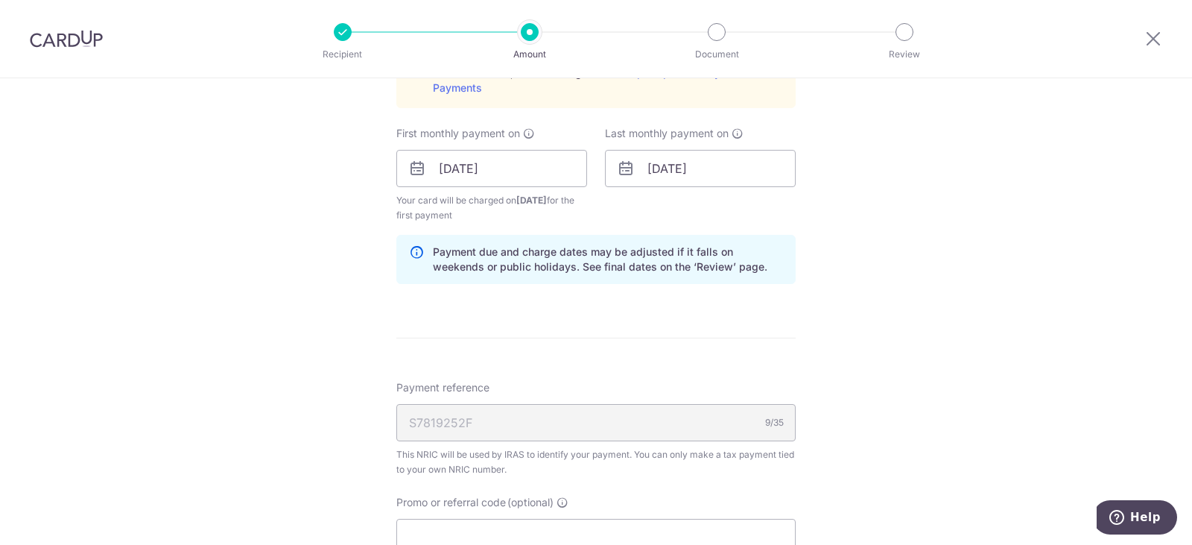
scroll to position [969, 0]
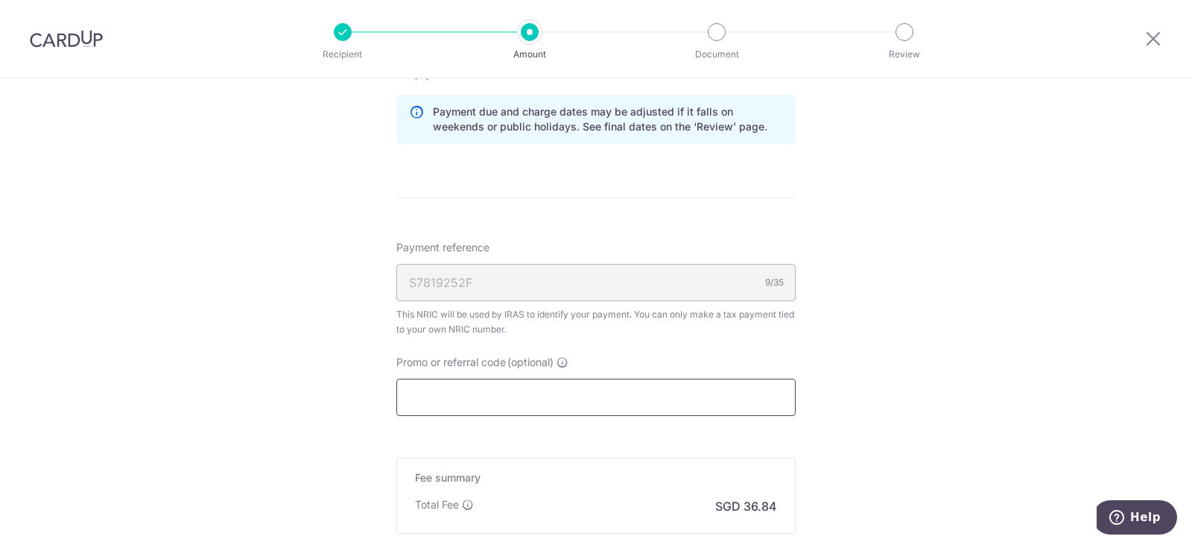
click at [595, 395] on input "Promo or referral code (optional)" at bounding box center [595, 397] width 399 height 37
paste input "https://www.channelnewsasia.com/singapore/food-poisoning-fb-safety-hygiene-gast…"
type input "https://www.channelnewsasia.com/singapore/food-poisoning-fb-safety-hygiene-gast…"
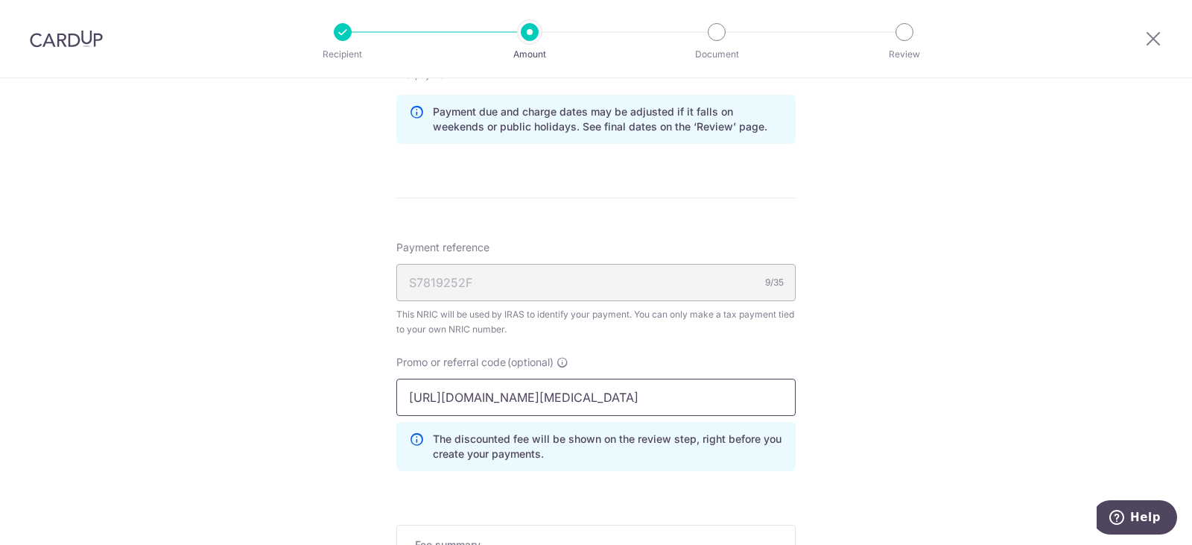
scroll to position [0, 0]
drag, startPoint x: 742, startPoint y: 393, endPoint x: 329, endPoint y: 393, distance: 413.6
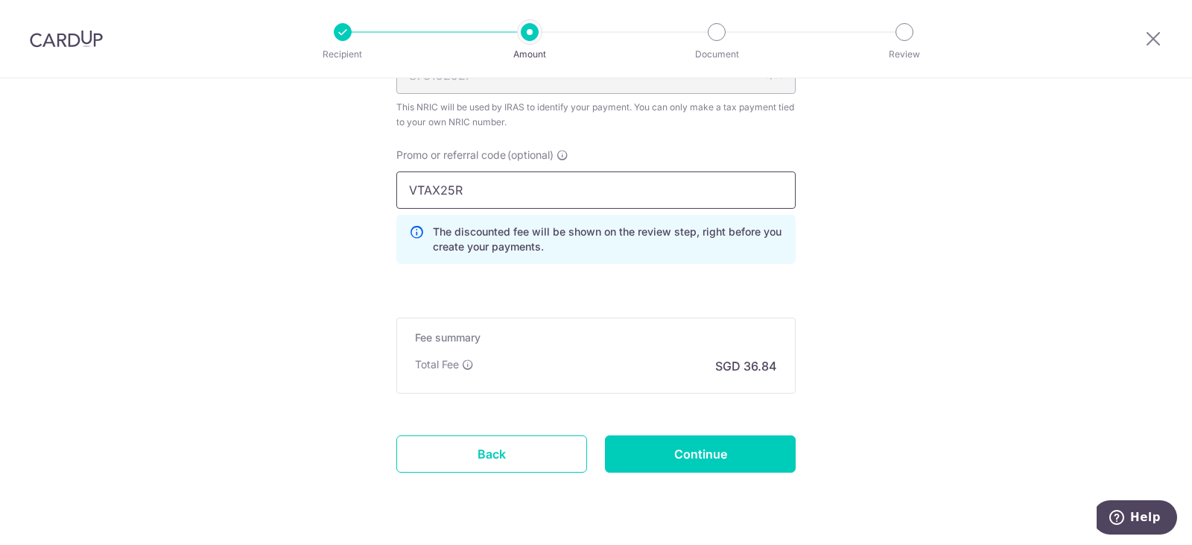
scroll to position [1192, 0]
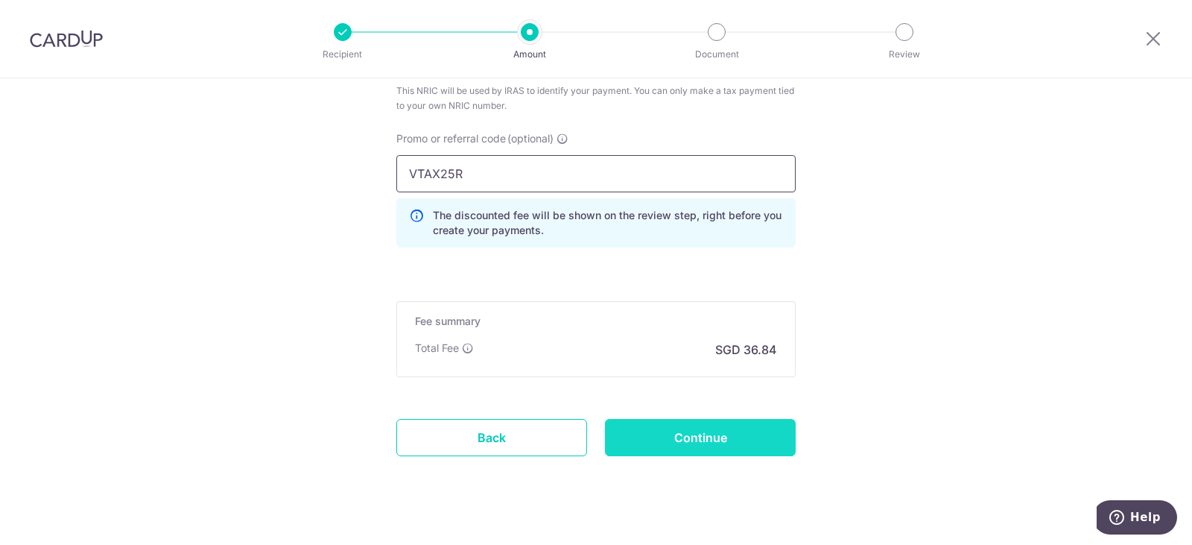
type input "VTAX25R"
click at [666, 434] on input "Continue" at bounding box center [700, 437] width 191 height 37
type input "Create Schedule"
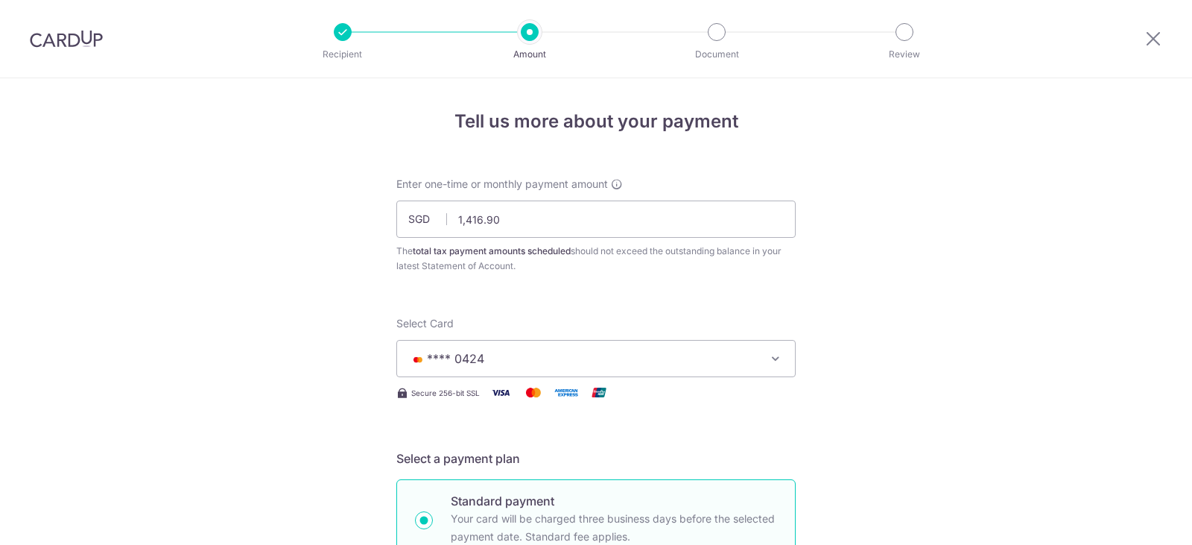
scroll to position [1005, 0]
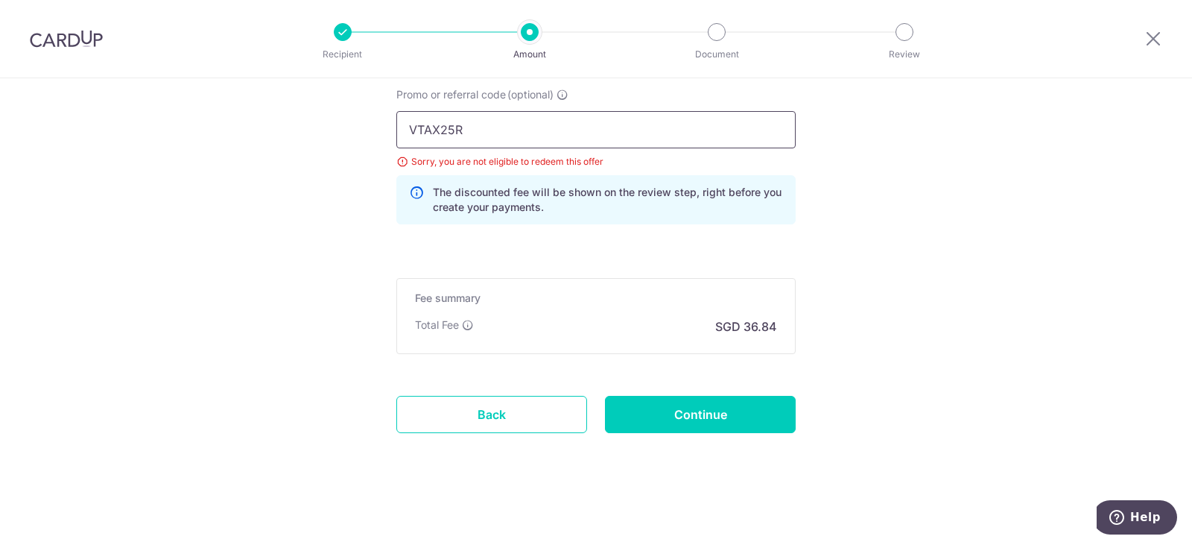
drag, startPoint x: 537, startPoint y: 122, endPoint x: 428, endPoint y: 24, distance: 146.7
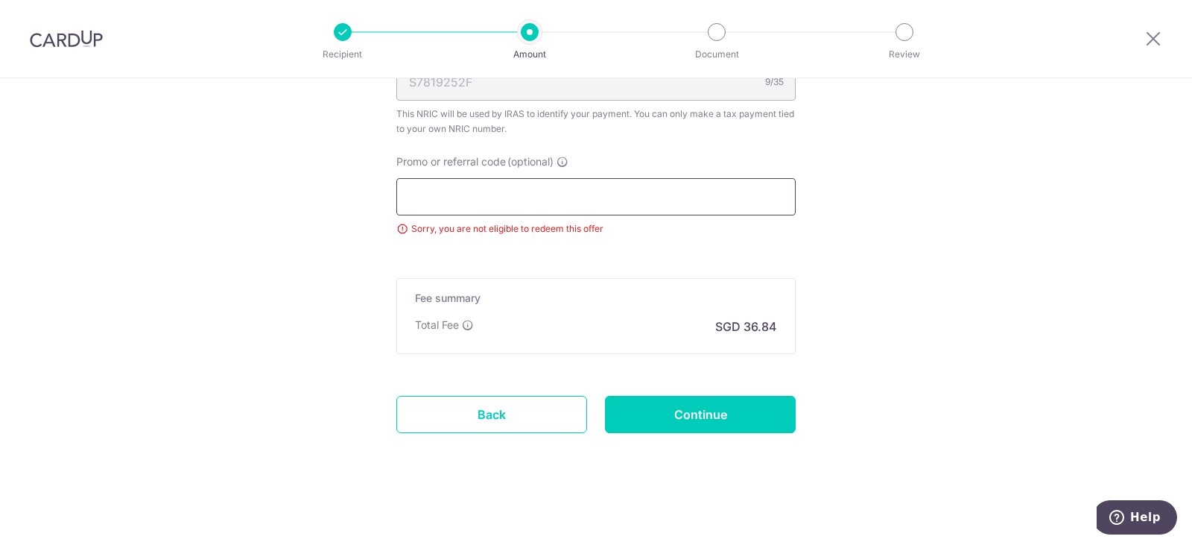
scroll to position [938, 0]
click at [708, 407] on input "Continue" at bounding box center [700, 414] width 191 height 37
type input "Update Schedule"
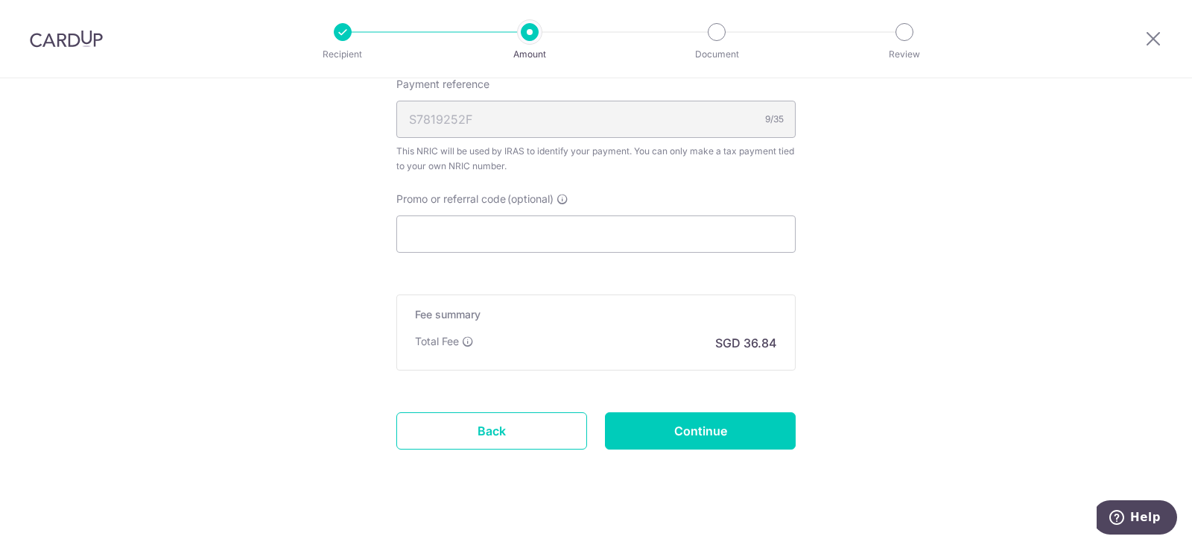
scroll to position [932, 0]
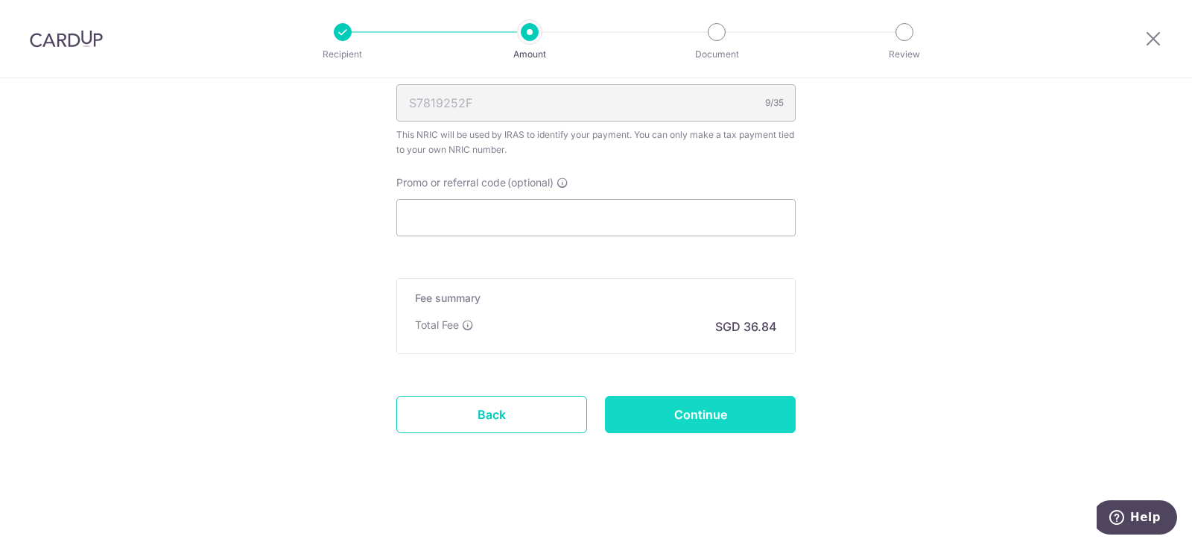
click at [741, 416] on input "Continue" at bounding box center [700, 414] width 191 height 37
type input "Update Schedule"
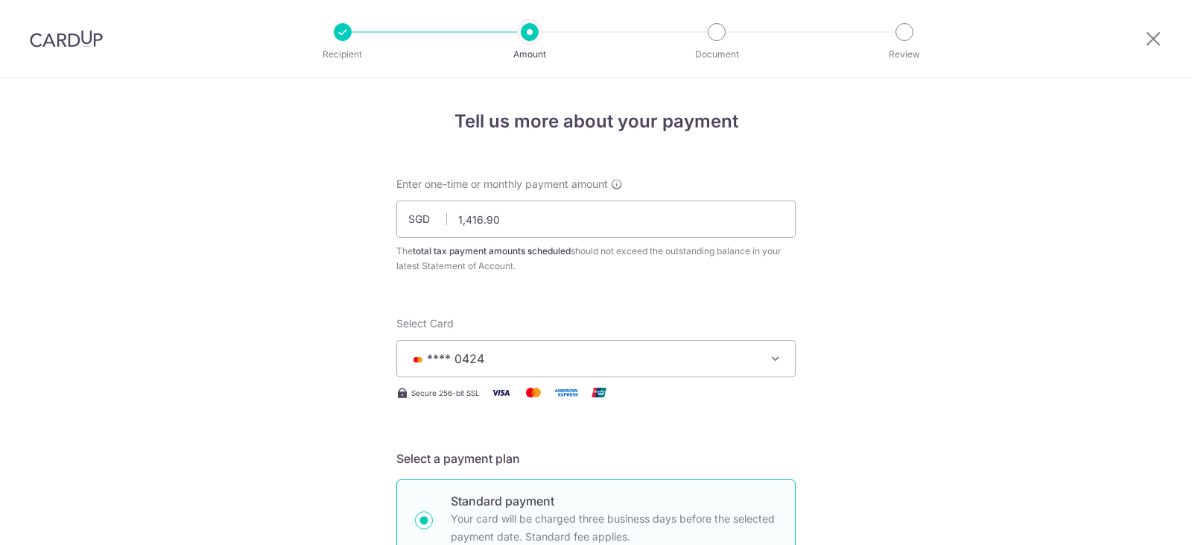
scroll to position [788, 0]
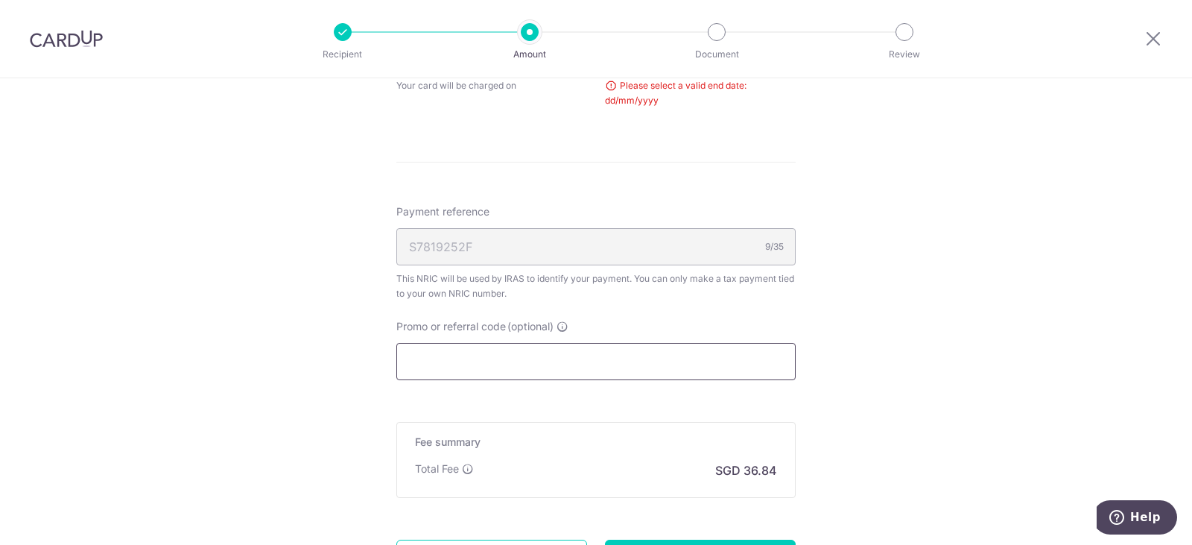
click at [542, 357] on input "Promo or referral code (optional)" at bounding box center [595, 361] width 399 height 37
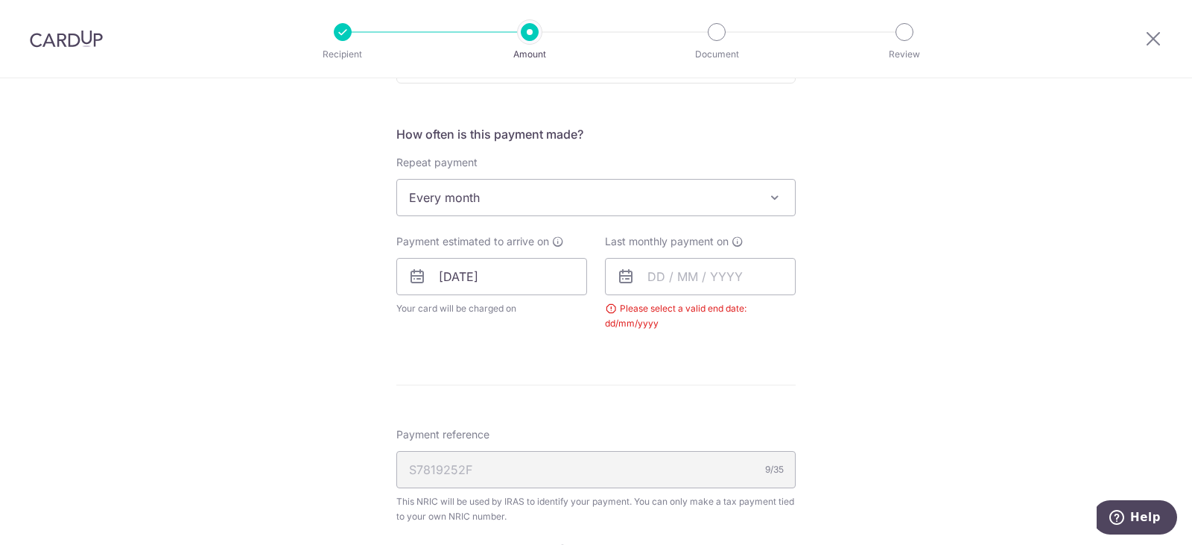
scroll to position [565, 0]
click at [670, 285] on input "text" at bounding box center [700, 277] width 191 height 37
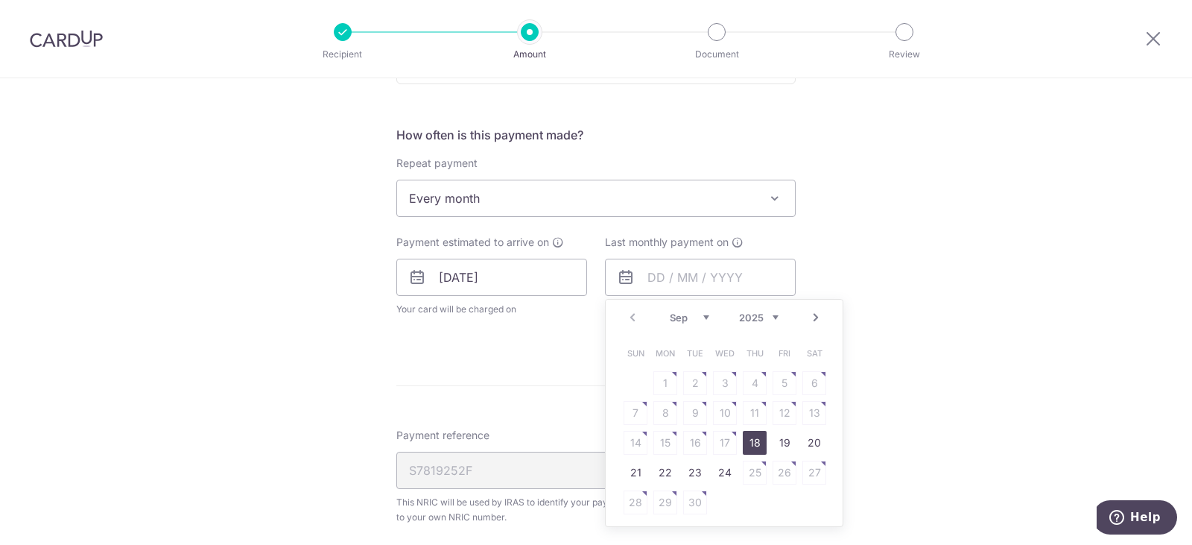
click at [812, 317] on link "Next" at bounding box center [816, 317] width 18 height 18
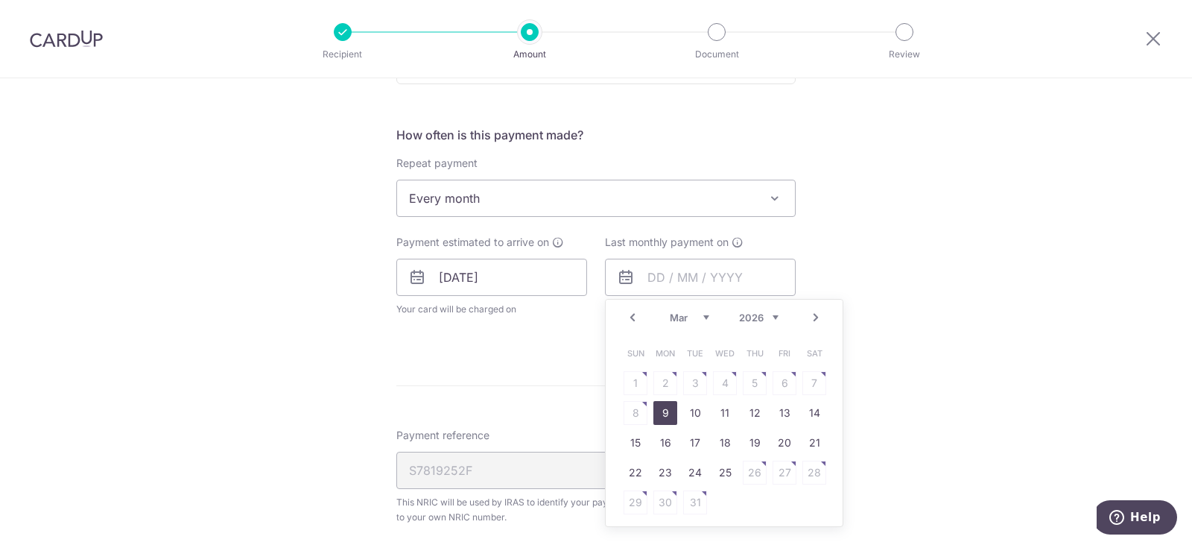
click at [663, 408] on link "9" at bounding box center [665, 413] width 24 height 24
type input "[DATE]"
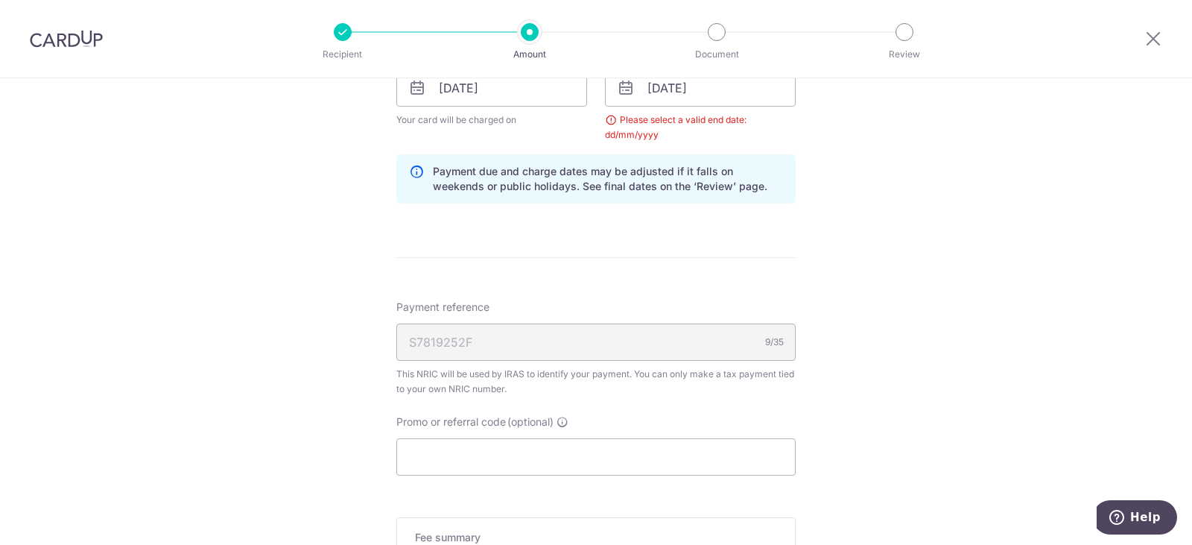
scroll to position [788, 0]
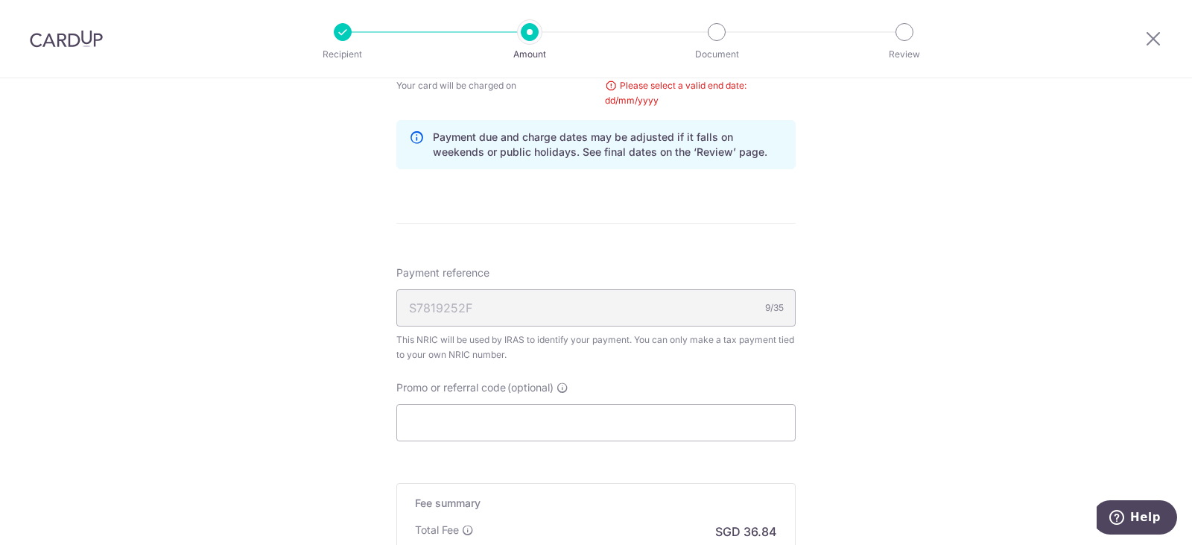
click at [934, 365] on div "Tell us more about your payment Enter one-time or monthly payment amount SGD 1,…" at bounding box center [596, 20] width 1192 height 1460
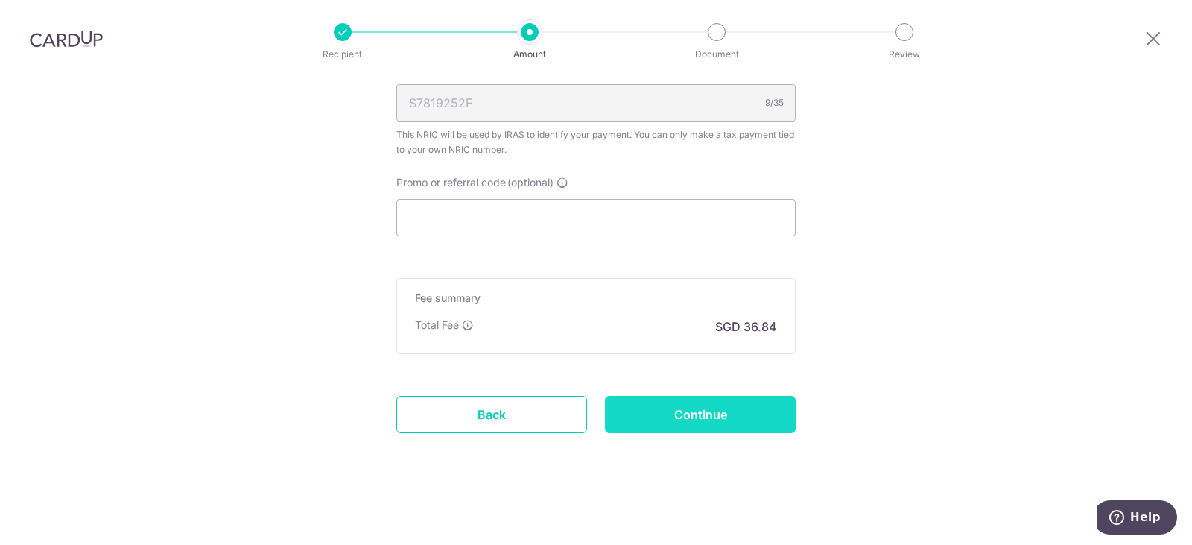
click at [654, 417] on input "Continue" at bounding box center [700, 414] width 191 height 37
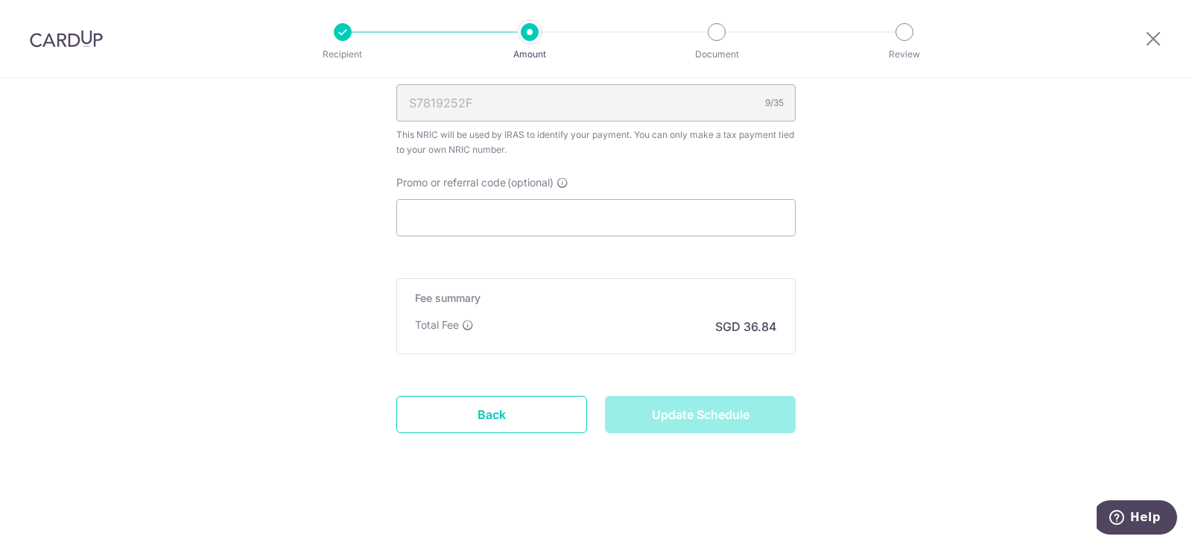
type input "Update Schedule"
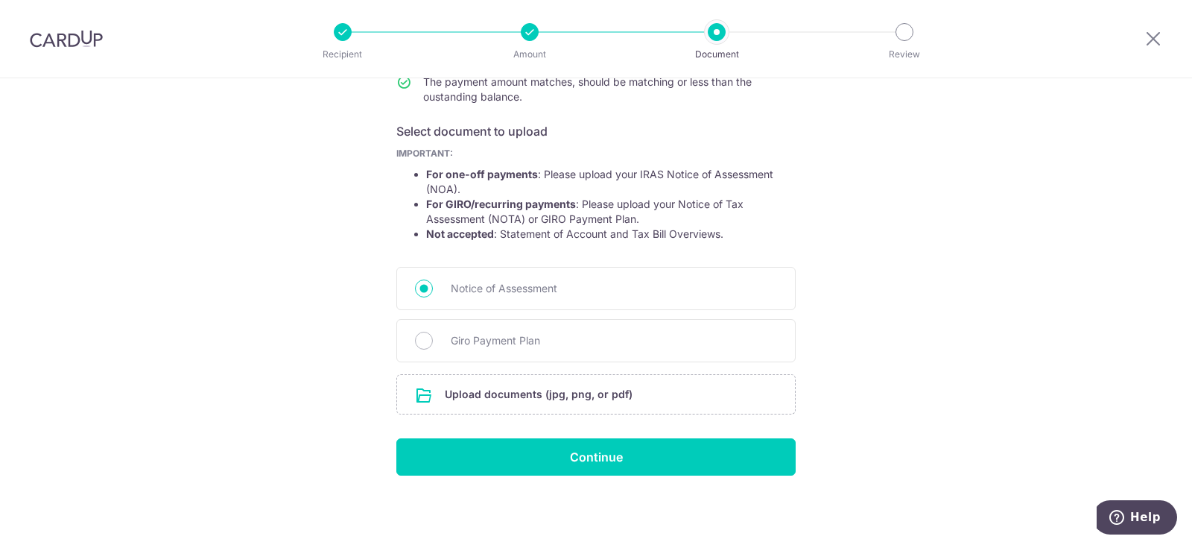
scroll to position [216, 0]
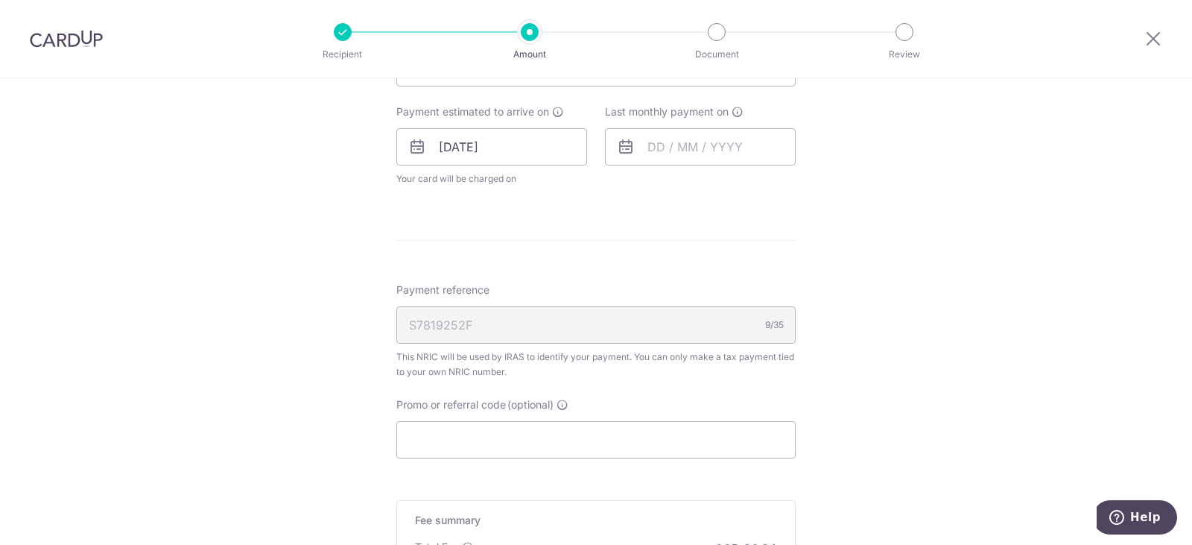
scroll to position [894, 0]
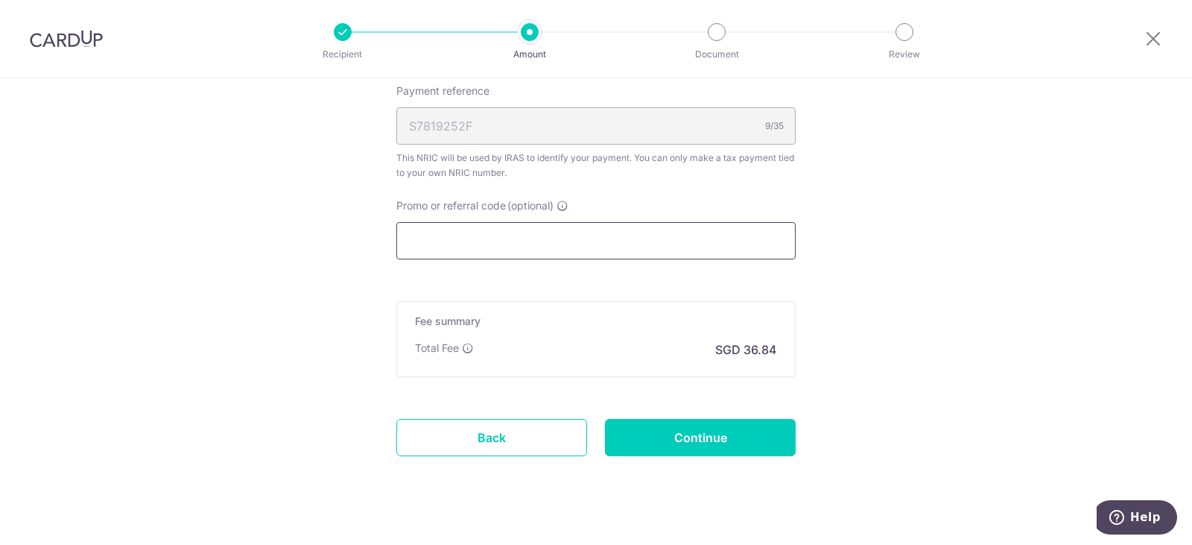
click at [452, 236] on input "Promo or referral code (optional)" at bounding box center [595, 240] width 399 height 37
paste input "https://www.channelnewsasia.com/singapore/food-poisoning-fb-safety-hygiene-gast…"
type input "https://www.channelnewsasia.com/singapore/food-poisoning-fb-safety-hygiene-gast…"
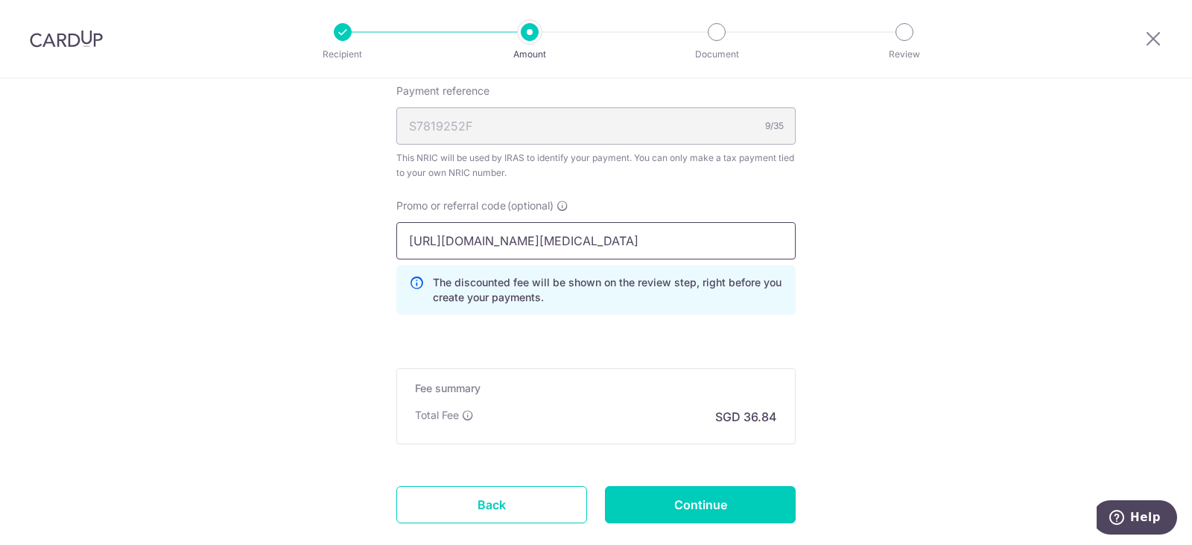
scroll to position [0, 0]
drag, startPoint x: 762, startPoint y: 241, endPoint x: 317, endPoint y: 238, distance: 445.6
type input "VTAX25R"
drag, startPoint x: 335, startPoint y: 336, endPoint x: 343, endPoint y: 338, distance: 7.6
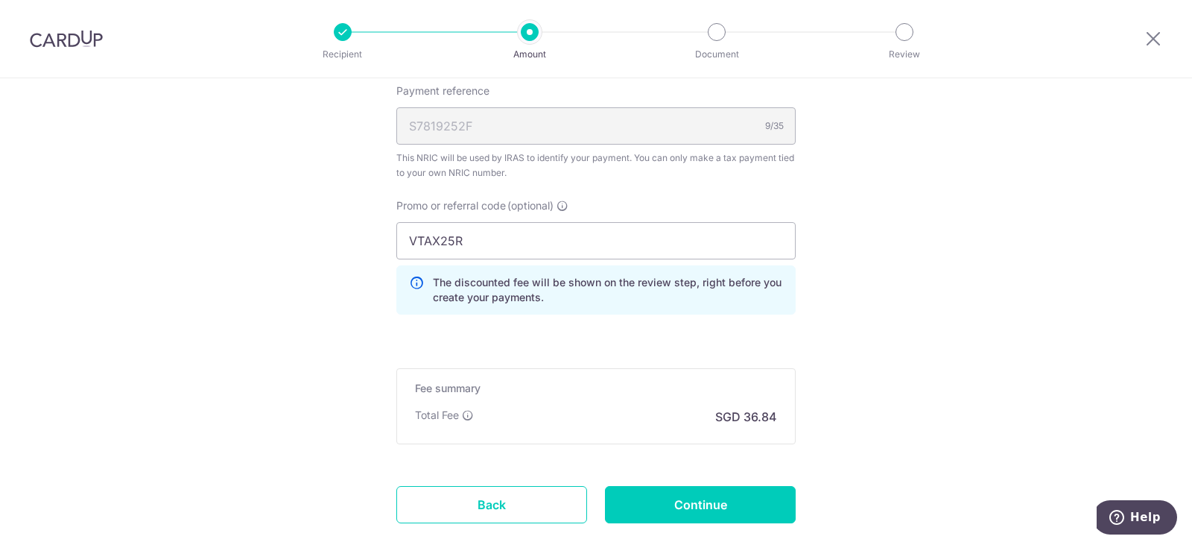
click at [669, 504] on input "Continue" at bounding box center [700, 504] width 191 height 37
type input "Update Schedule"
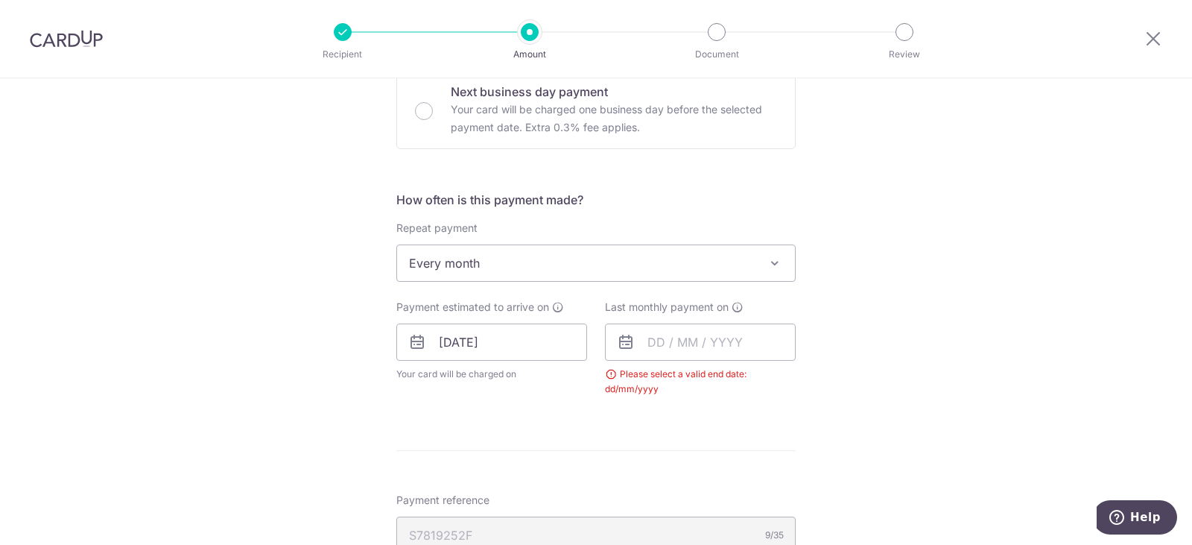
scroll to position [490, 0]
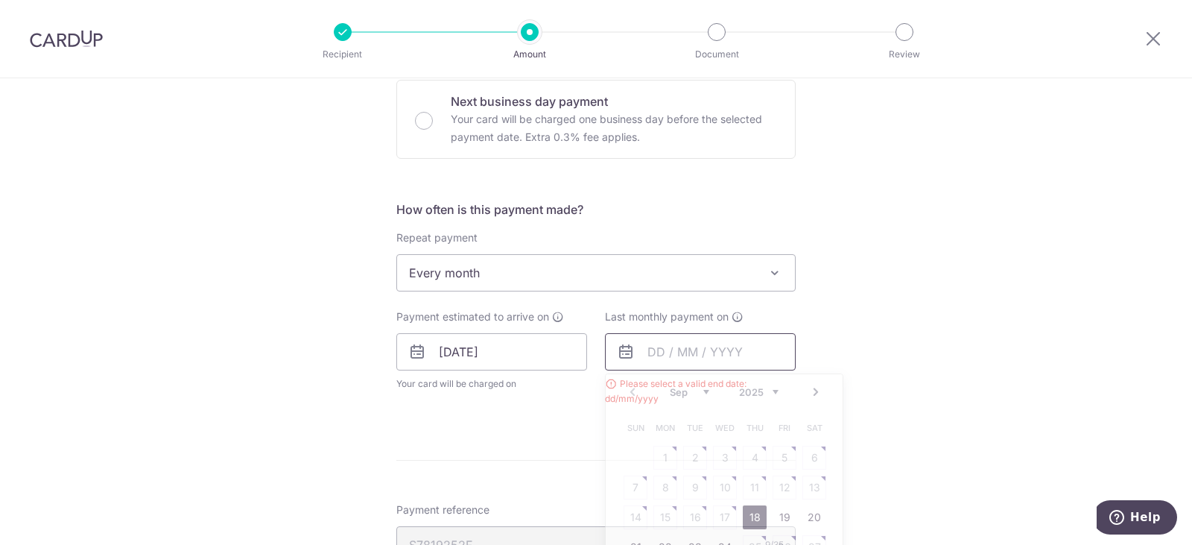
click at [680, 352] on input "text" at bounding box center [700, 351] width 191 height 37
click at [807, 387] on link "Next" at bounding box center [816, 392] width 18 height 18
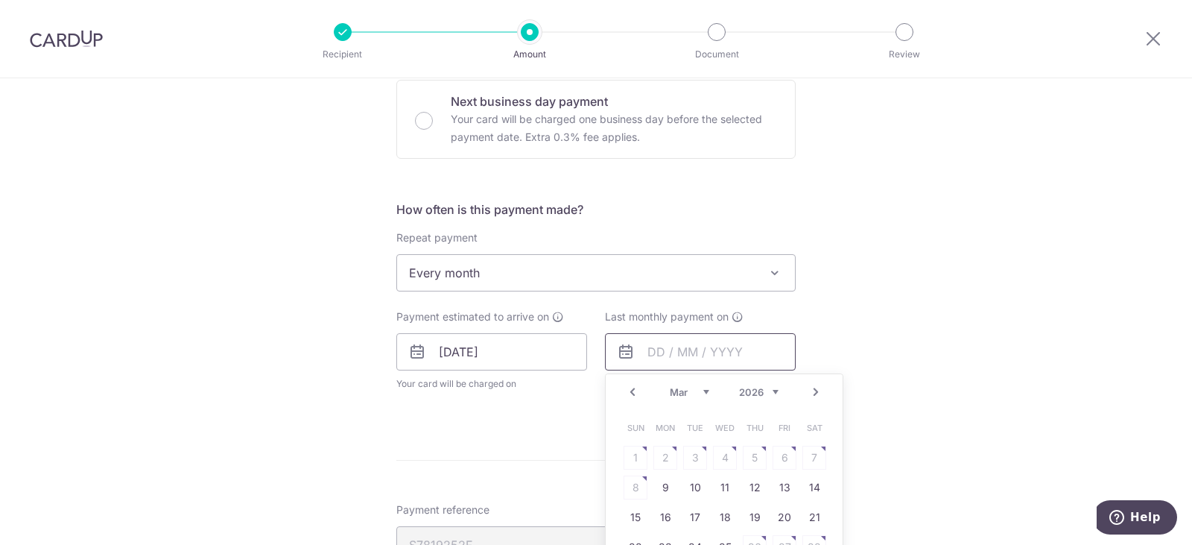
scroll to position [565, 0]
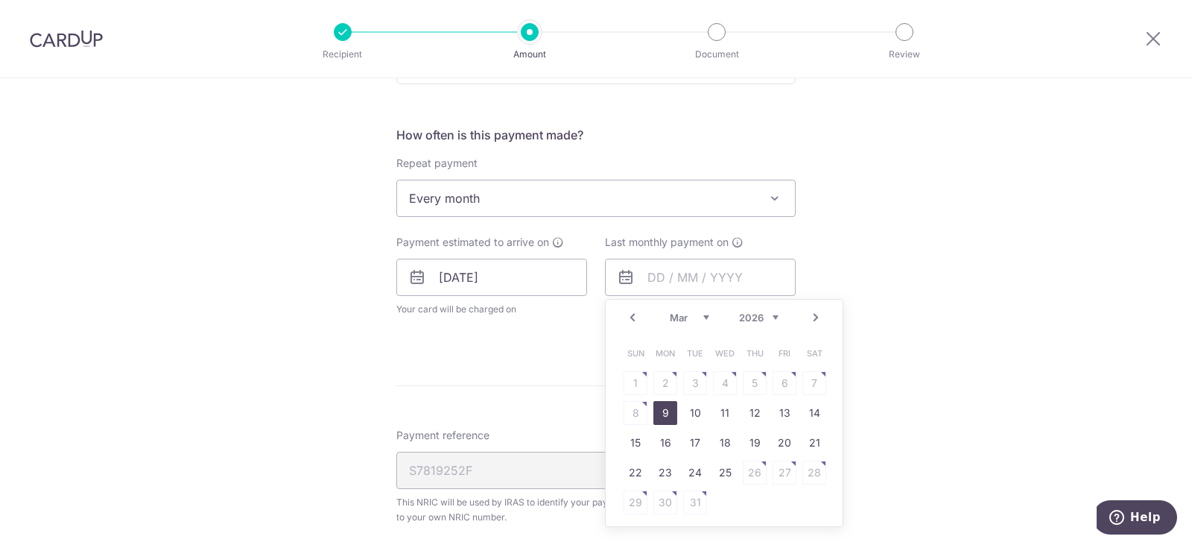
click at [659, 407] on link "9" at bounding box center [665, 413] width 24 height 24
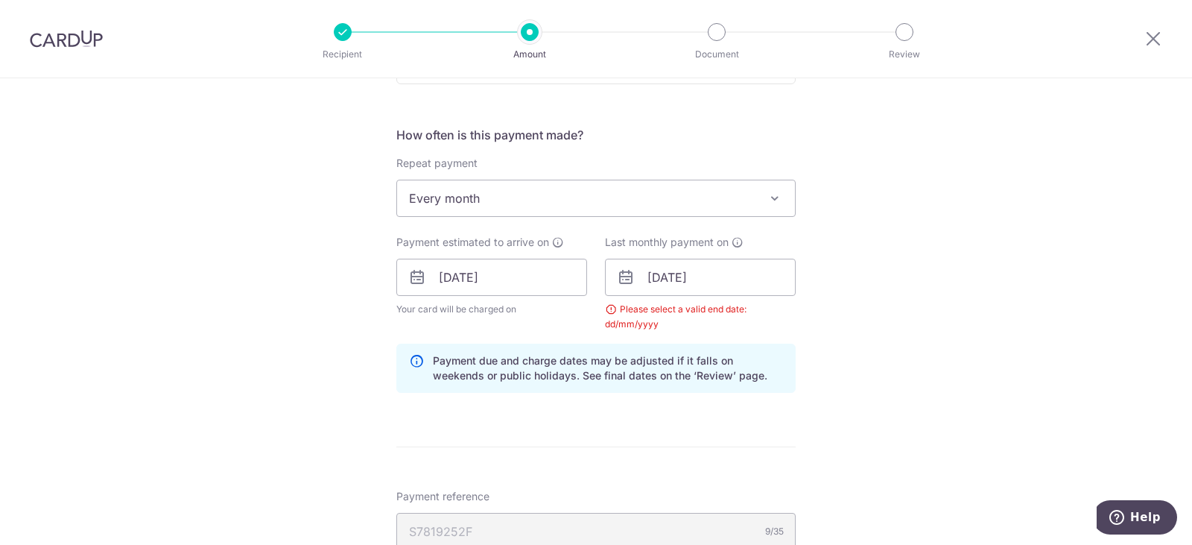
scroll to position [788, 0]
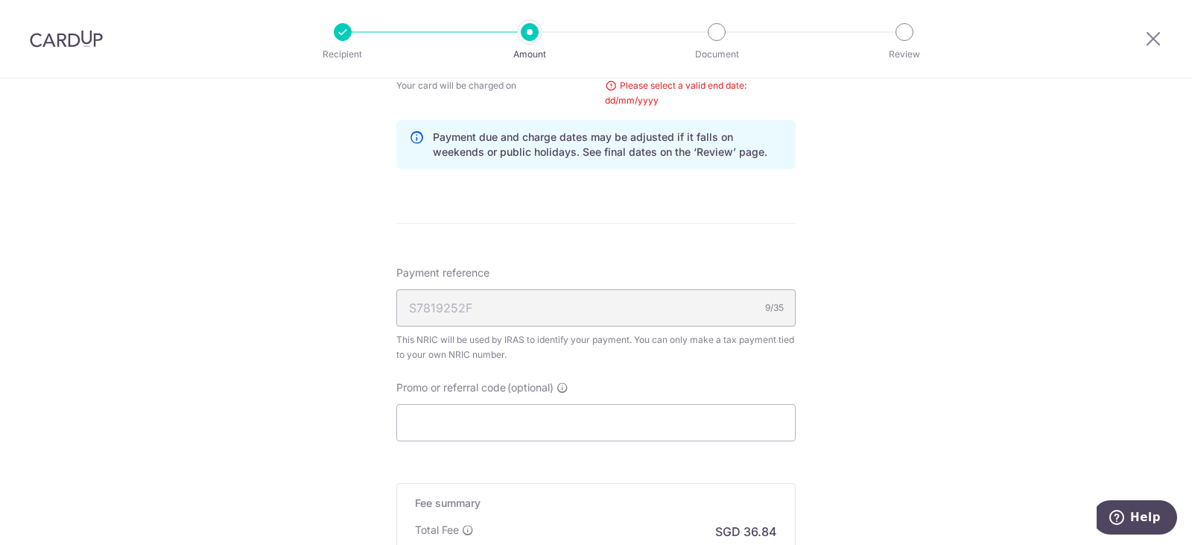
click at [908, 344] on div "Tell us more about your payment Enter one-time or monthly payment amount SGD 1,…" at bounding box center [596, 20] width 1192 height 1460
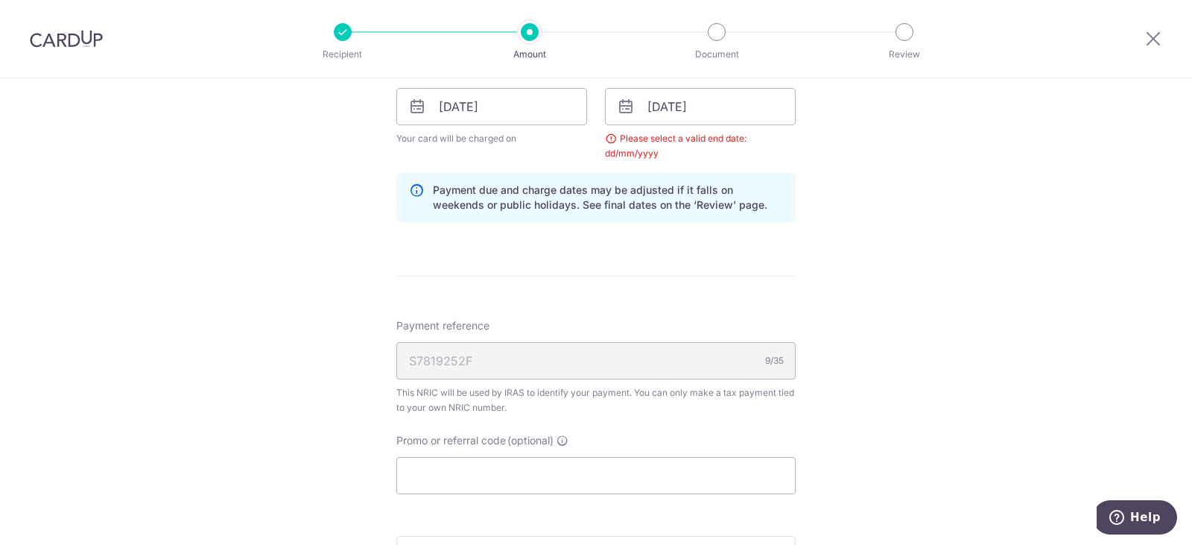
scroll to position [639, 0]
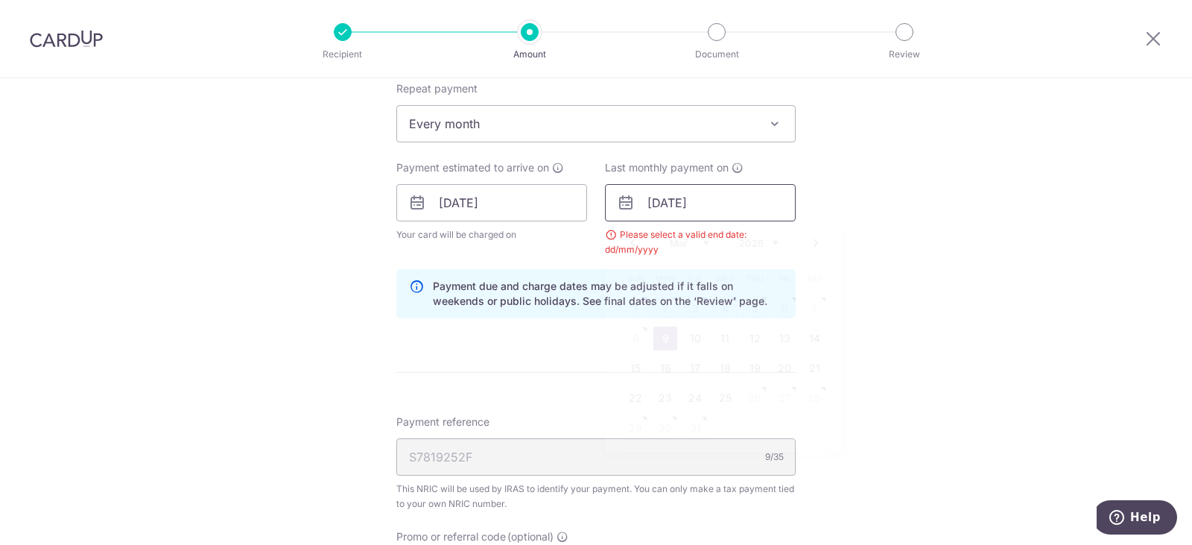
click at [756, 218] on input "[DATE]" at bounding box center [700, 202] width 191 height 37
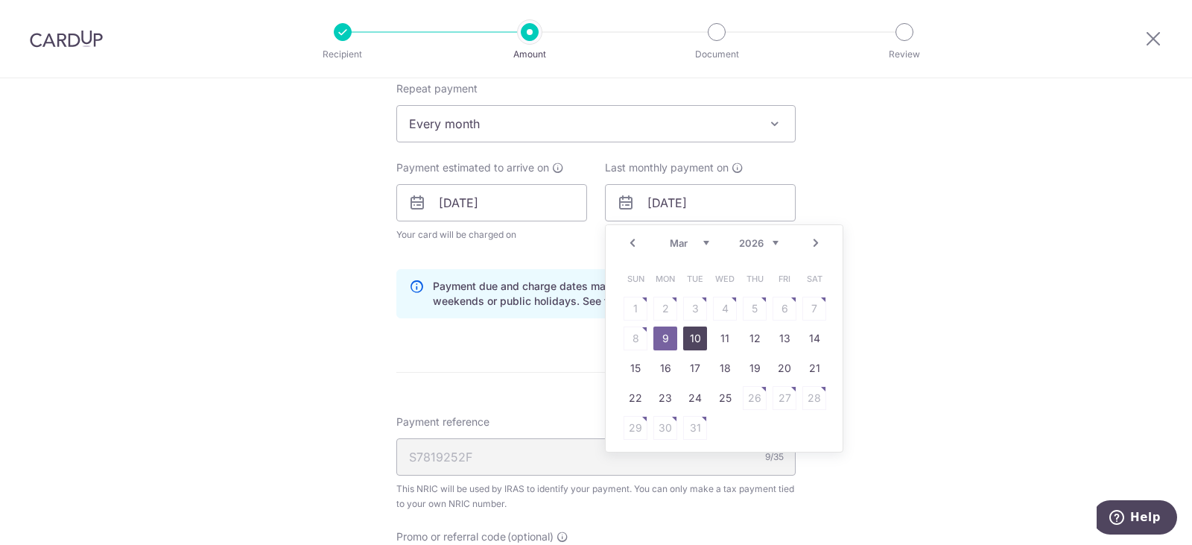
click at [699, 340] on link "10" at bounding box center [695, 338] width 24 height 24
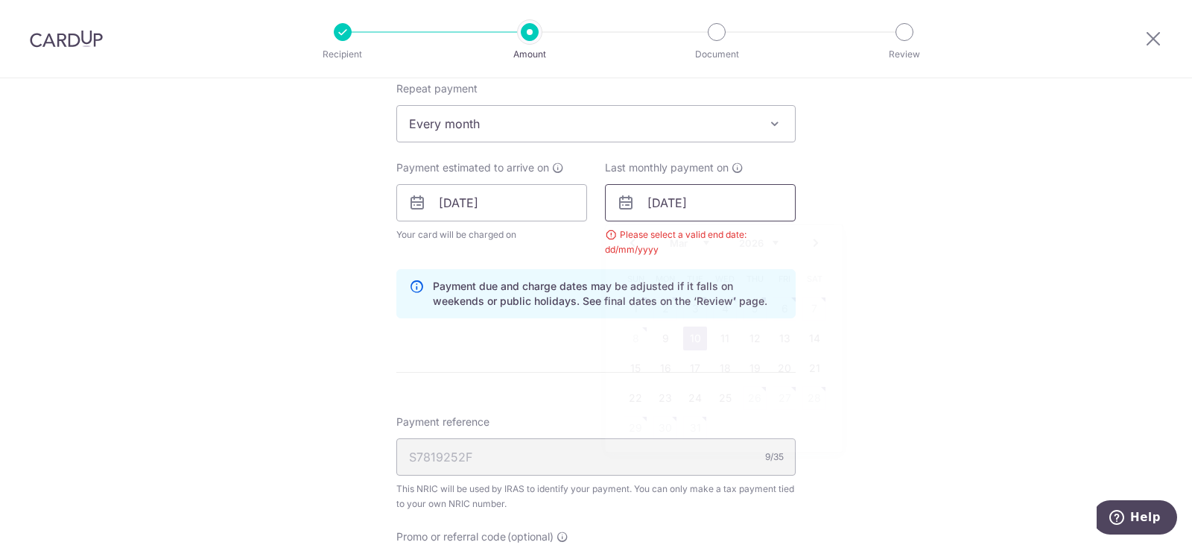
click at [669, 213] on input "10/03/2026" at bounding box center [700, 202] width 191 height 37
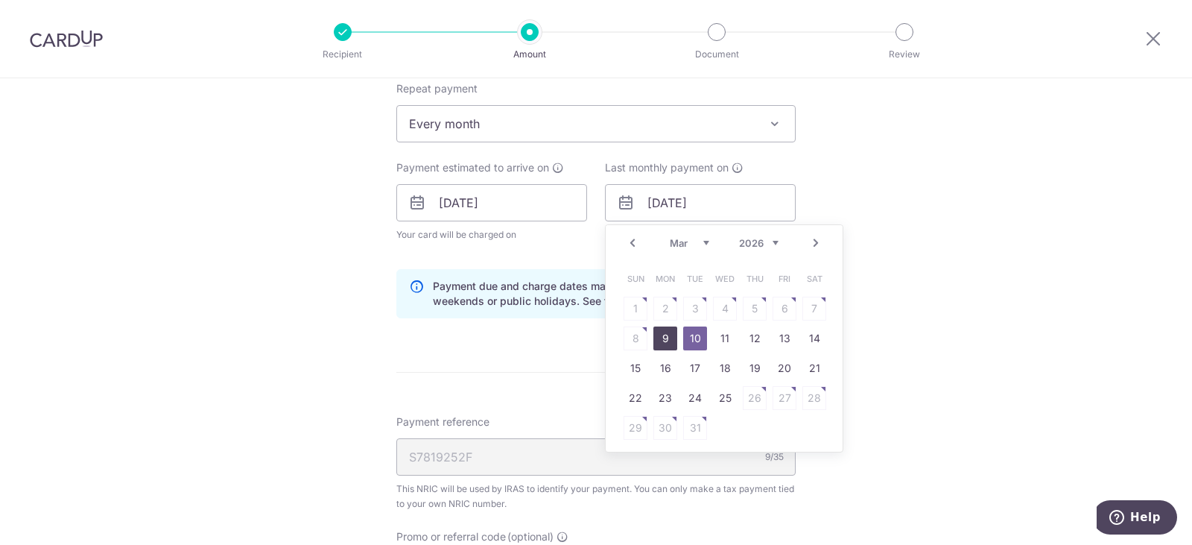
click at [659, 343] on link "9" at bounding box center [665, 338] width 24 height 24
type input "[DATE]"
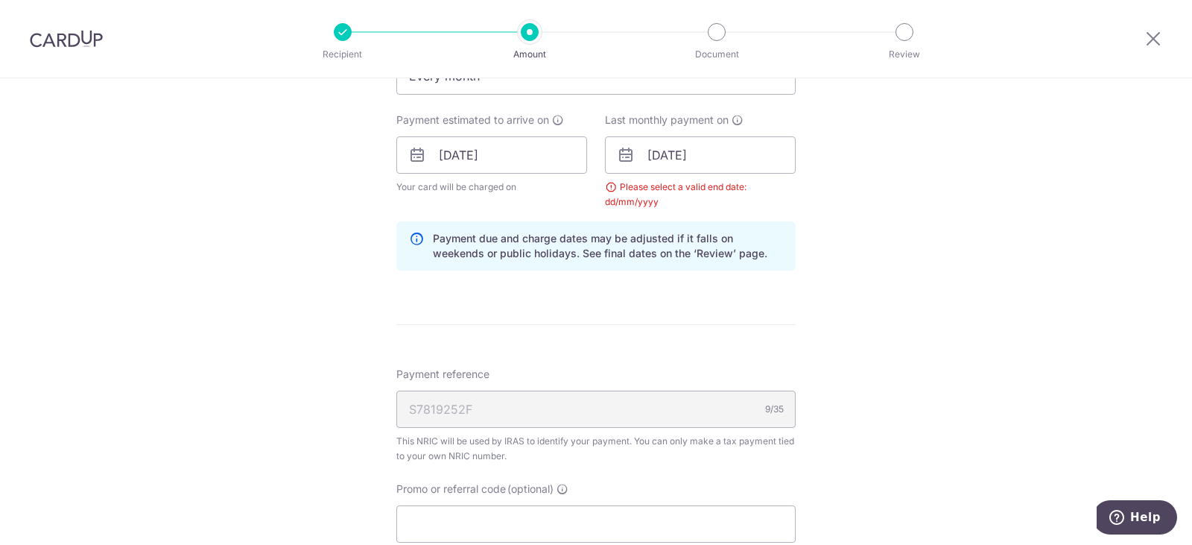
scroll to position [863, 0]
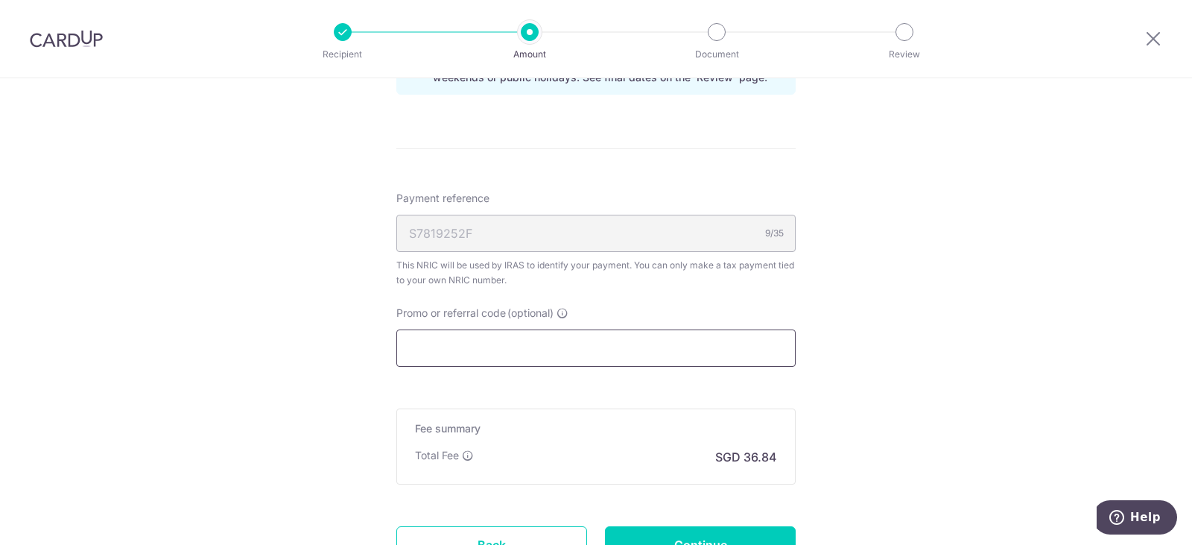
click at [585, 343] on input "Promo or referral code (optional)" at bounding box center [595, 347] width 399 height 37
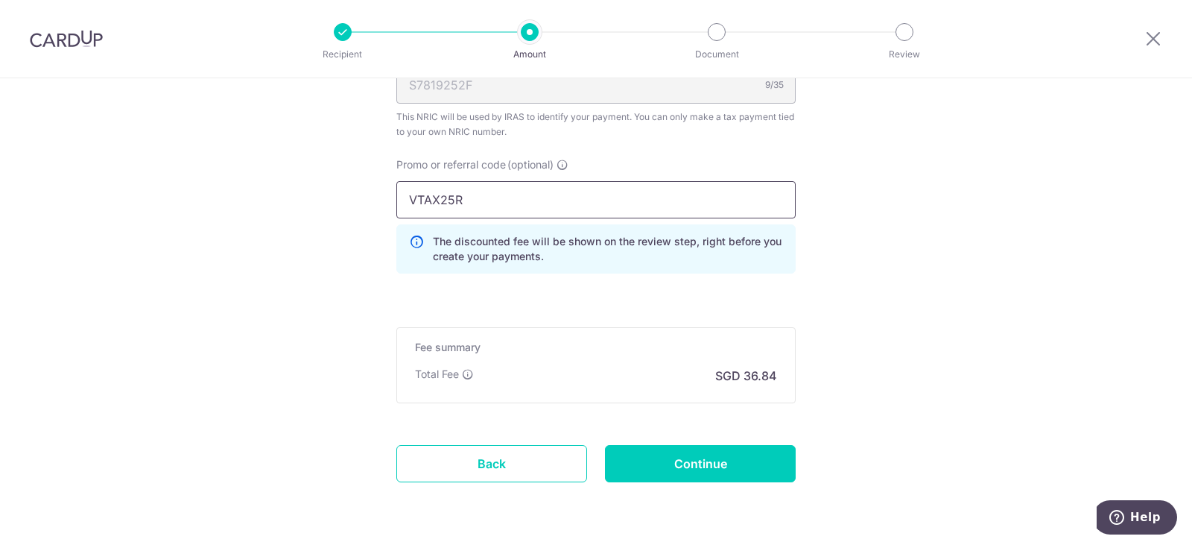
scroll to position [1012, 0]
drag, startPoint x: 469, startPoint y: 194, endPoint x: 370, endPoint y: 194, distance: 99.1
type input "VTAX25R"
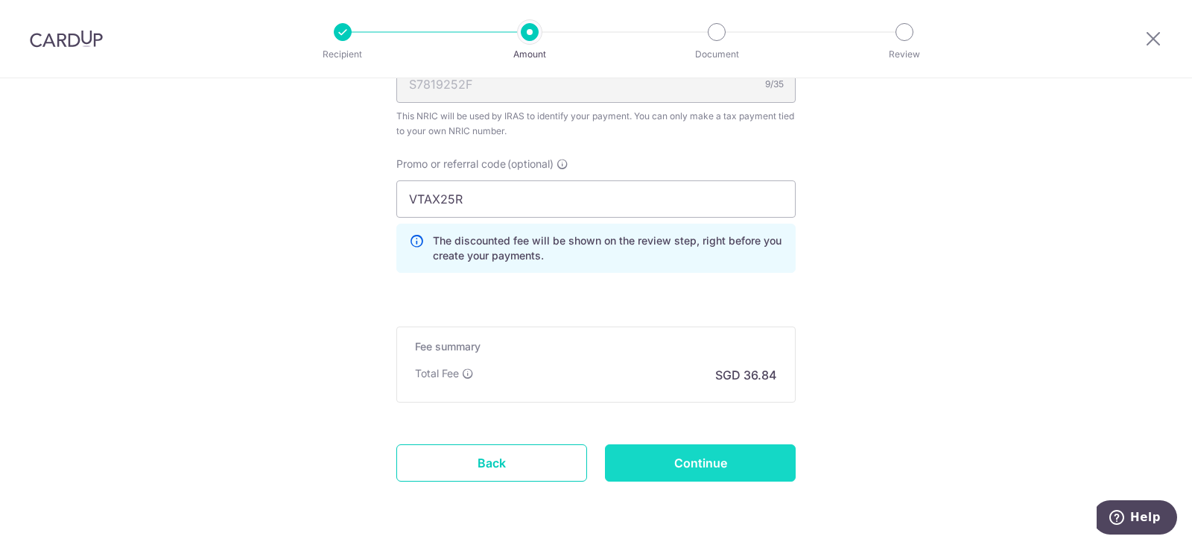
click at [765, 463] on input "Continue" at bounding box center [700, 462] width 191 height 37
type input "Update Schedule"
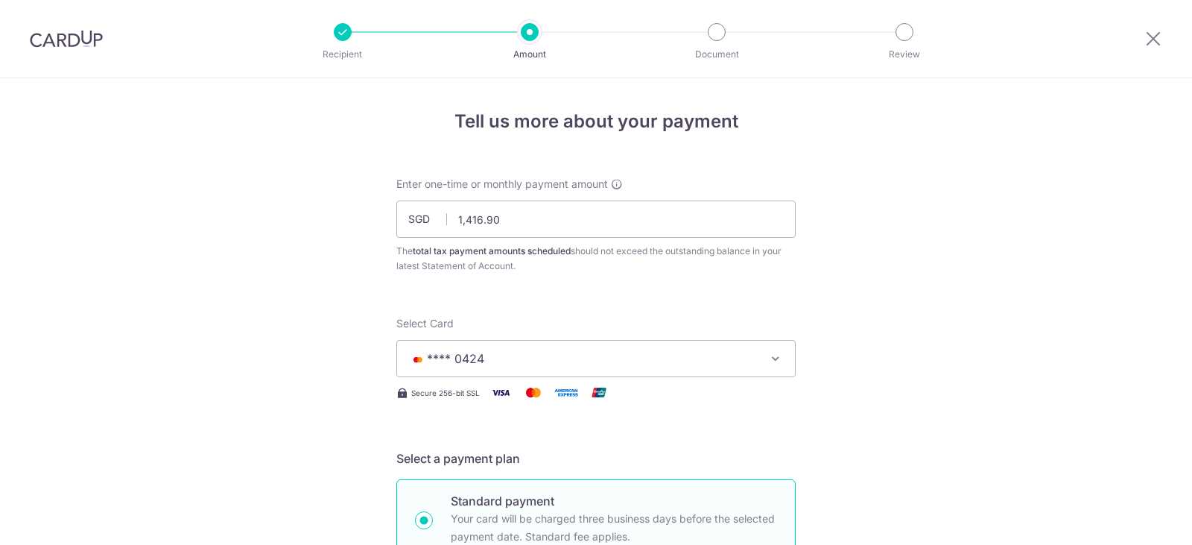
scroll to position [1005, 0]
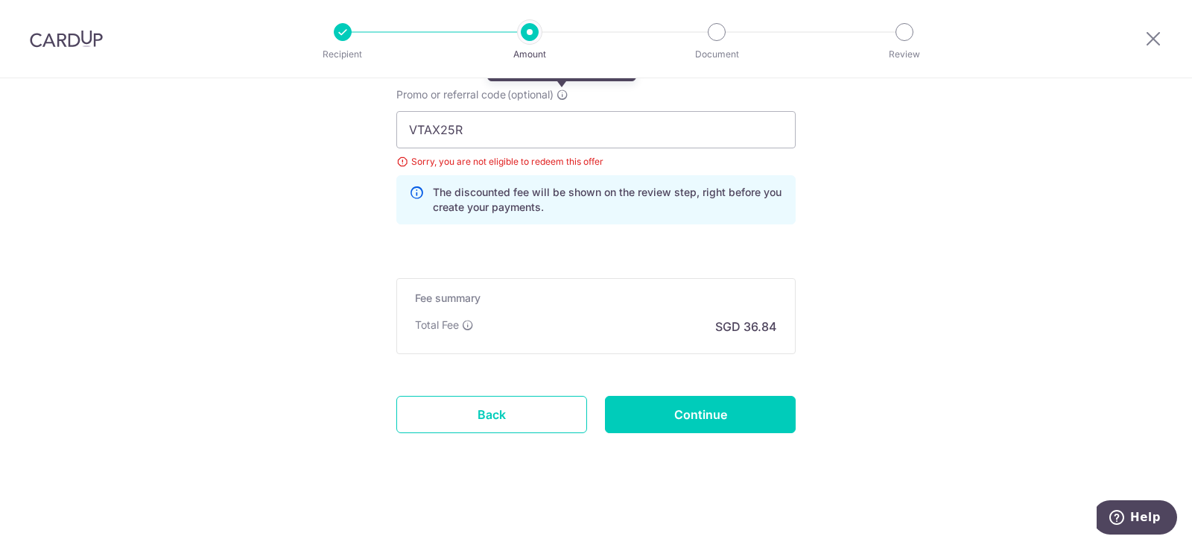
click at [563, 94] on icon at bounding box center [563, 95] width 12 height 12
click at [563, 111] on input "VTAX25R" at bounding box center [595, 129] width 399 height 37
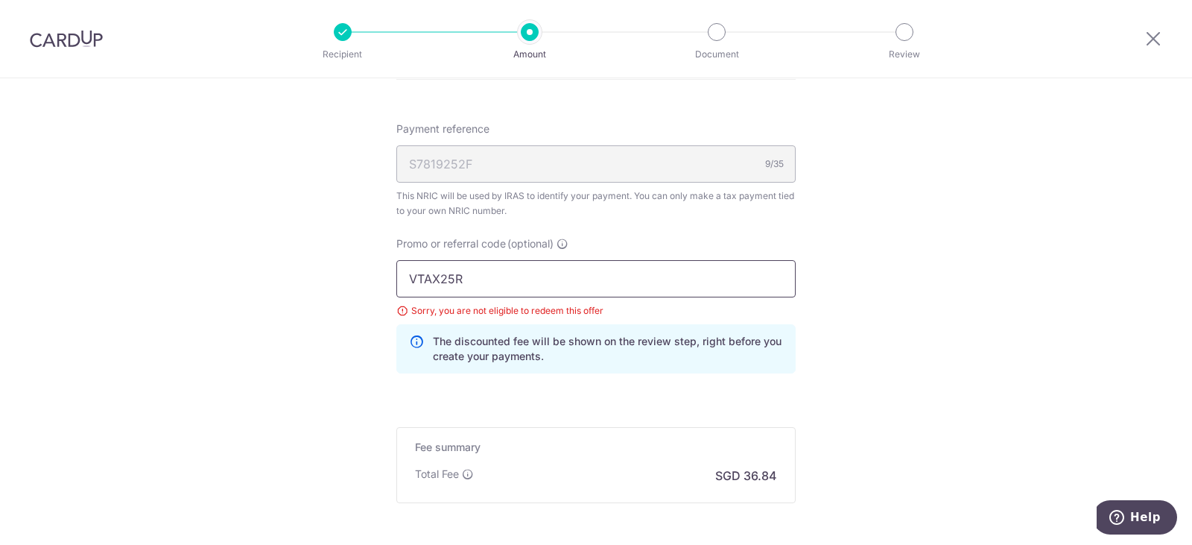
drag, startPoint x: 559, startPoint y: 275, endPoint x: 373, endPoint y: 259, distance: 186.9
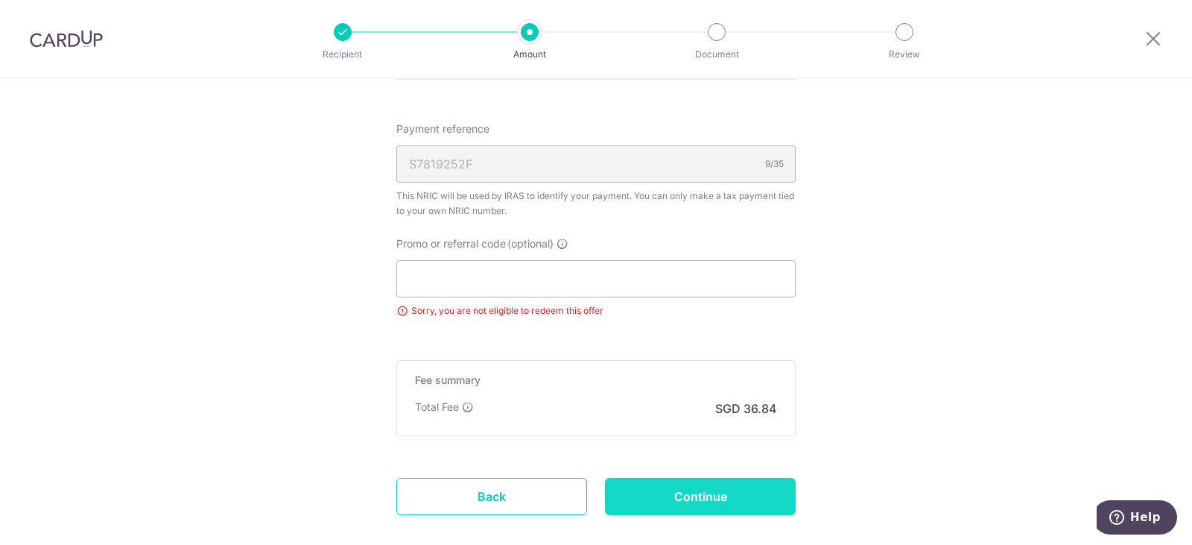
click at [728, 498] on input "Continue" at bounding box center [700, 496] width 191 height 37
type input "Update Schedule"
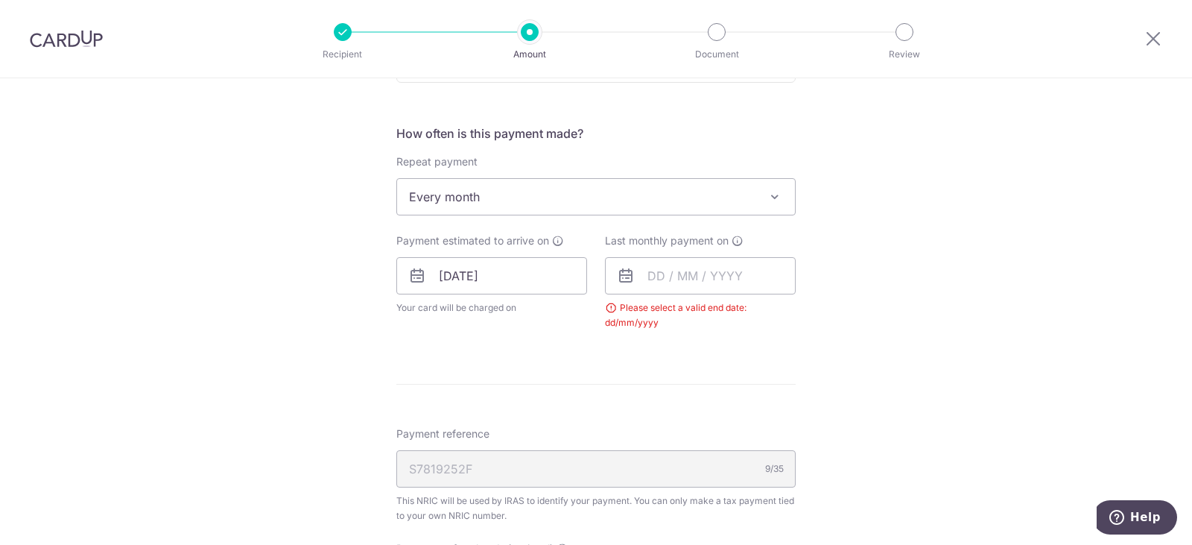
scroll to position [565, 0]
click at [706, 281] on input "text" at bounding box center [700, 277] width 191 height 37
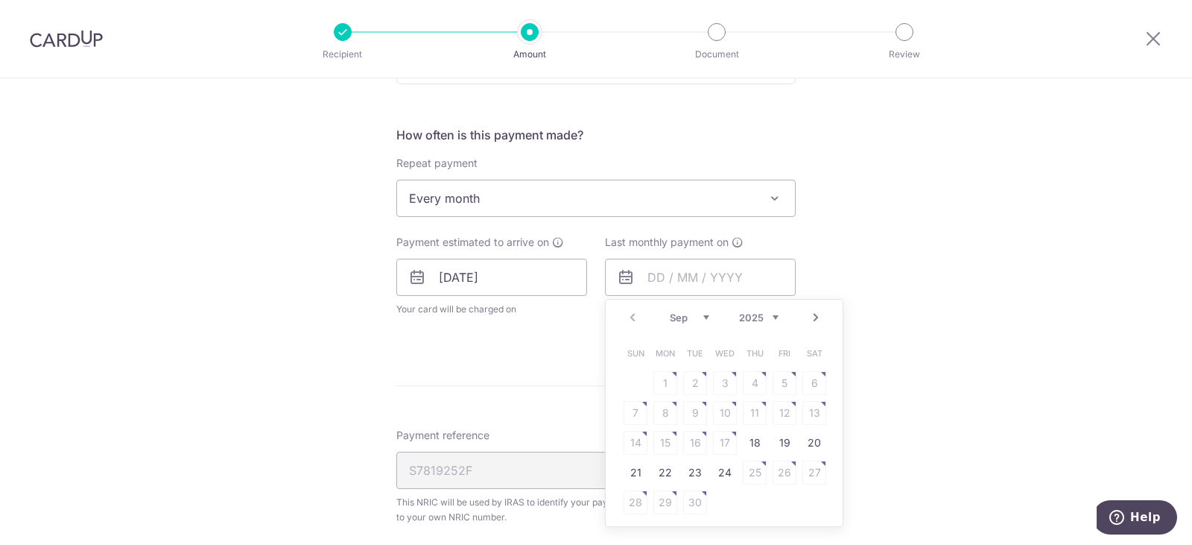
click at [812, 324] on link "Next" at bounding box center [816, 317] width 18 height 18
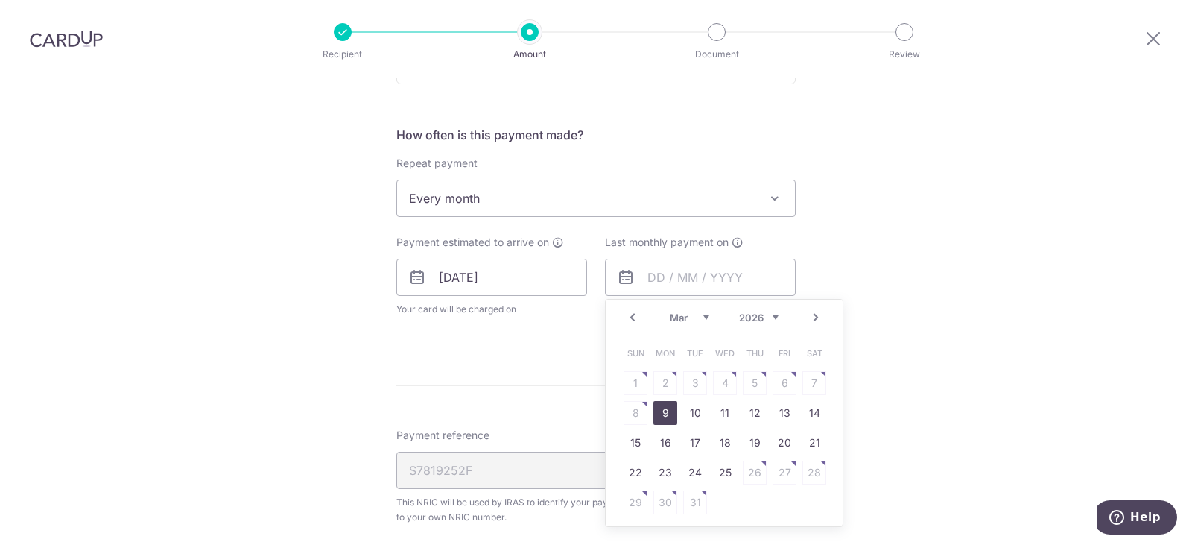
click at [665, 414] on link "9" at bounding box center [665, 413] width 24 height 24
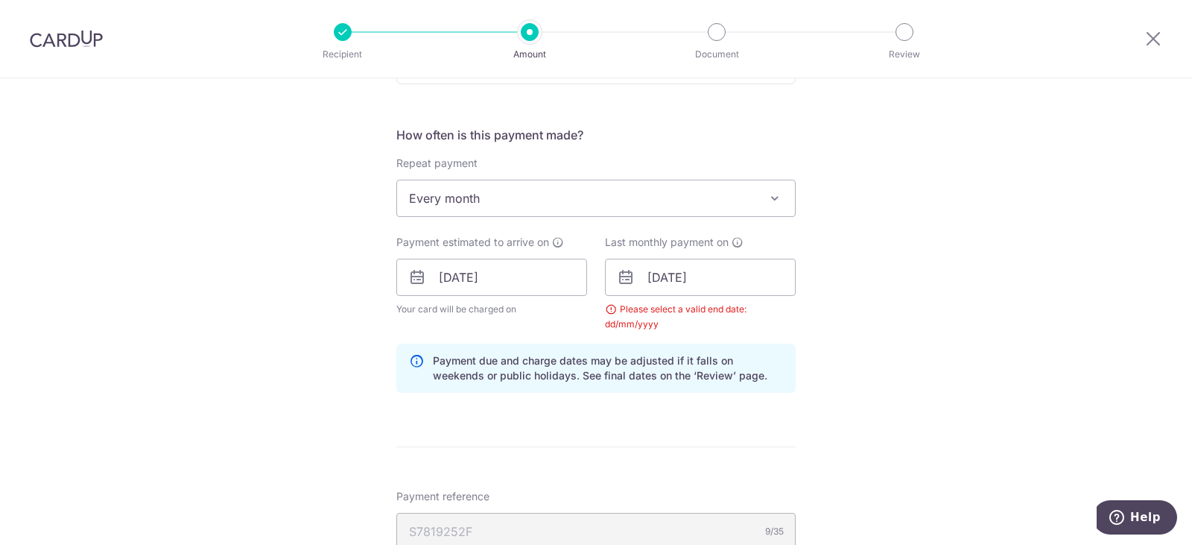
click at [953, 279] on div "Tell us more about your payment Enter one-time or monthly payment amount SGD 1,…" at bounding box center [596, 243] width 1192 height 1460
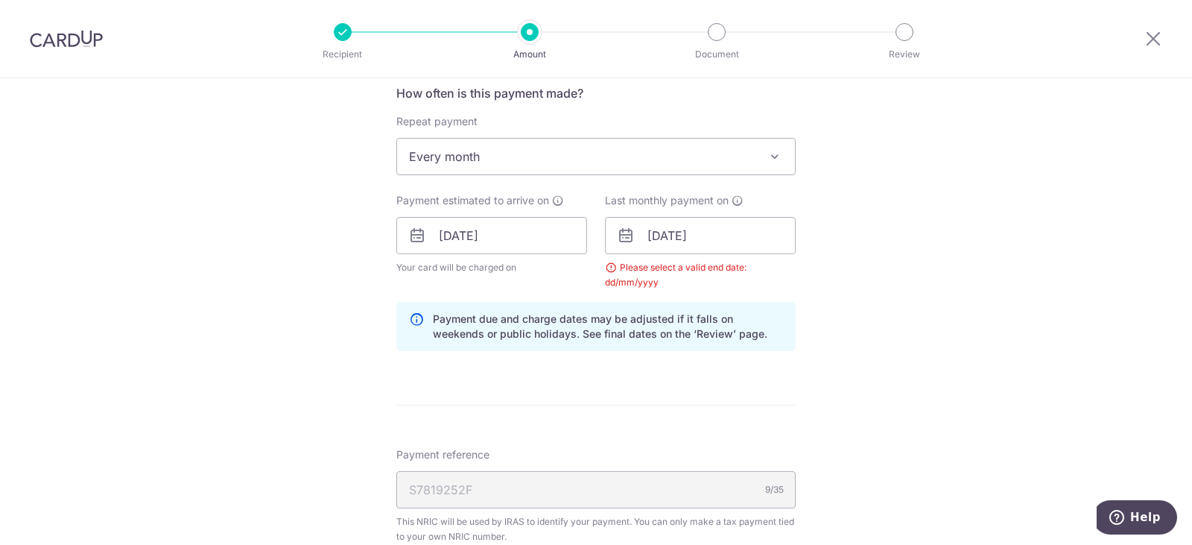
scroll to position [639, 0]
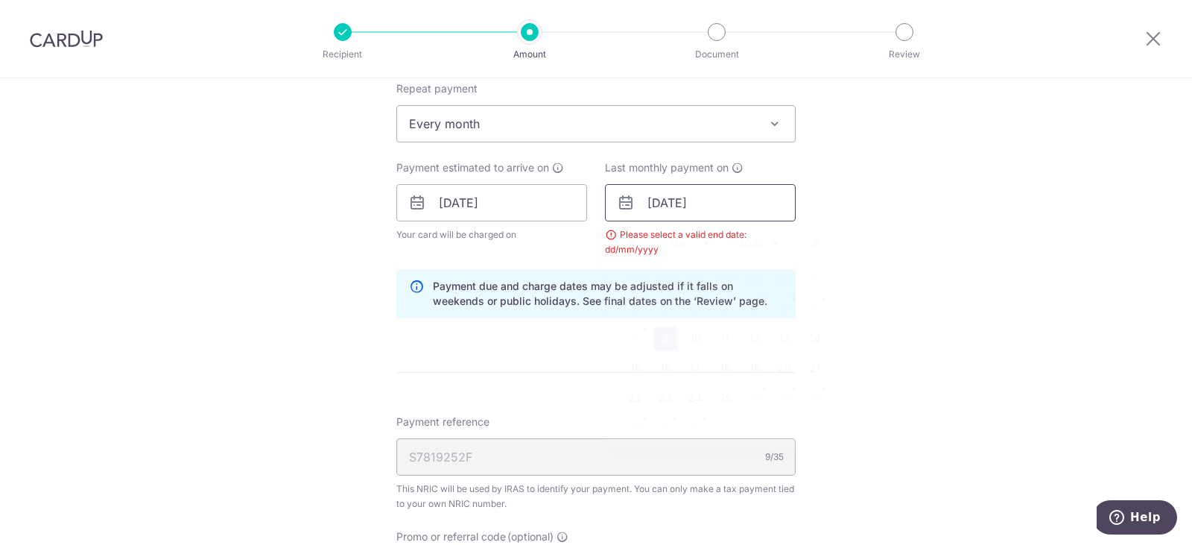
click at [742, 215] on input "09/03/2026" at bounding box center [700, 202] width 191 height 37
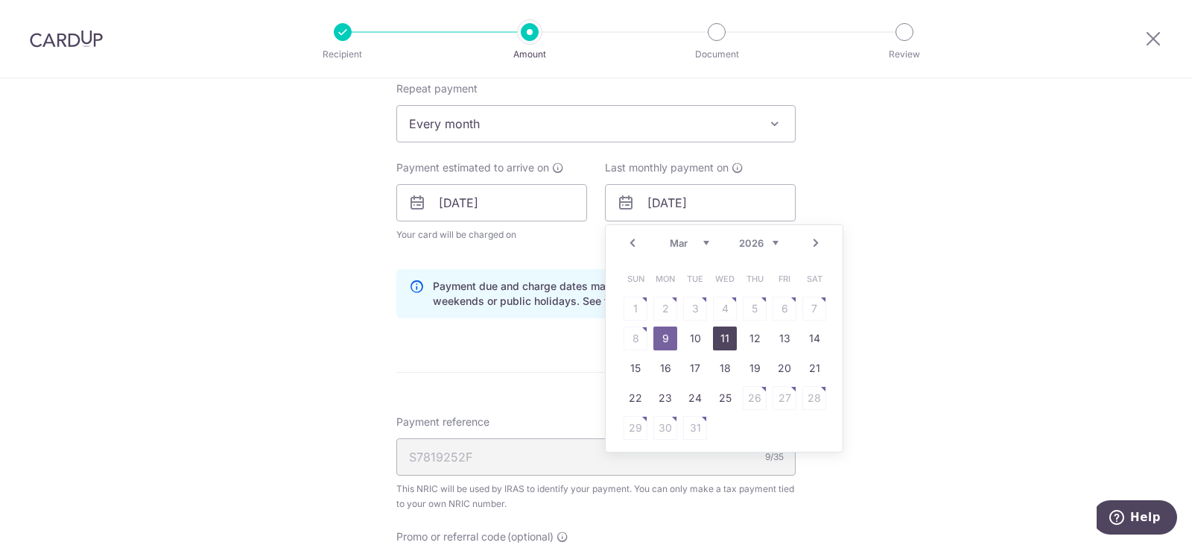
click at [713, 342] on link "11" at bounding box center [725, 338] width 24 height 24
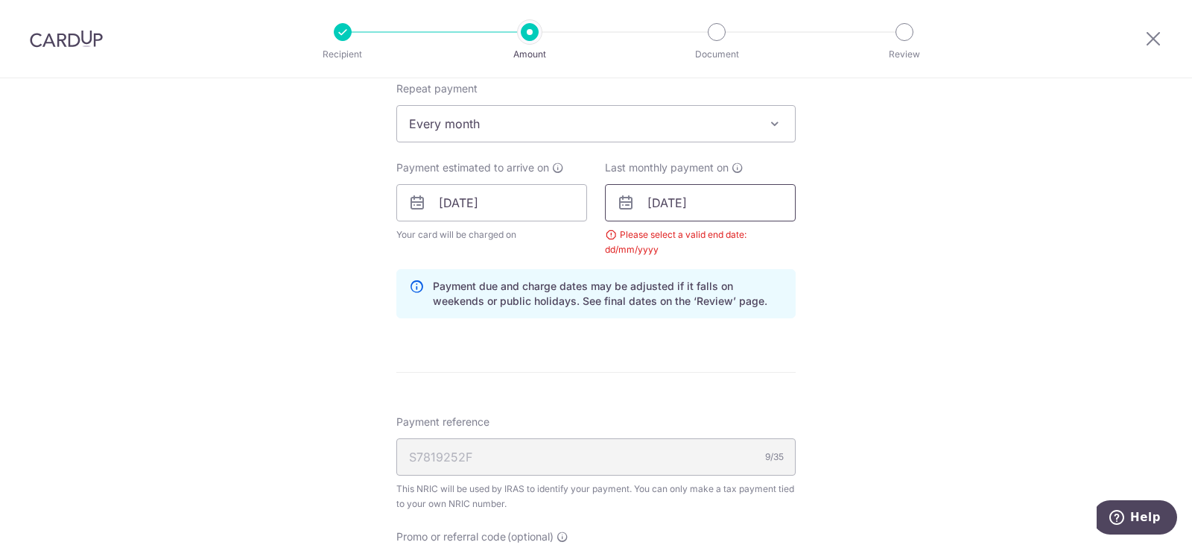
click at [744, 204] on input "11/03/2026" at bounding box center [700, 202] width 191 height 37
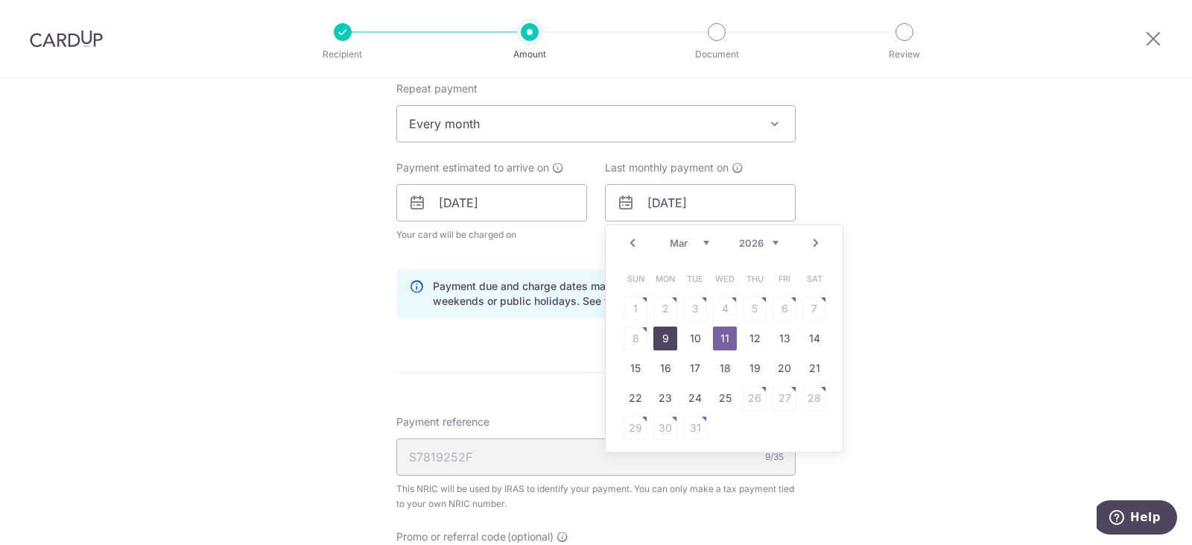
click at [666, 345] on link "9" at bounding box center [665, 338] width 24 height 24
type input "[DATE]"
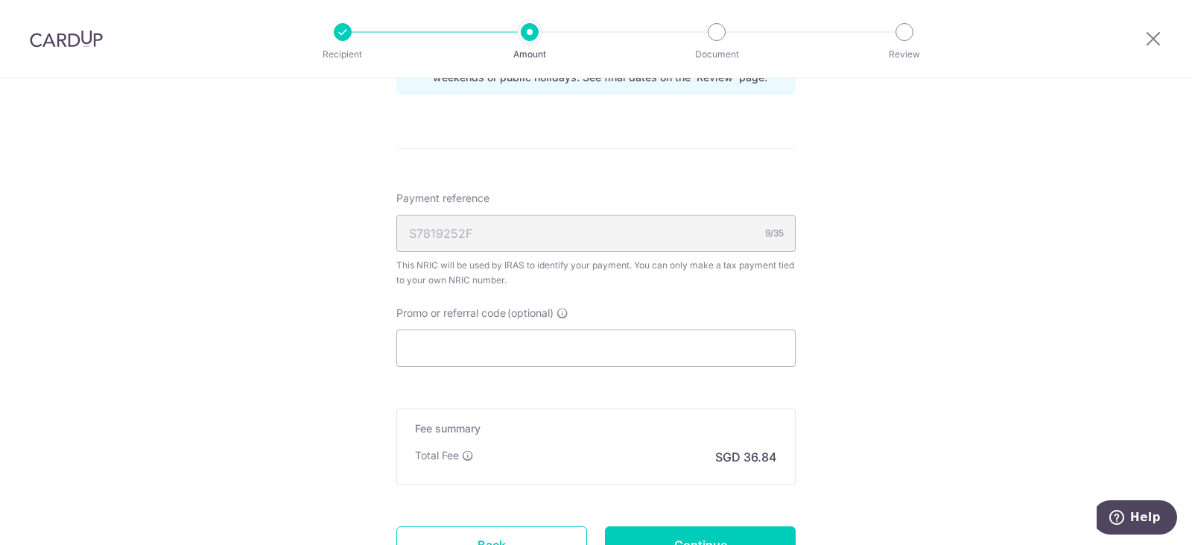
scroll to position [937, 0]
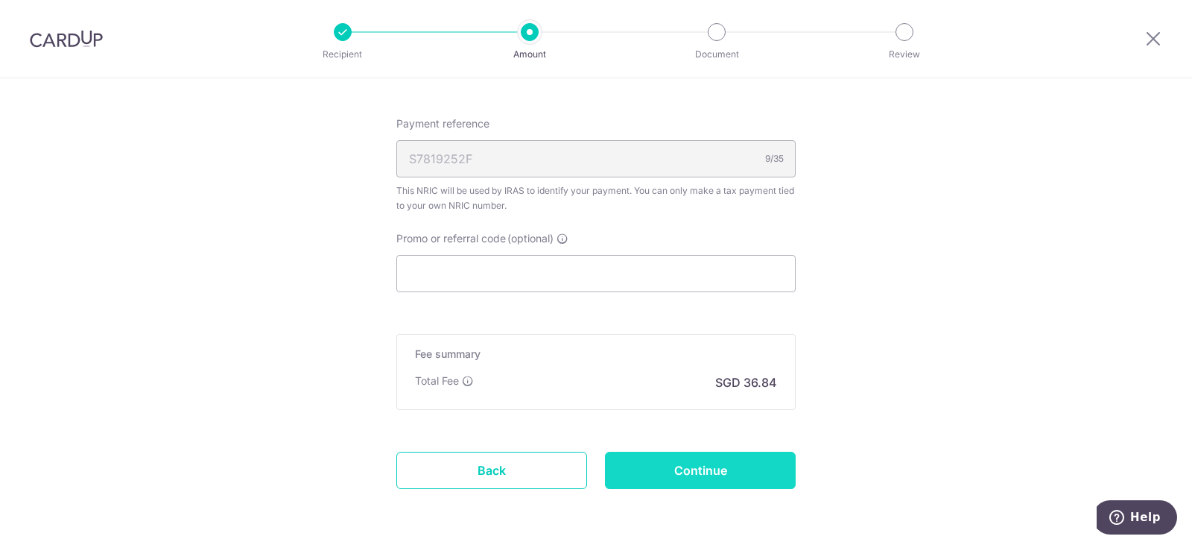
click at [676, 458] on input "Continue" at bounding box center [700, 470] width 191 height 37
type input "Update Schedule"
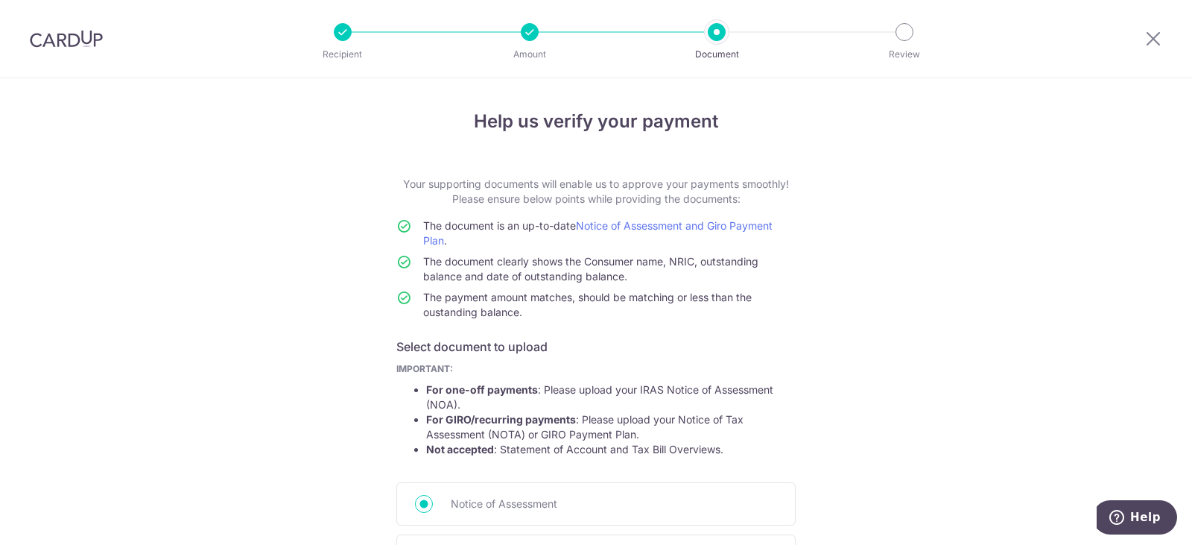
scroll to position [216, 0]
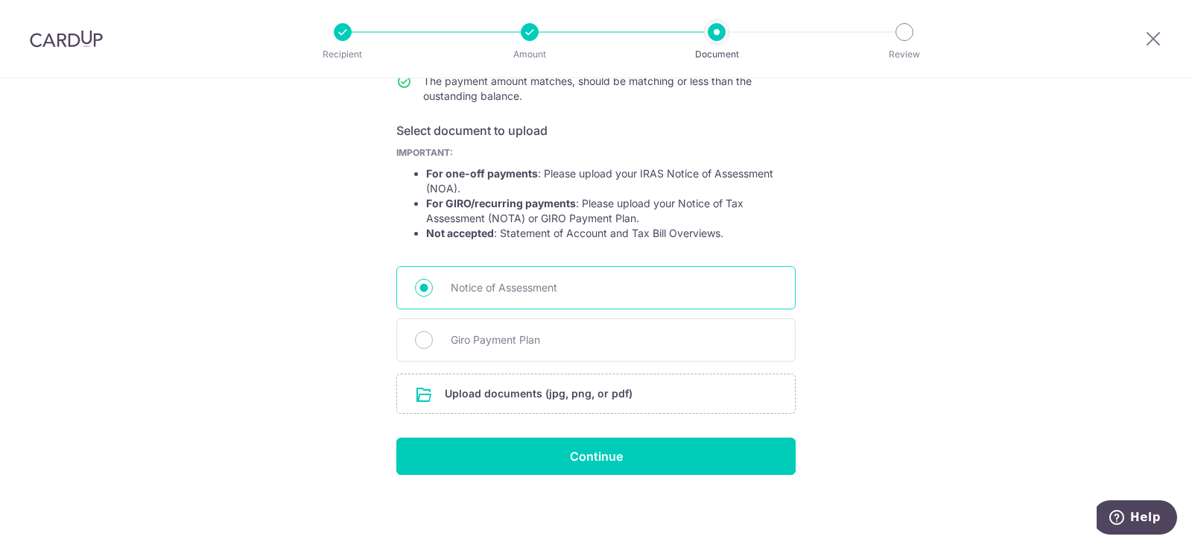
click at [604, 285] on span "Notice of Assessment" at bounding box center [614, 288] width 326 height 18
click at [433, 285] on input "Notice of Assessment" at bounding box center [424, 288] width 18 height 18
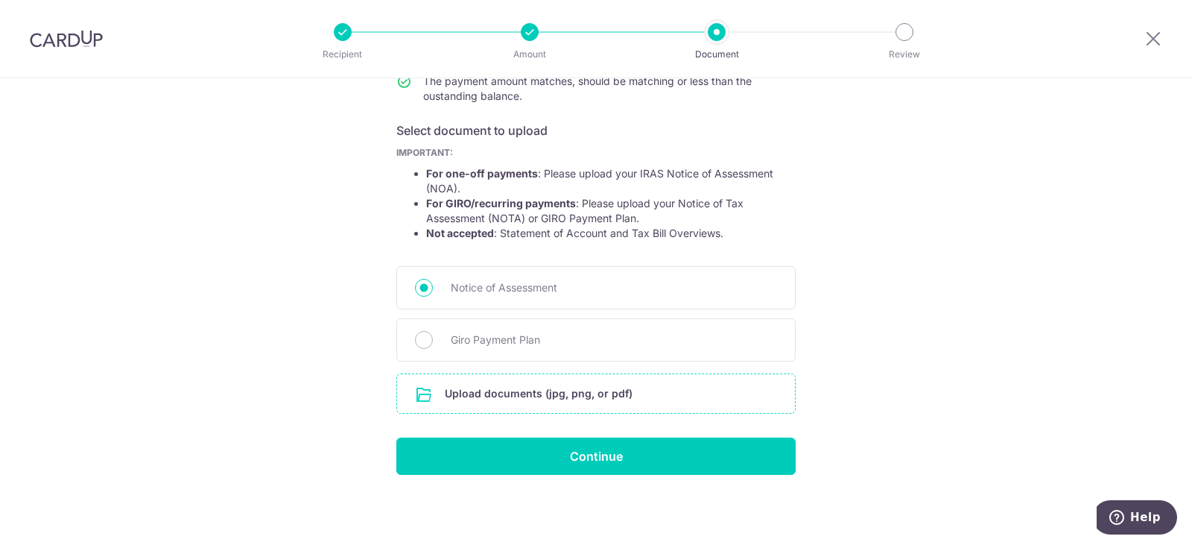
click at [537, 393] on input "file" at bounding box center [596, 393] width 398 height 39
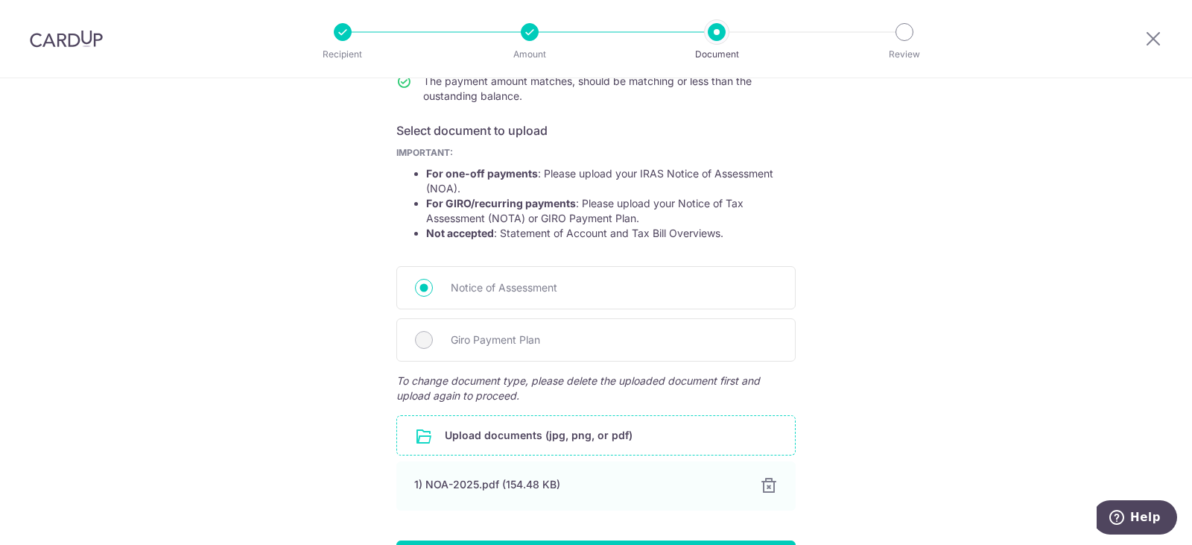
scroll to position [319, 0]
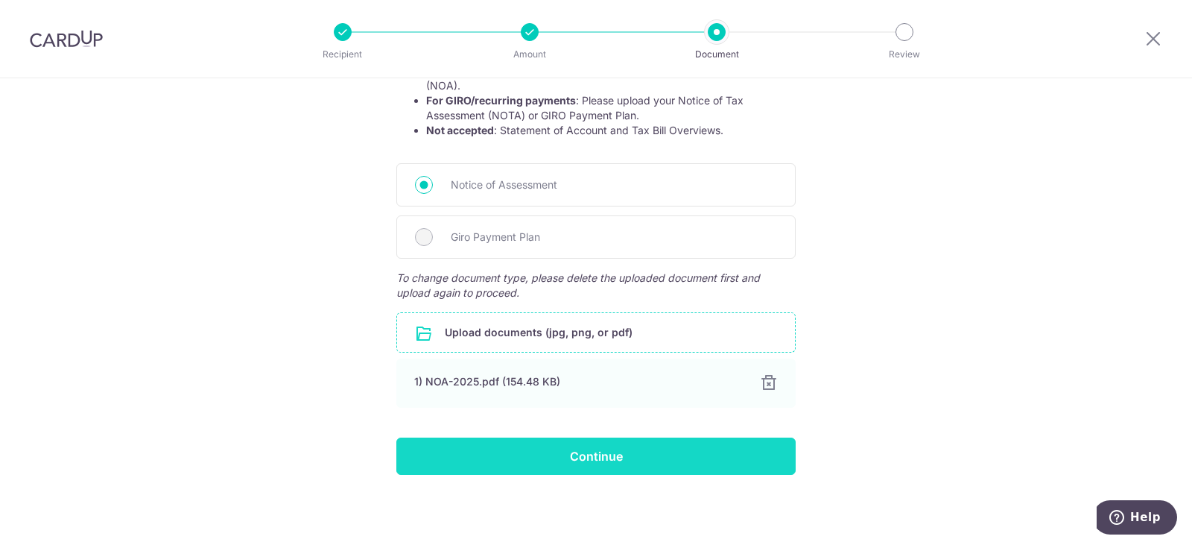
click at [569, 455] on input "Continue" at bounding box center [595, 455] width 399 height 37
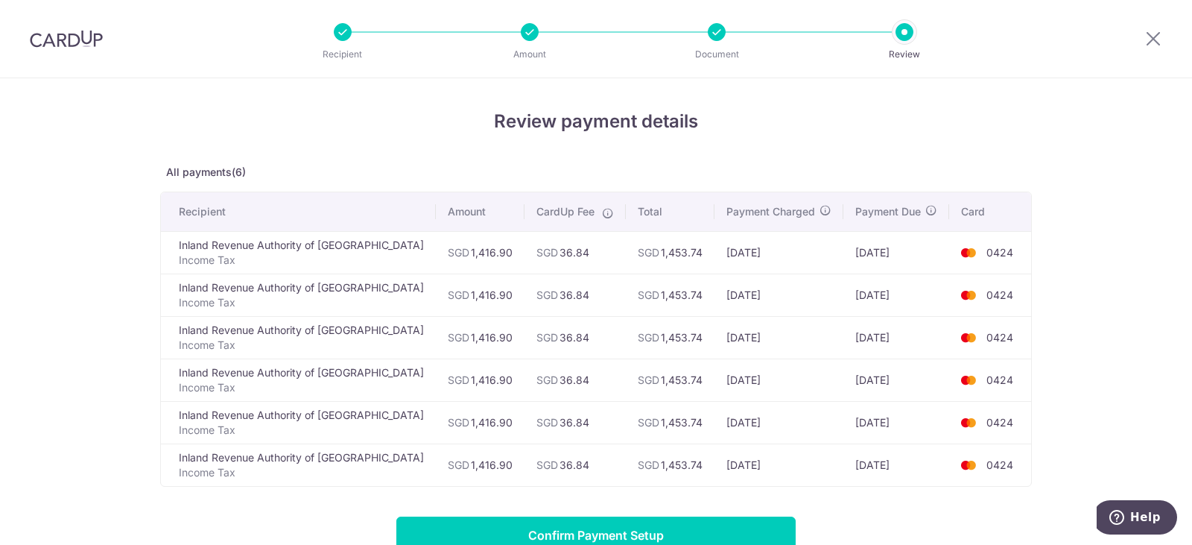
scroll to position [213, 0]
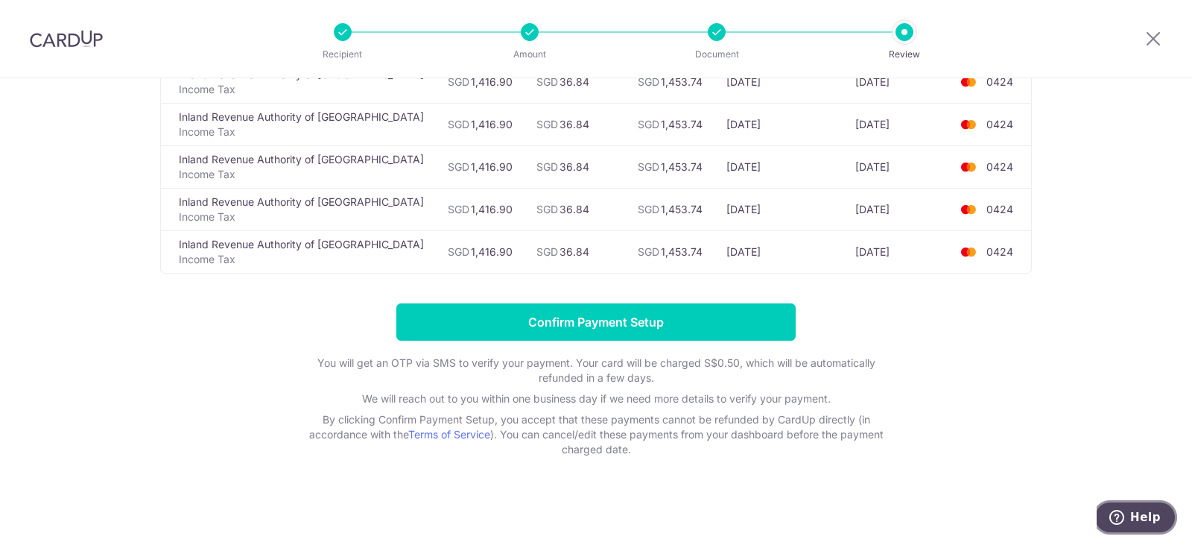
click at [1142, 512] on span "Help" at bounding box center [1145, 516] width 31 height 13
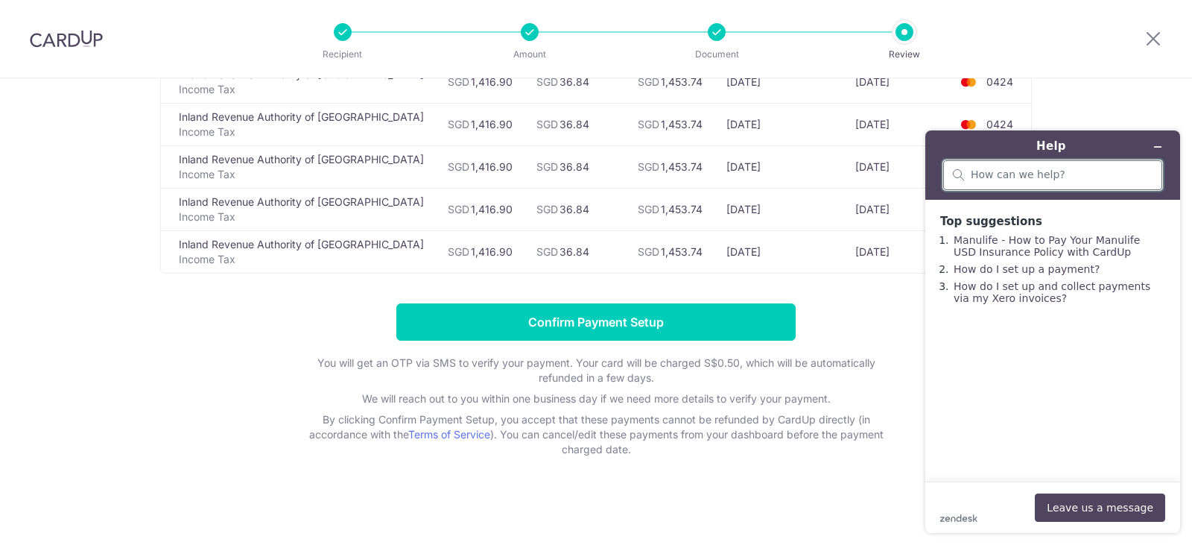
click at [1025, 176] on input "search" at bounding box center [1062, 174] width 182 height 13
type input "promo code does not work"
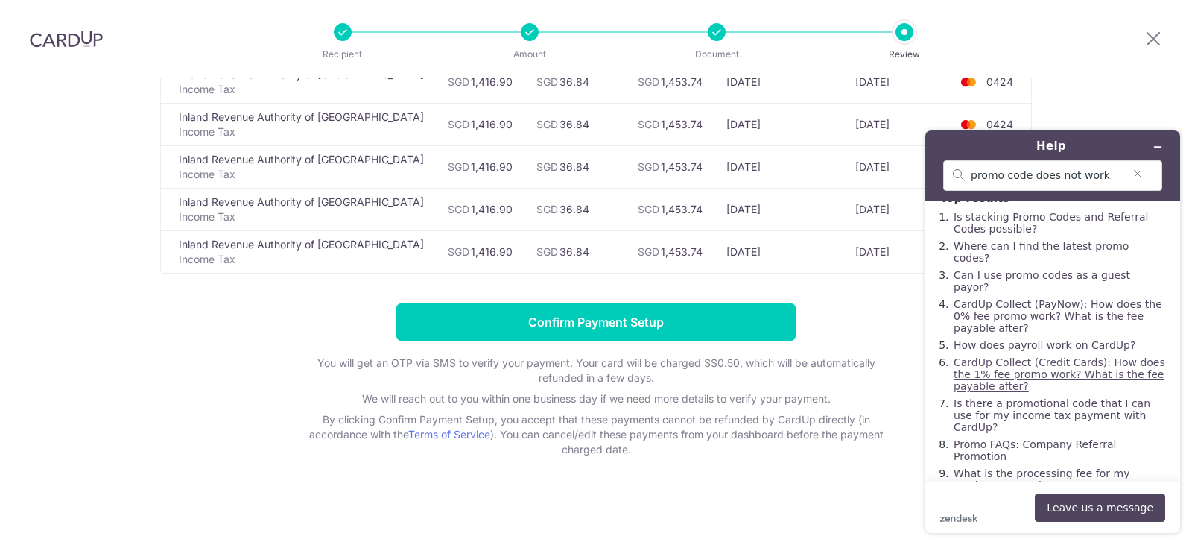
scroll to position [37, 0]
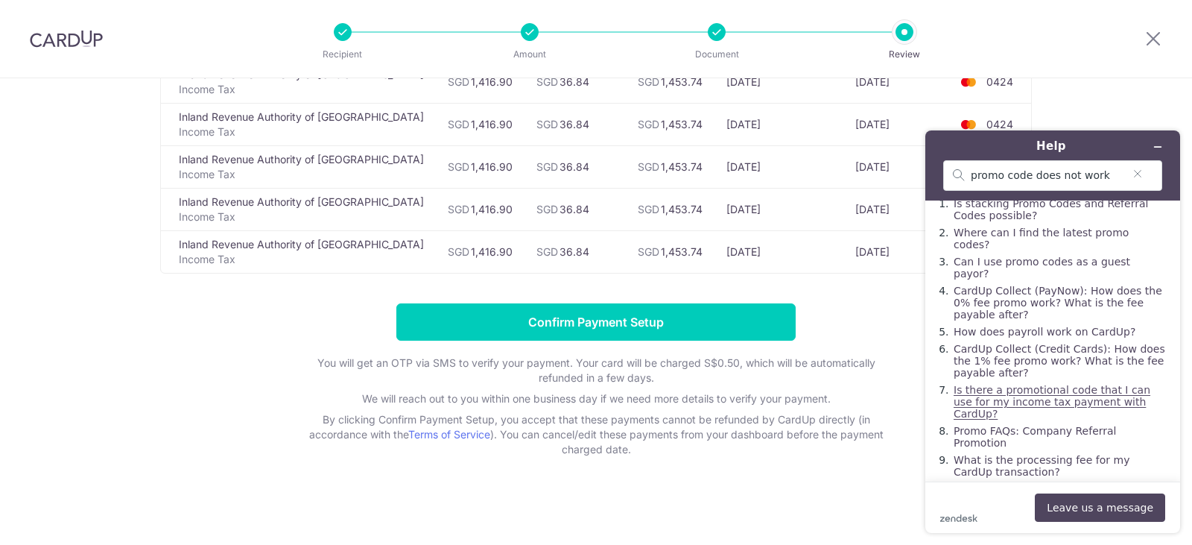
click at [1066, 402] on link "Is there a promotional code that I can use for my income tax payment with CardU…" at bounding box center [1052, 402] width 197 height 36
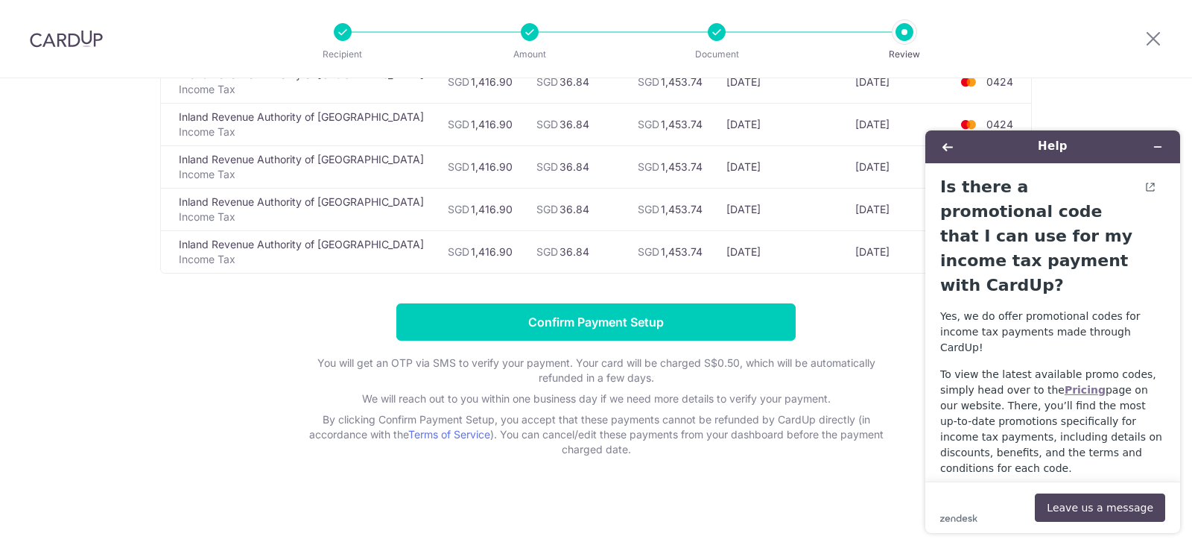
click at [1065, 384] on strong "Pricing" at bounding box center [1085, 390] width 41 height 12
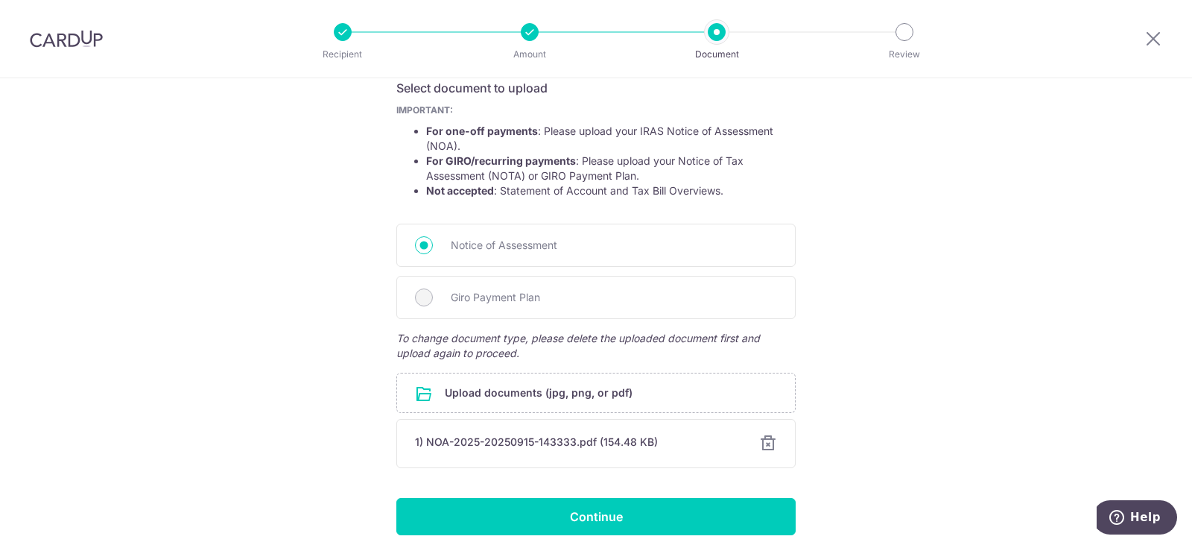
scroll to position [298, 0]
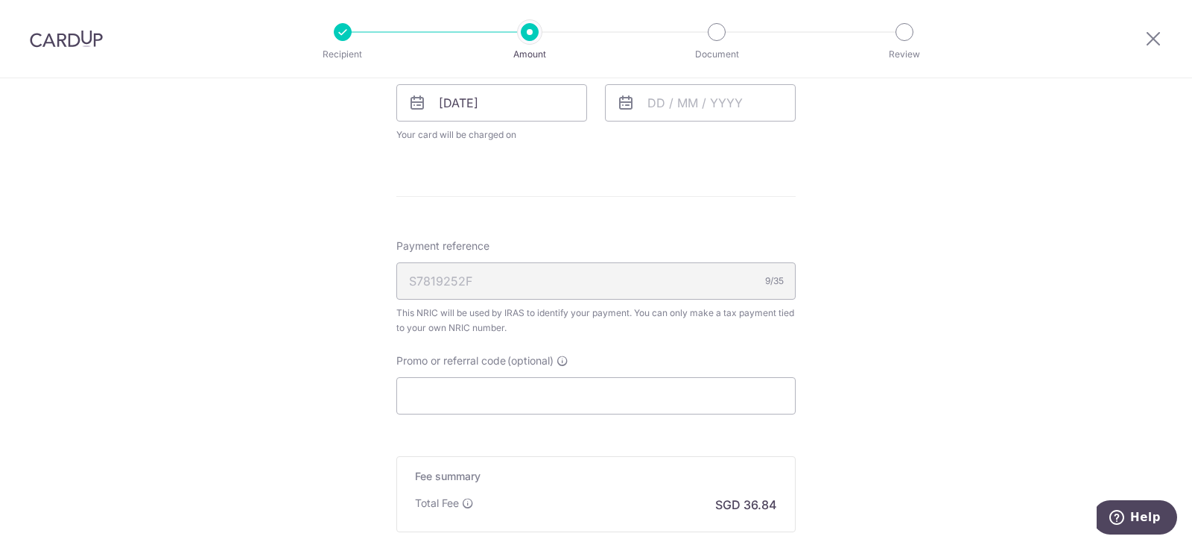
scroll to position [745, 0]
click at [542, 374] on input "Promo or referral code (optional)" at bounding box center [595, 389] width 399 height 37
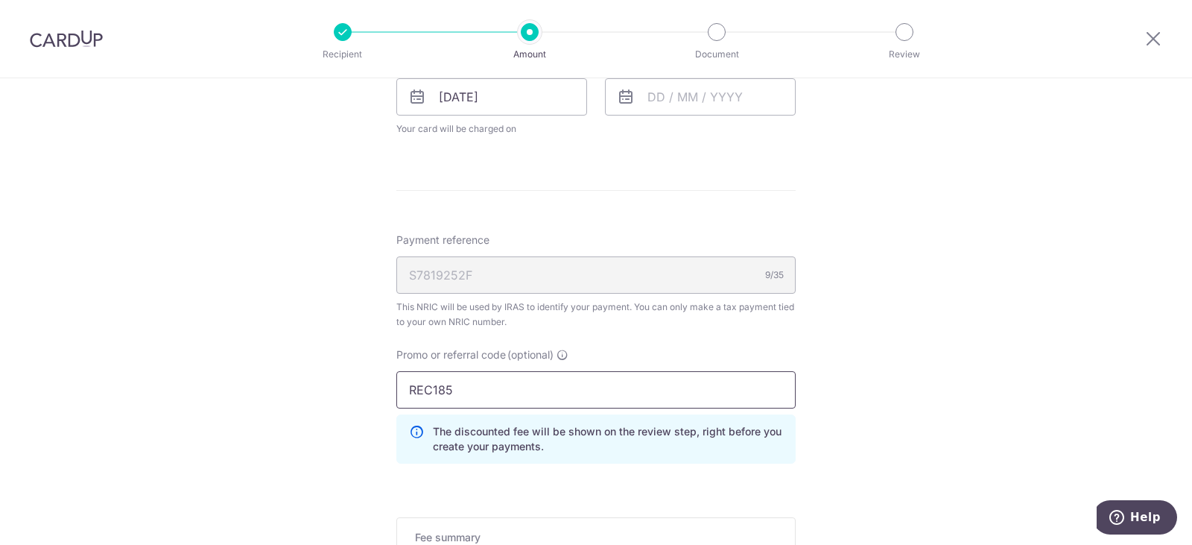
type input "REC185"
click at [984, 373] on div "Tell us more about your payment Enter one-time or monthly payment amount SGD 1,…" at bounding box center [596, 58] width 1192 height 1451
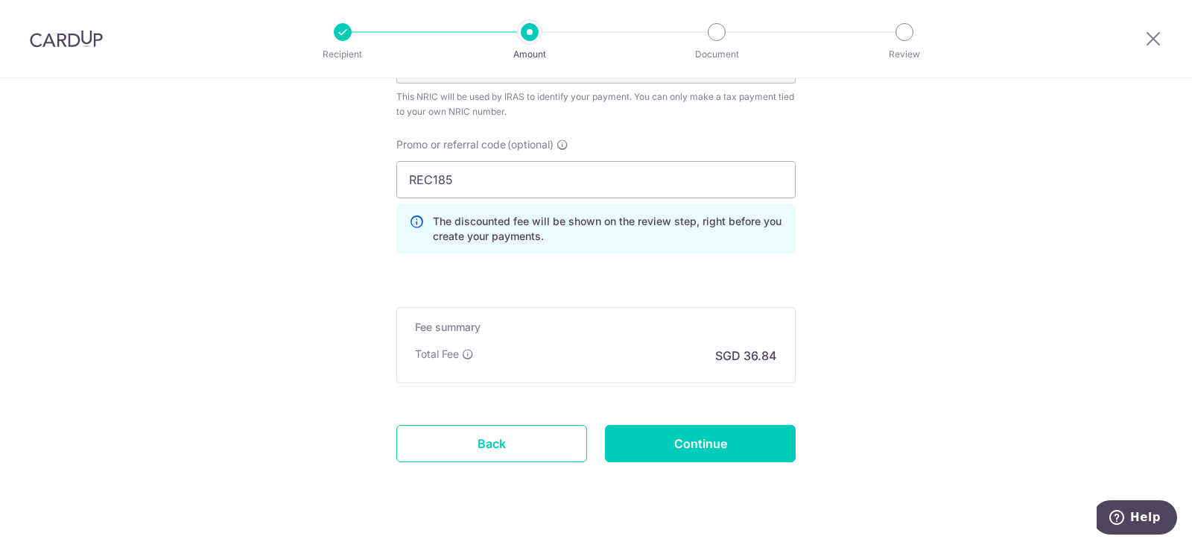
scroll to position [984, 0]
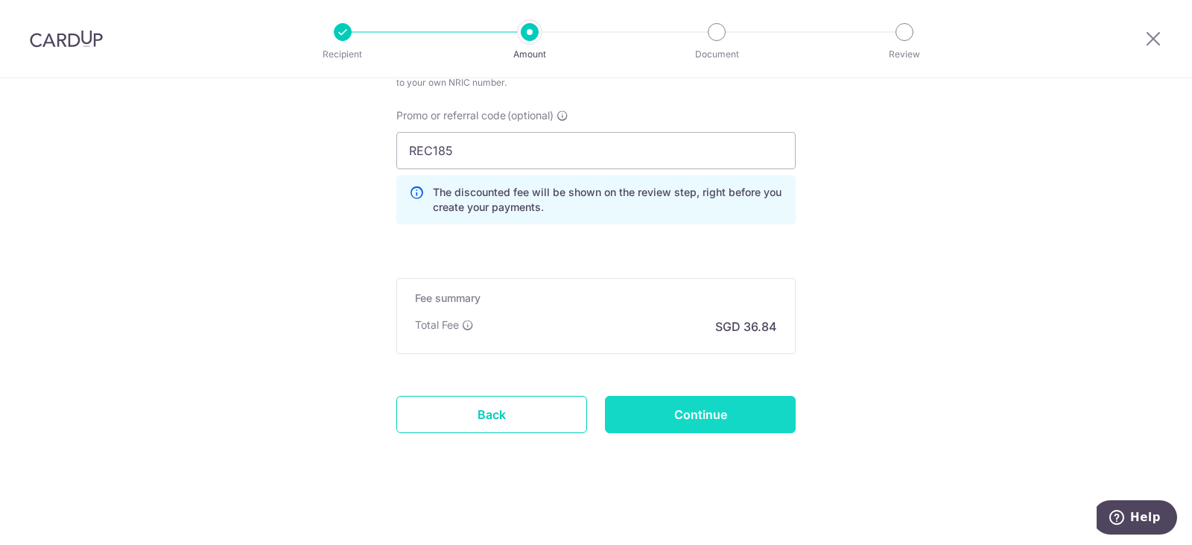
click at [737, 410] on input "Continue" at bounding box center [700, 414] width 191 height 37
type input "Update Schedule"
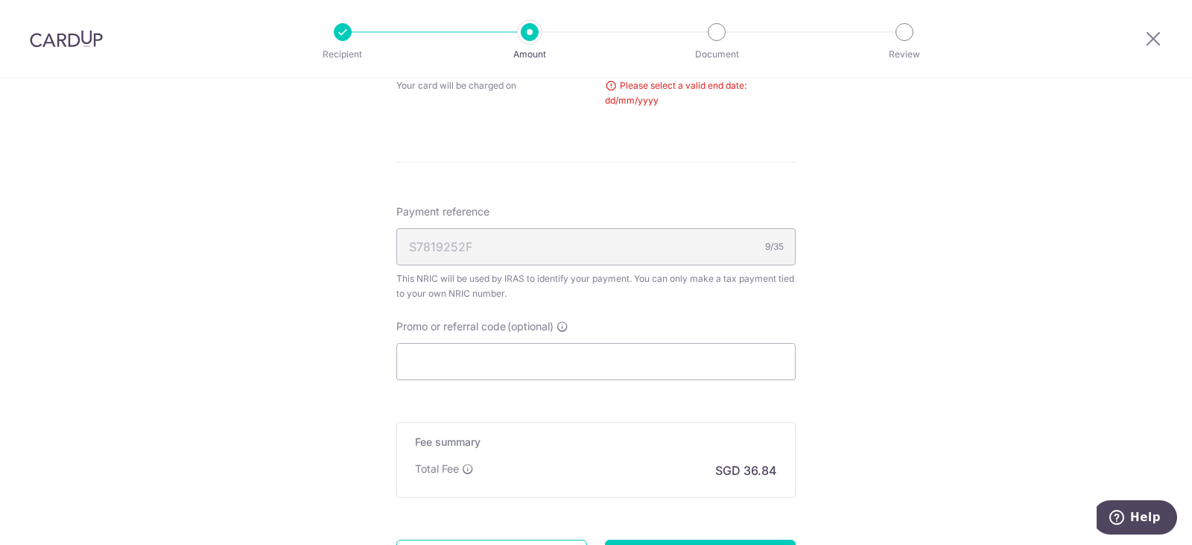
scroll to position [639, 0]
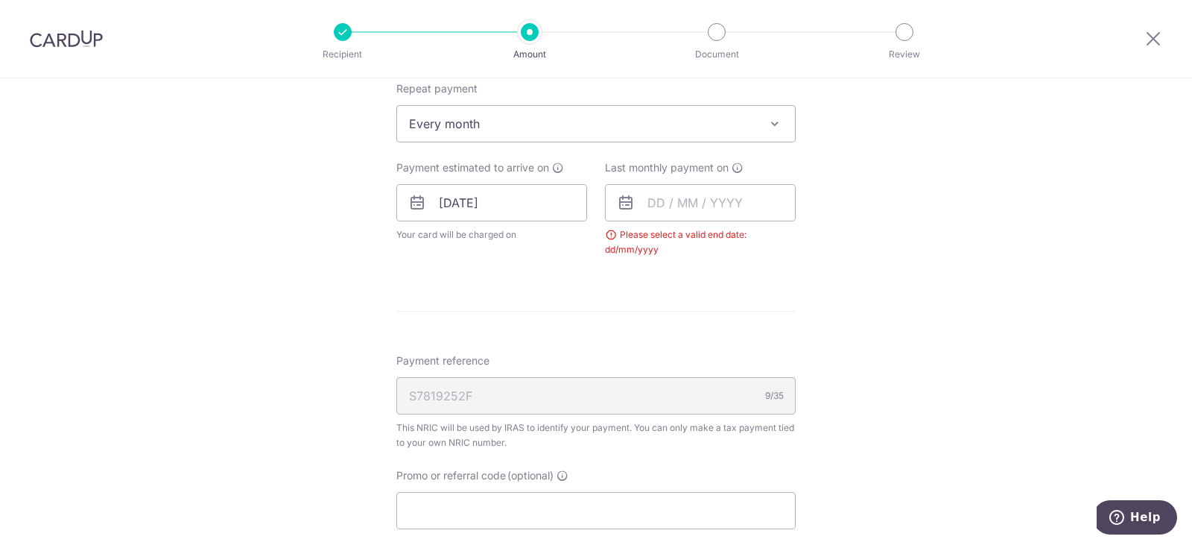
drag, startPoint x: 676, startPoint y: 223, endPoint x: 662, endPoint y: 207, distance: 20.6
click at [675, 223] on div "Last monthly payment on Please select a valid end date: dd/mm/yyyy" at bounding box center [700, 208] width 191 height 97
click at [661, 203] on input "text" at bounding box center [700, 202] width 191 height 37
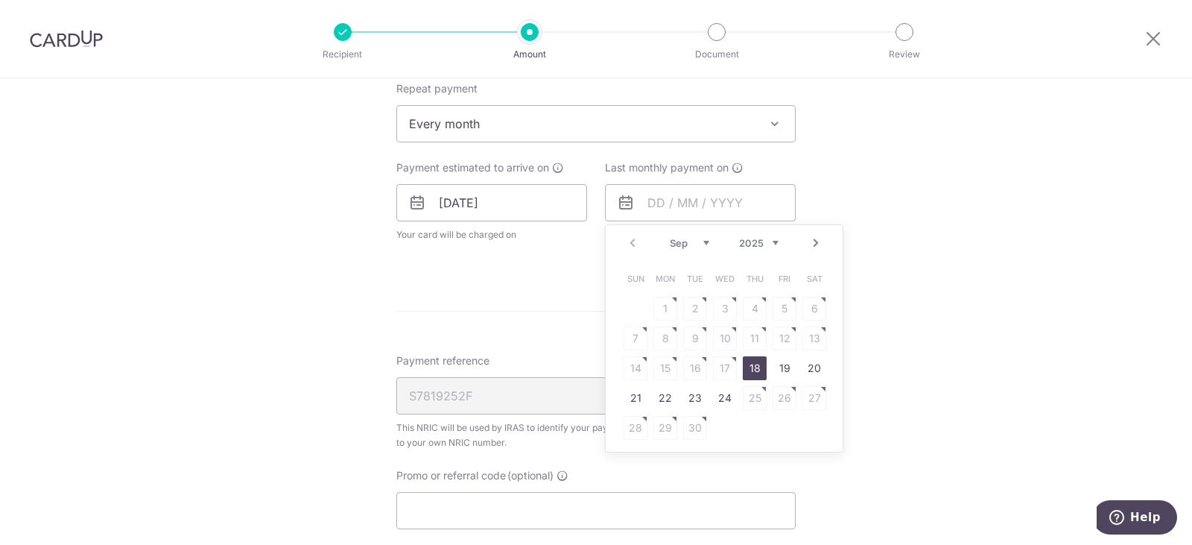
click at [813, 238] on link "Next" at bounding box center [816, 243] width 18 height 18
click at [807, 245] on link "Next" at bounding box center [816, 243] width 18 height 18
click at [669, 338] on link "9" at bounding box center [665, 338] width 24 height 24
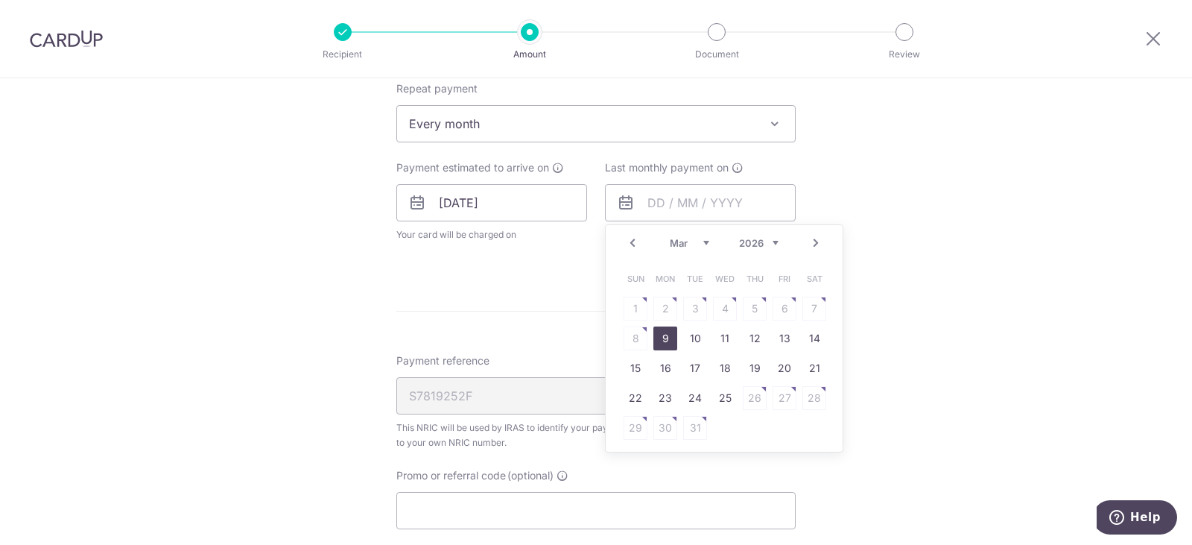
type input "[DATE]"
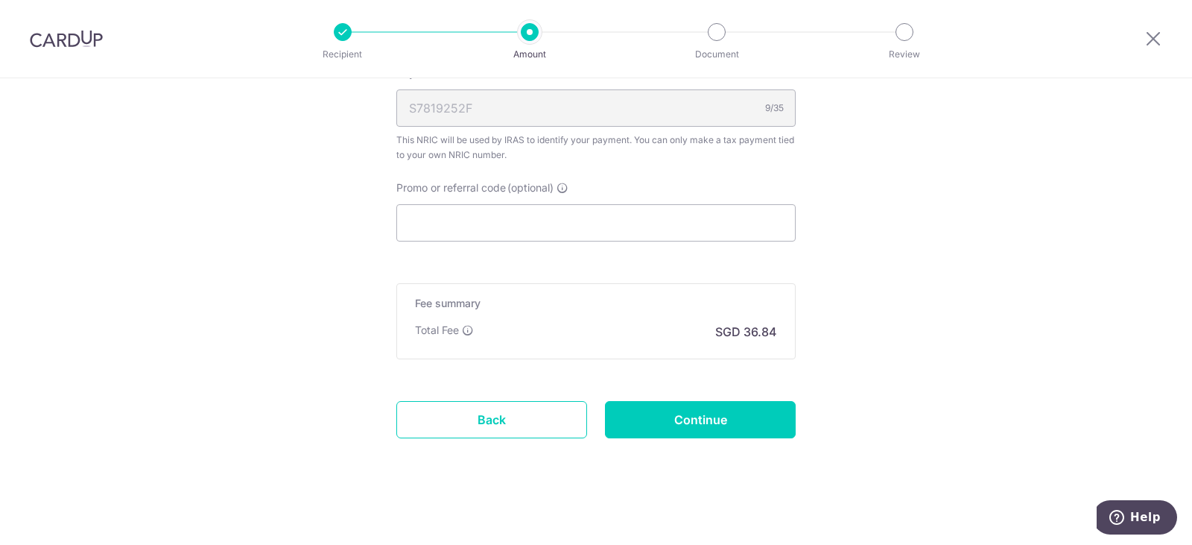
scroll to position [993, 0]
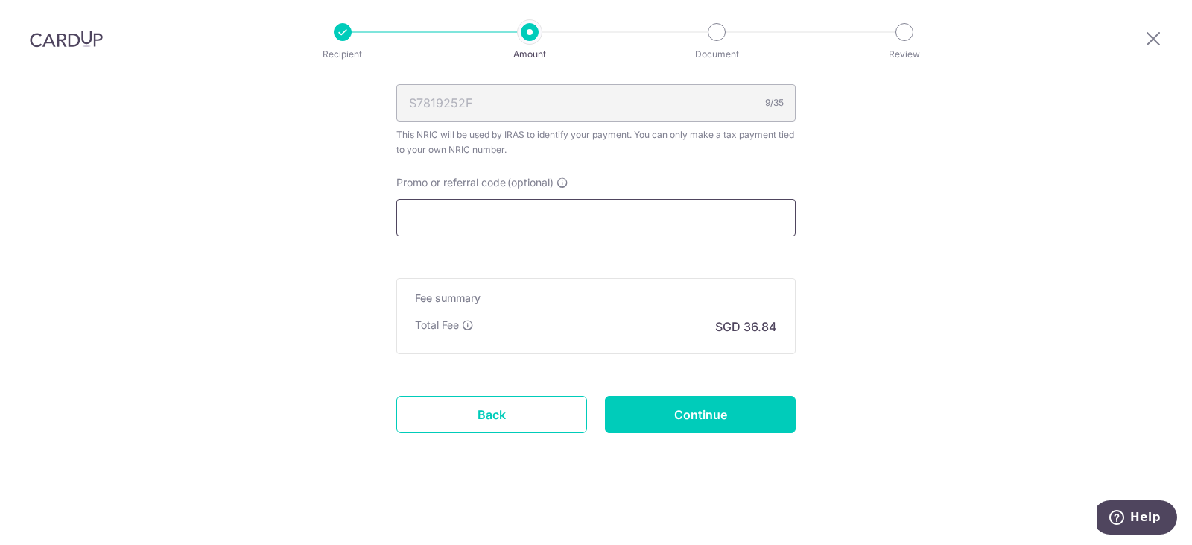
click at [516, 213] on input "Promo or referral code (optional)" at bounding box center [595, 217] width 399 height 37
paste input "VTAX25R"
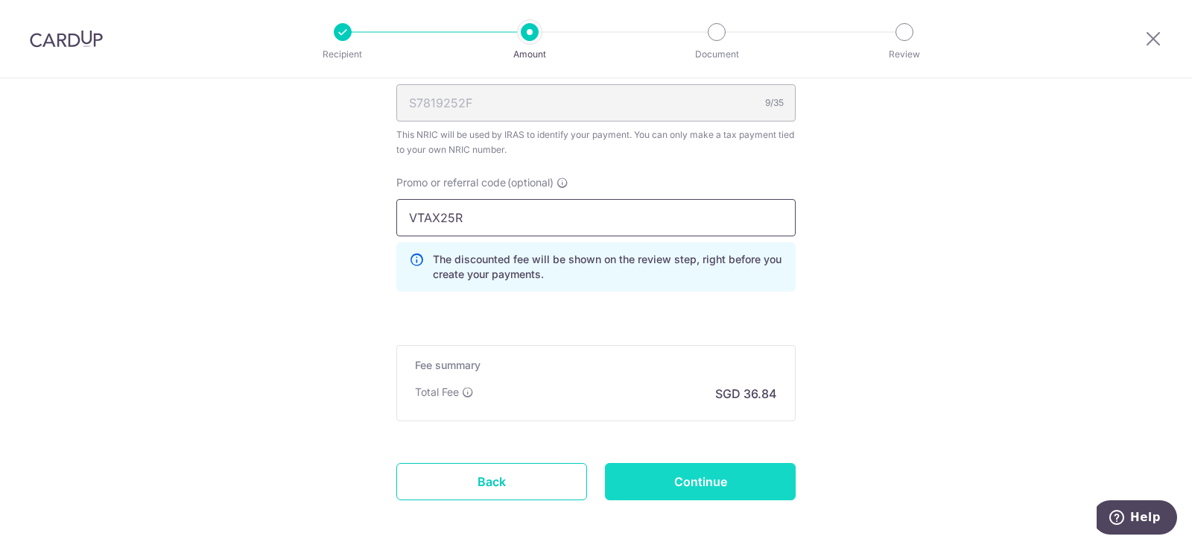
type input "VTAX25R"
click at [707, 479] on input "Continue" at bounding box center [700, 481] width 191 height 37
type input "Update Schedule"
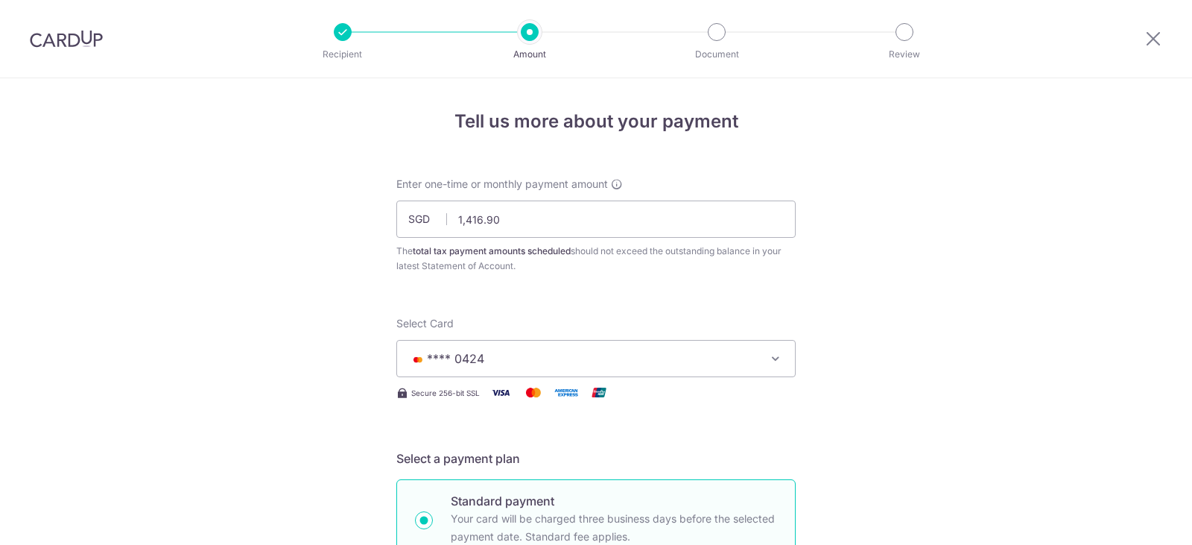
scroll to position [1005, 0]
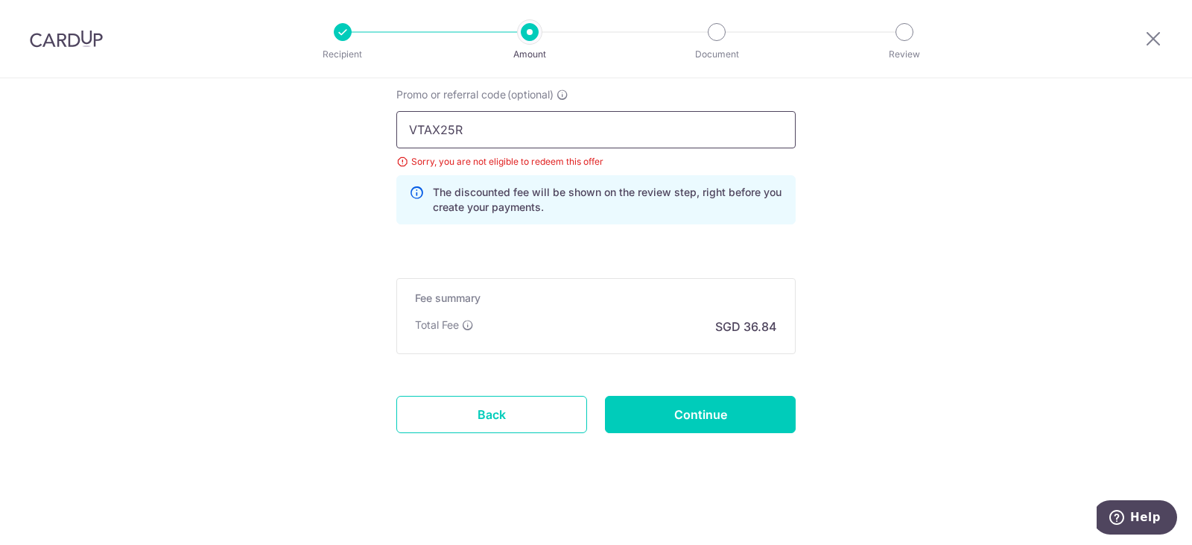
drag, startPoint x: 502, startPoint y: 138, endPoint x: 344, endPoint y: 128, distance: 158.3
type input "REC185"
click at [669, 427] on input "Continue" at bounding box center [700, 414] width 191 height 37
type input "Update Schedule"
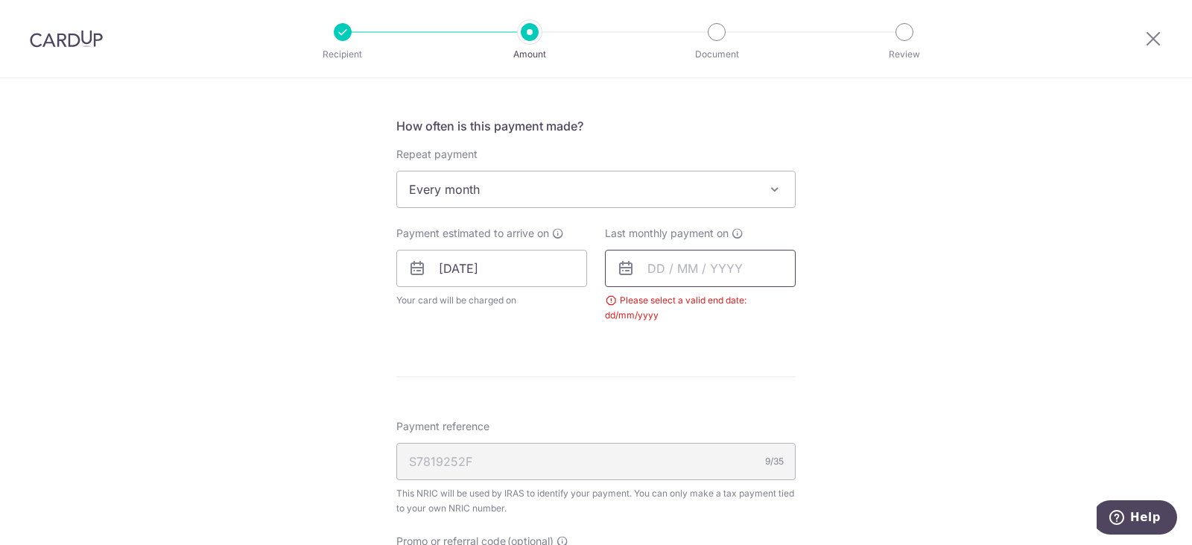
scroll to position [565, 0]
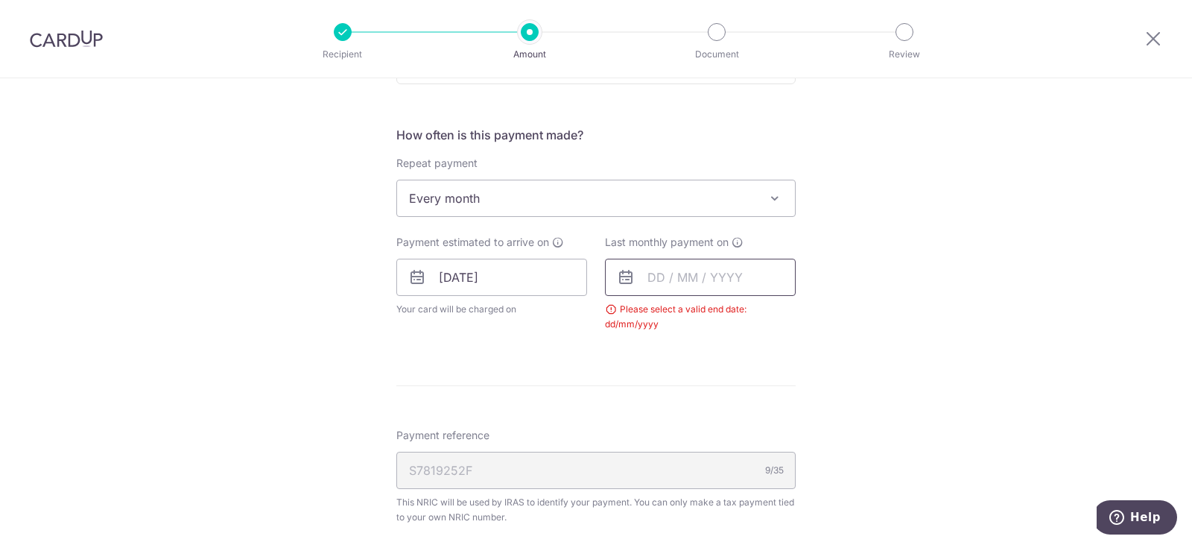
click at [694, 259] on input "text" at bounding box center [700, 277] width 191 height 37
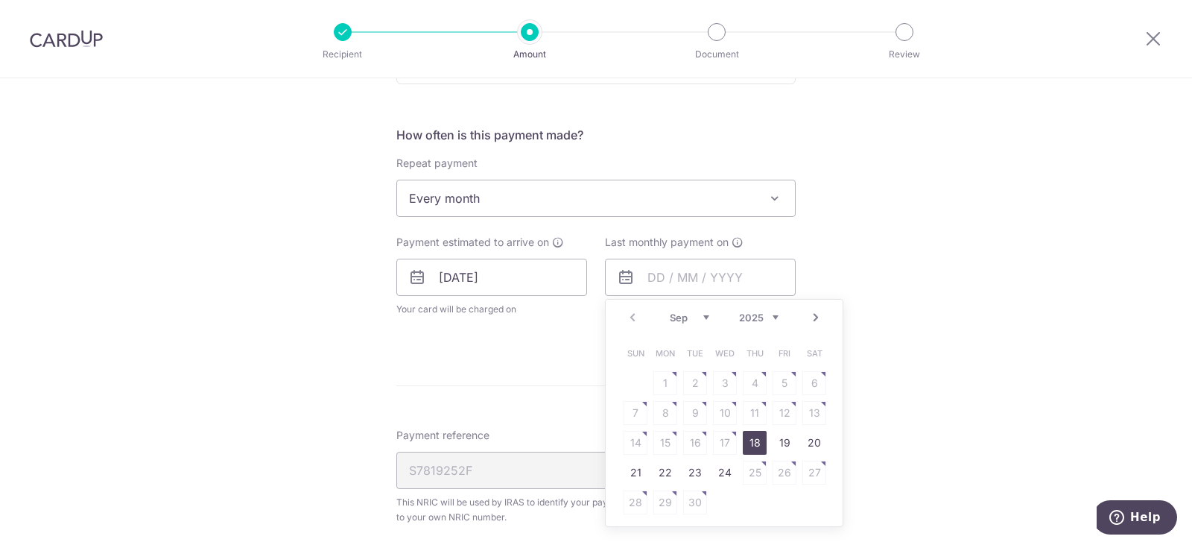
click at [817, 315] on link "Next" at bounding box center [816, 317] width 18 height 18
click at [814, 315] on link "Next" at bounding box center [816, 317] width 18 height 18
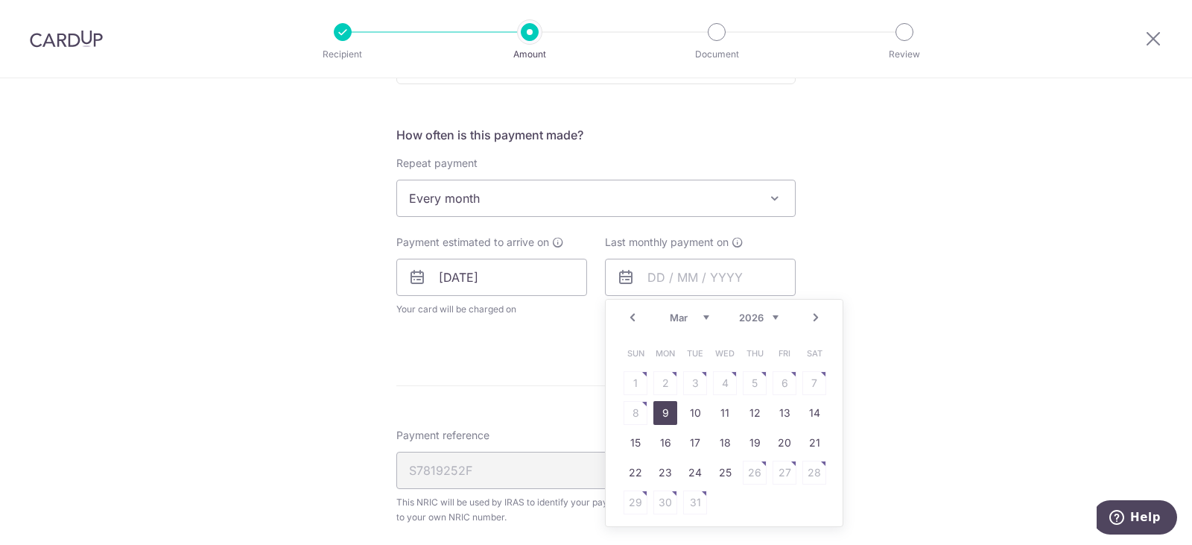
click at [662, 413] on link "9" at bounding box center [665, 413] width 24 height 24
type input "[DATE]"
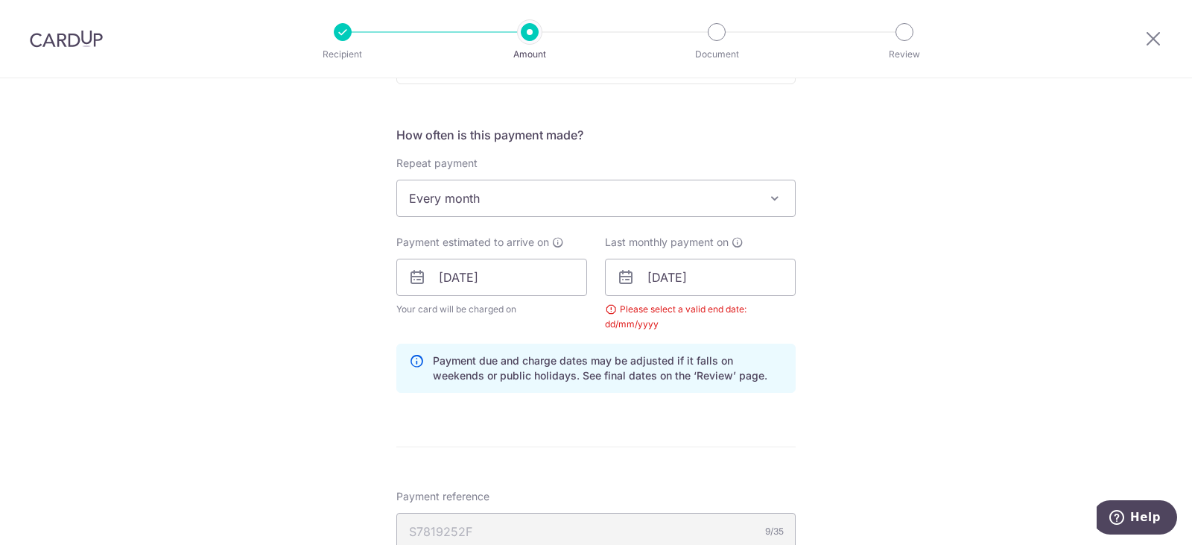
click at [555, 404] on div "How often is this payment made? Repeat payment Never Every month Every month To…" at bounding box center [595, 265] width 399 height 279
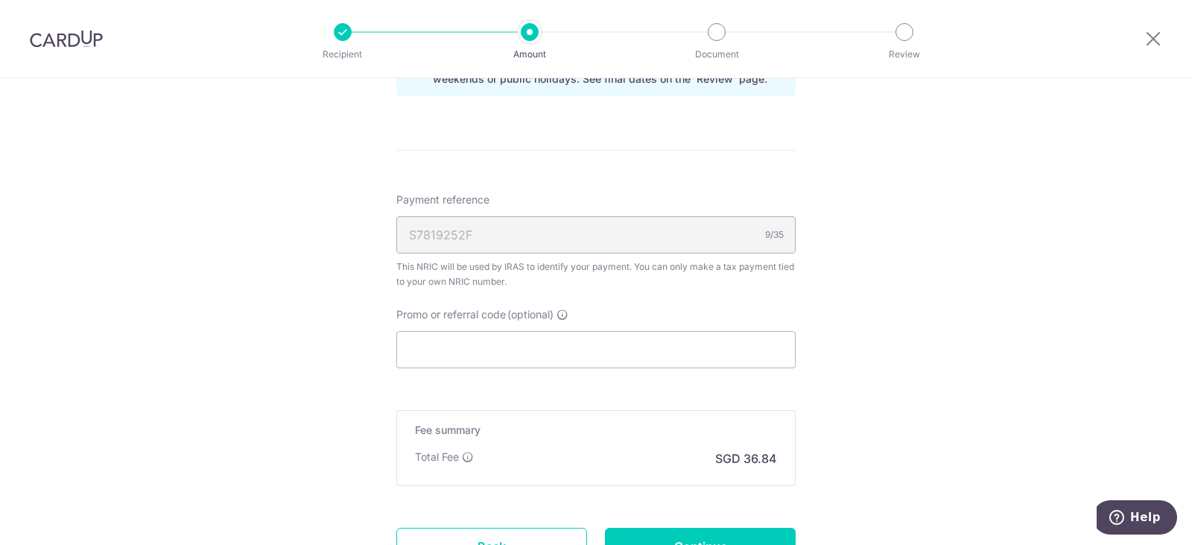
scroll to position [863, 0]
click at [442, 342] on input "Promo or referral code (optional)" at bounding box center [595, 347] width 399 height 37
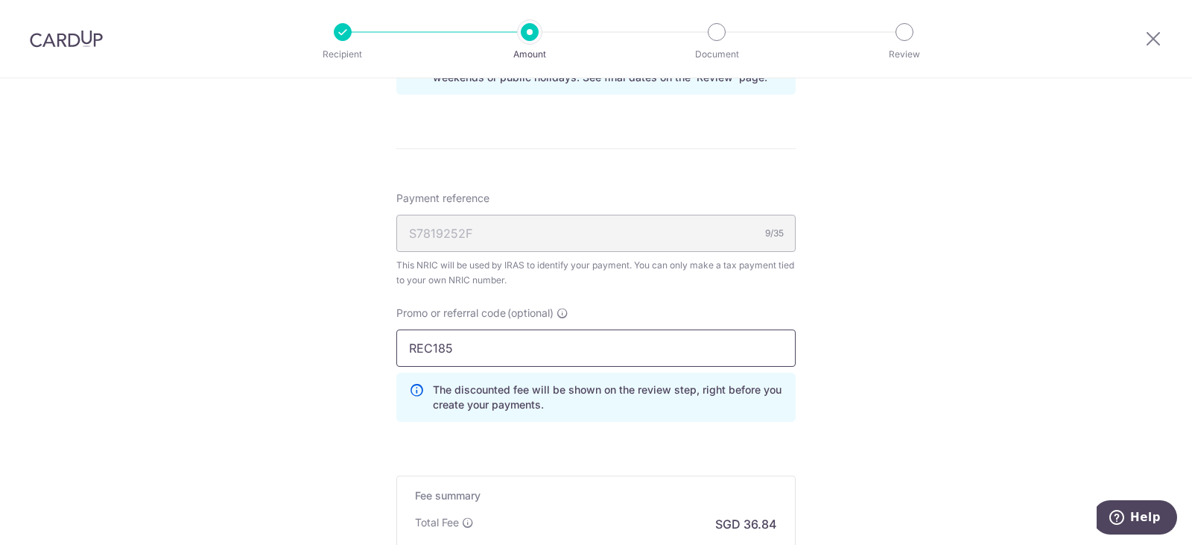
type input "REC185"
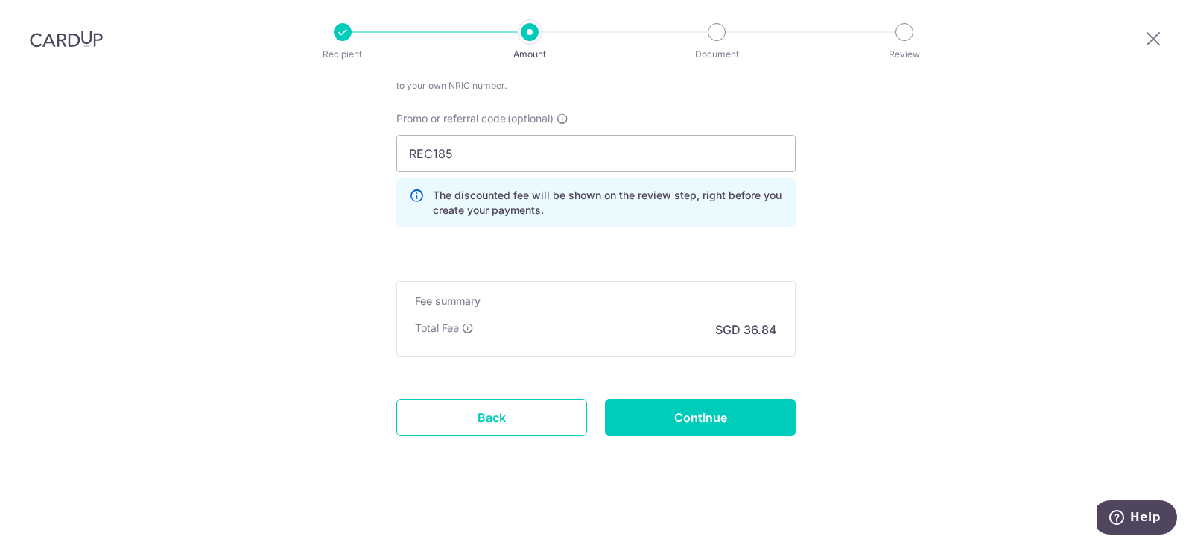
scroll to position [1060, 0]
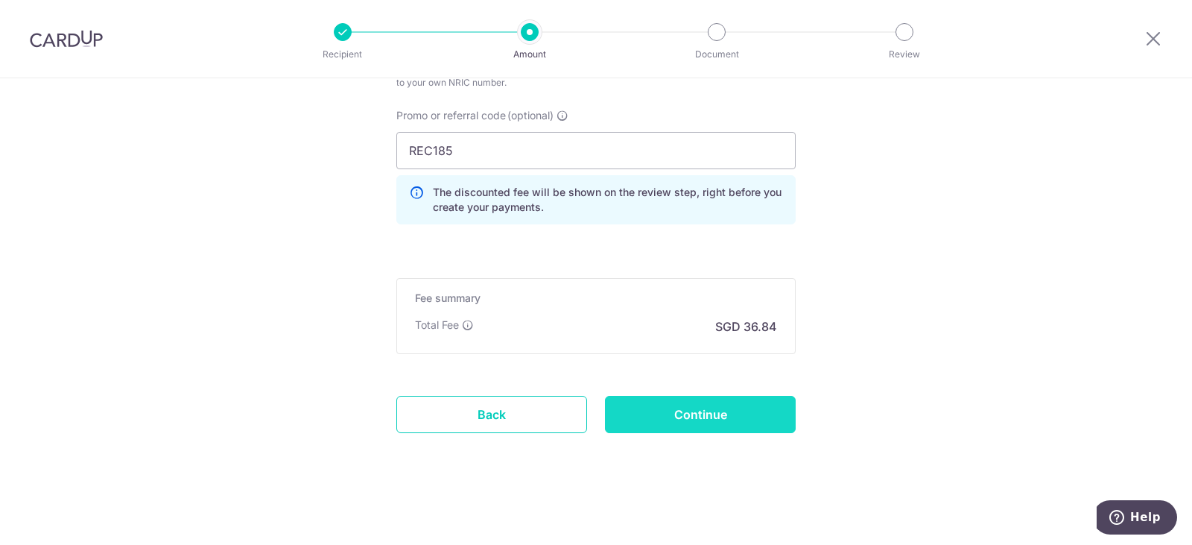
click at [750, 416] on input "Continue" at bounding box center [700, 414] width 191 height 37
type input "Update Schedule"
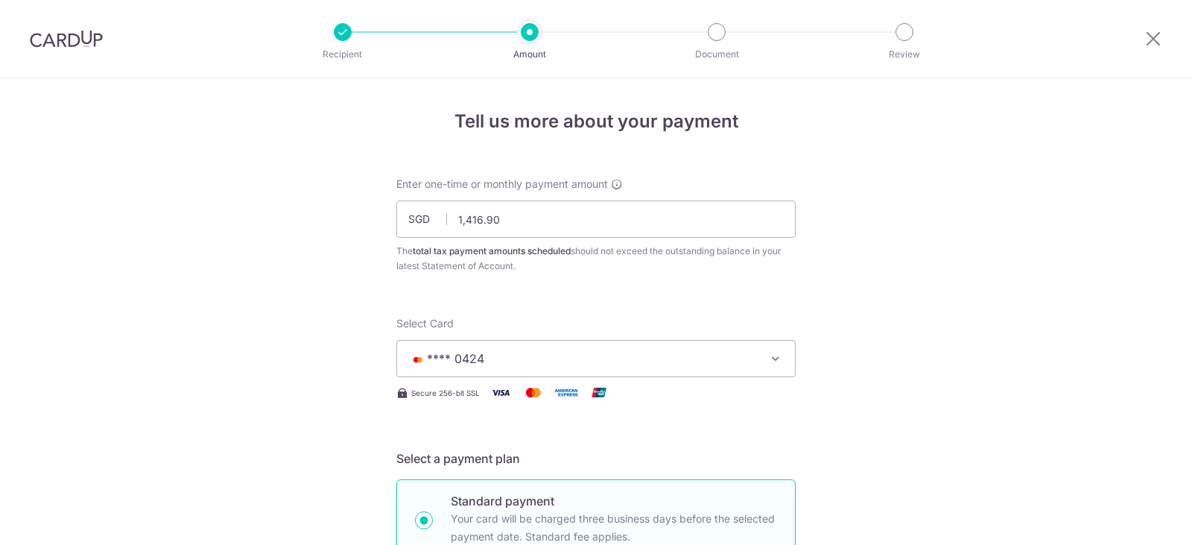
scroll to position [1005, 0]
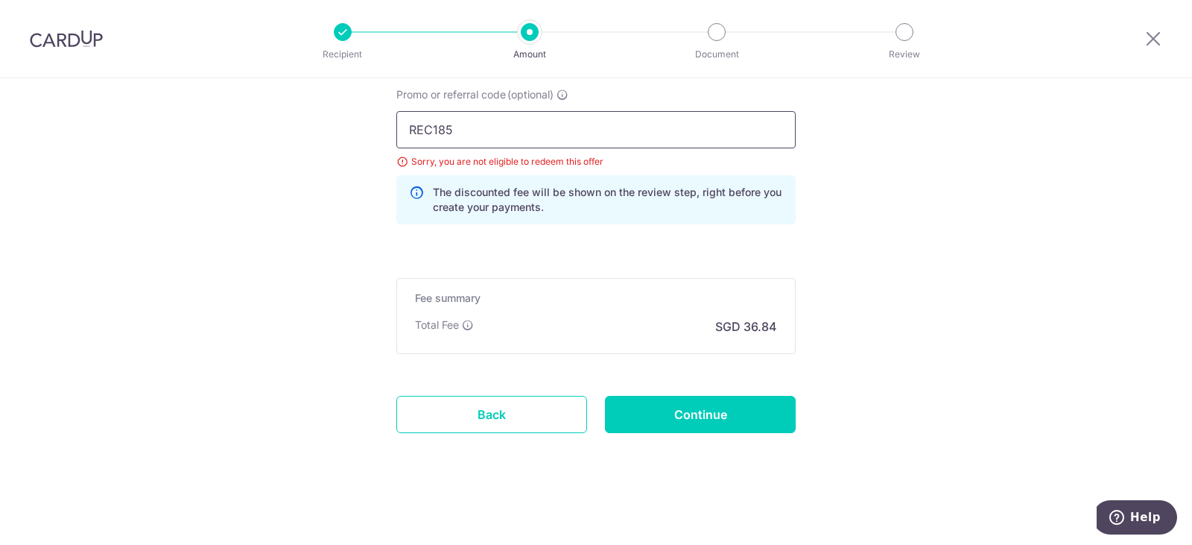
drag, startPoint x: 521, startPoint y: 133, endPoint x: 291, endPoint y: 124, distance: 230.5
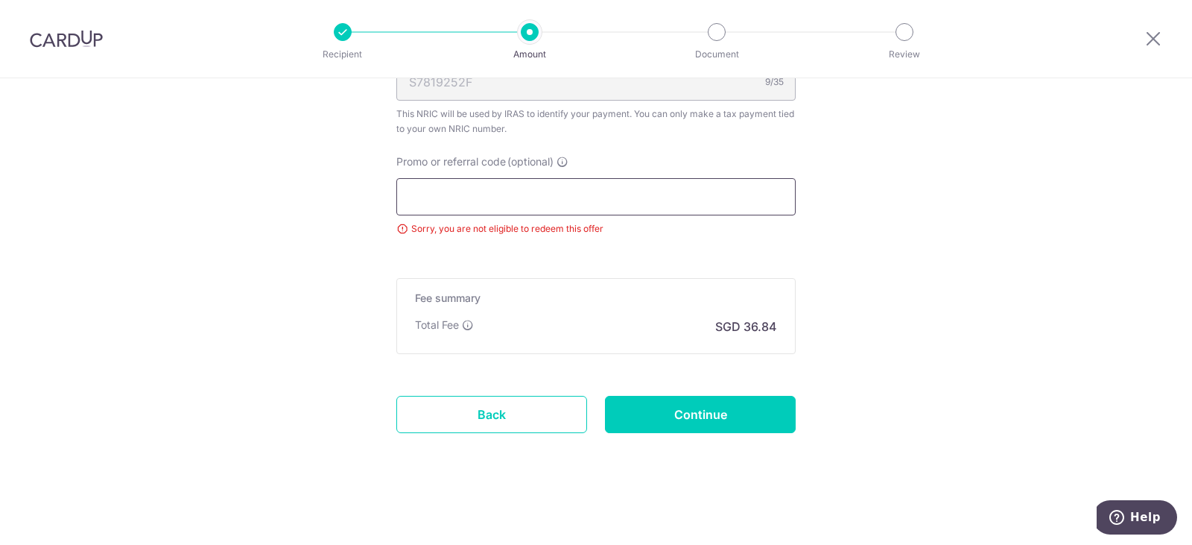
scroll to position [938, 0]
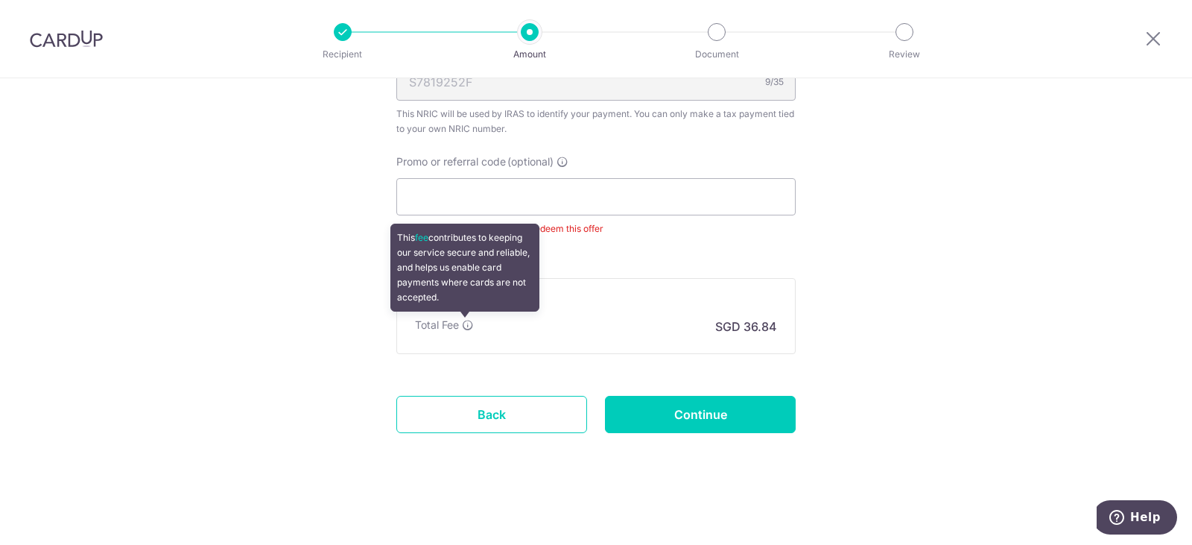
click at [463, 320] on icon at bounding box center [468, 325] width 12 height 12
click at [463, 328] on icon at bounding box center [468, 325] width 12 height 12
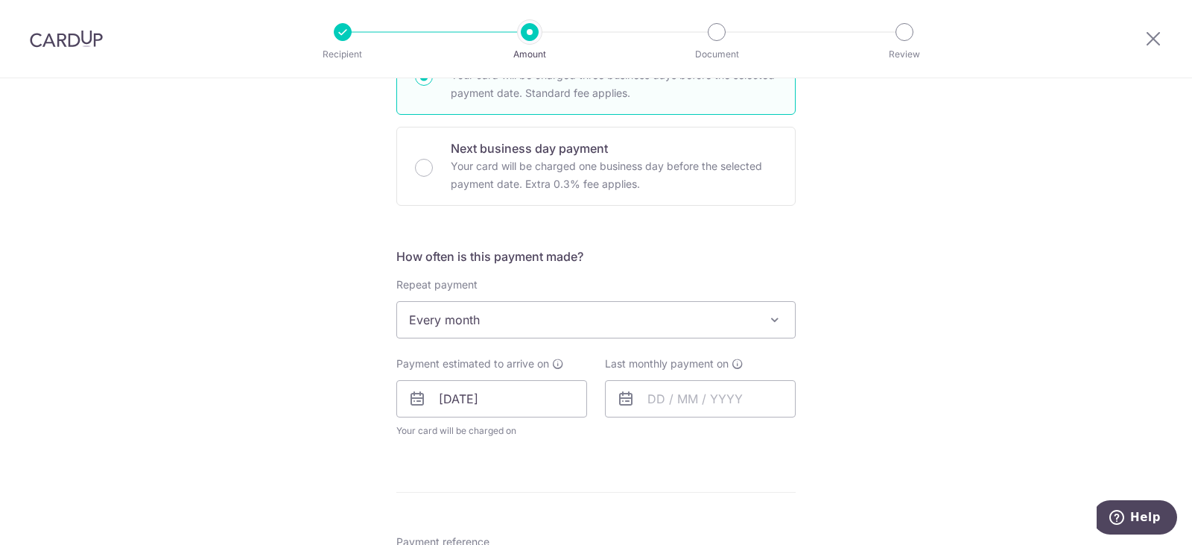
scroll to position [417, 0]
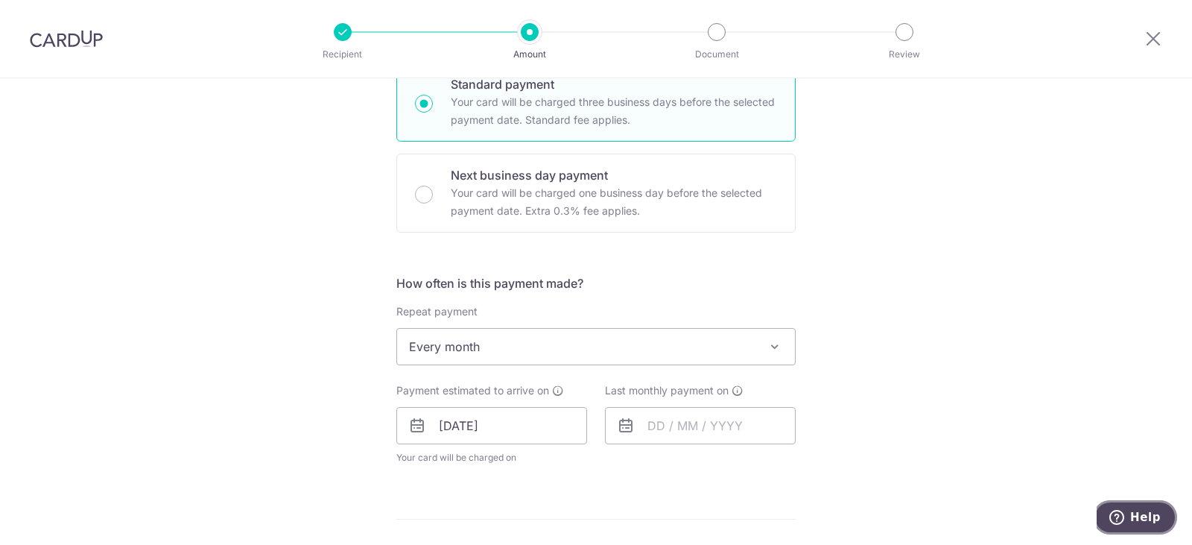
click at [1169, 515] on button "Help" at bounding box center [1135, 517] width 84 height 34
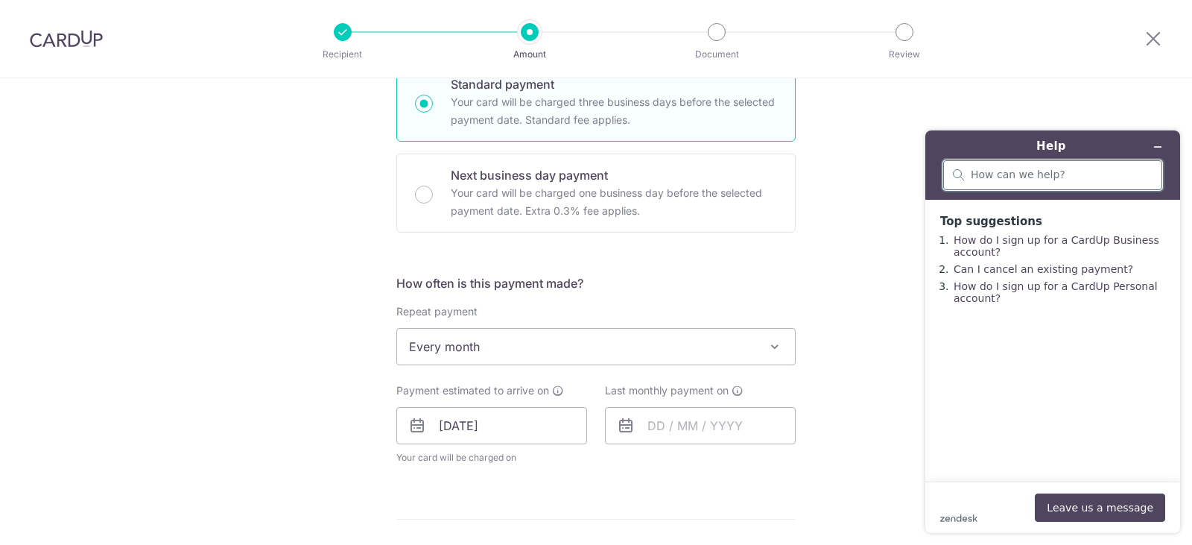
click at [1009, 176] on input "search" at bounding box center [1062, 174] width 182 height 13
type input "fees"
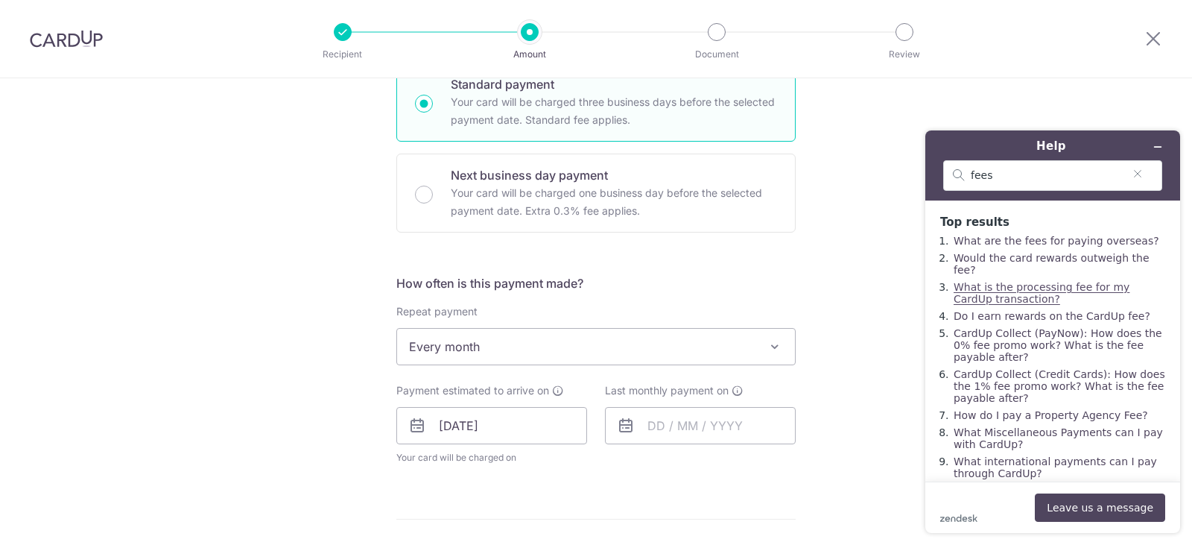
click at [1074, 283] on link "What is the processing fee for my CardUp transaction?" at bounding box center [1042, 293] width 176 height 24
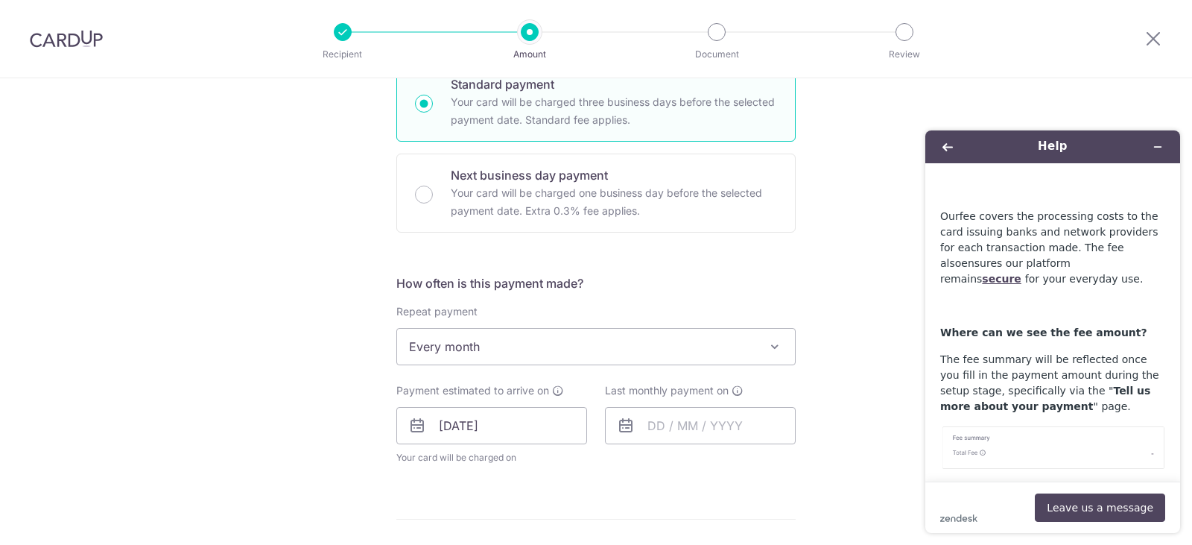
scroll to position [2224, 0]
